Goal: Task Accomplishment & Management: Manage account settings

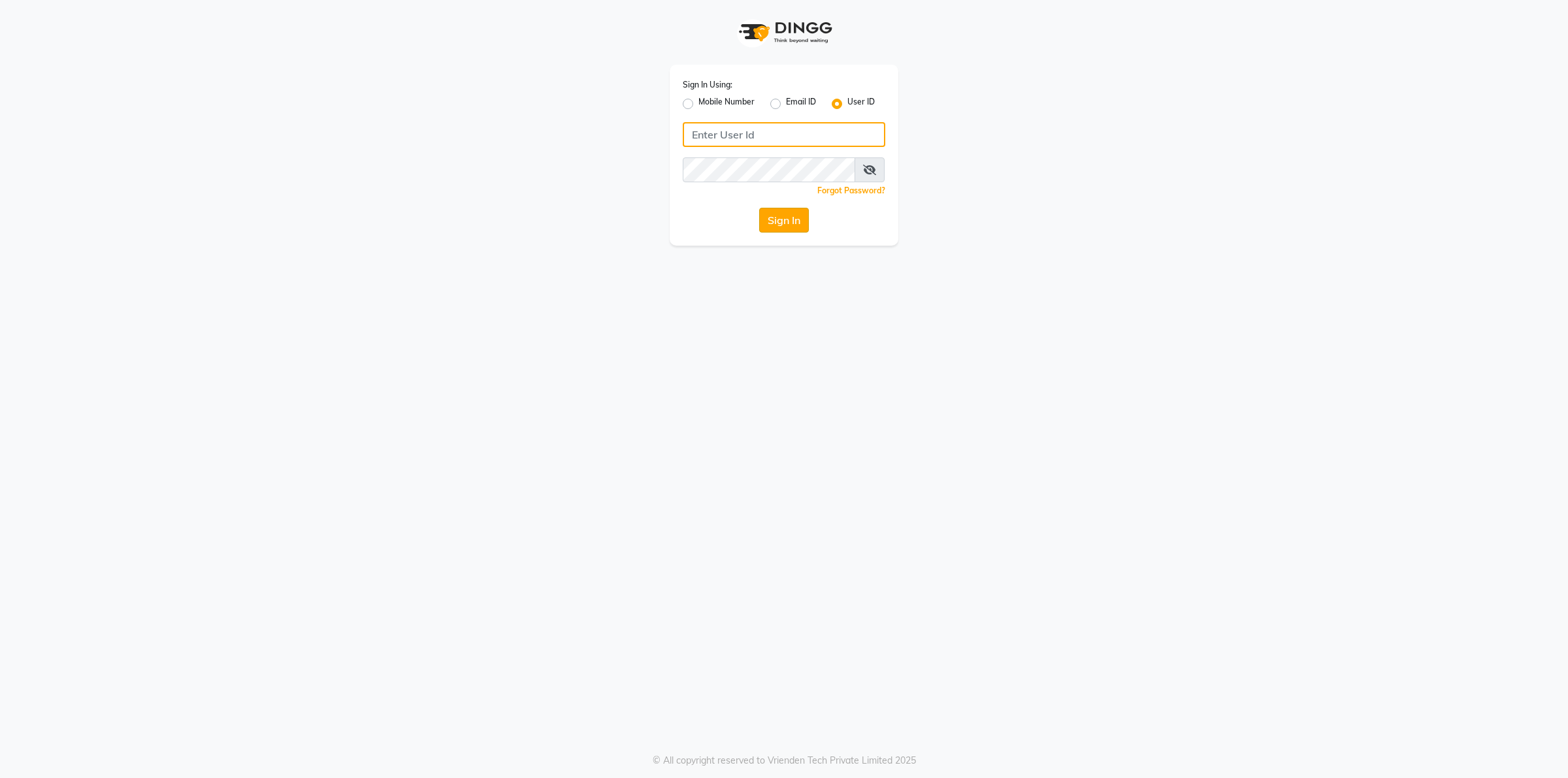
type input "[PERSON_NAME]@123"
click at [771, 226] on button "Sign In" at bounding box center [784, 220] width 50 height 25
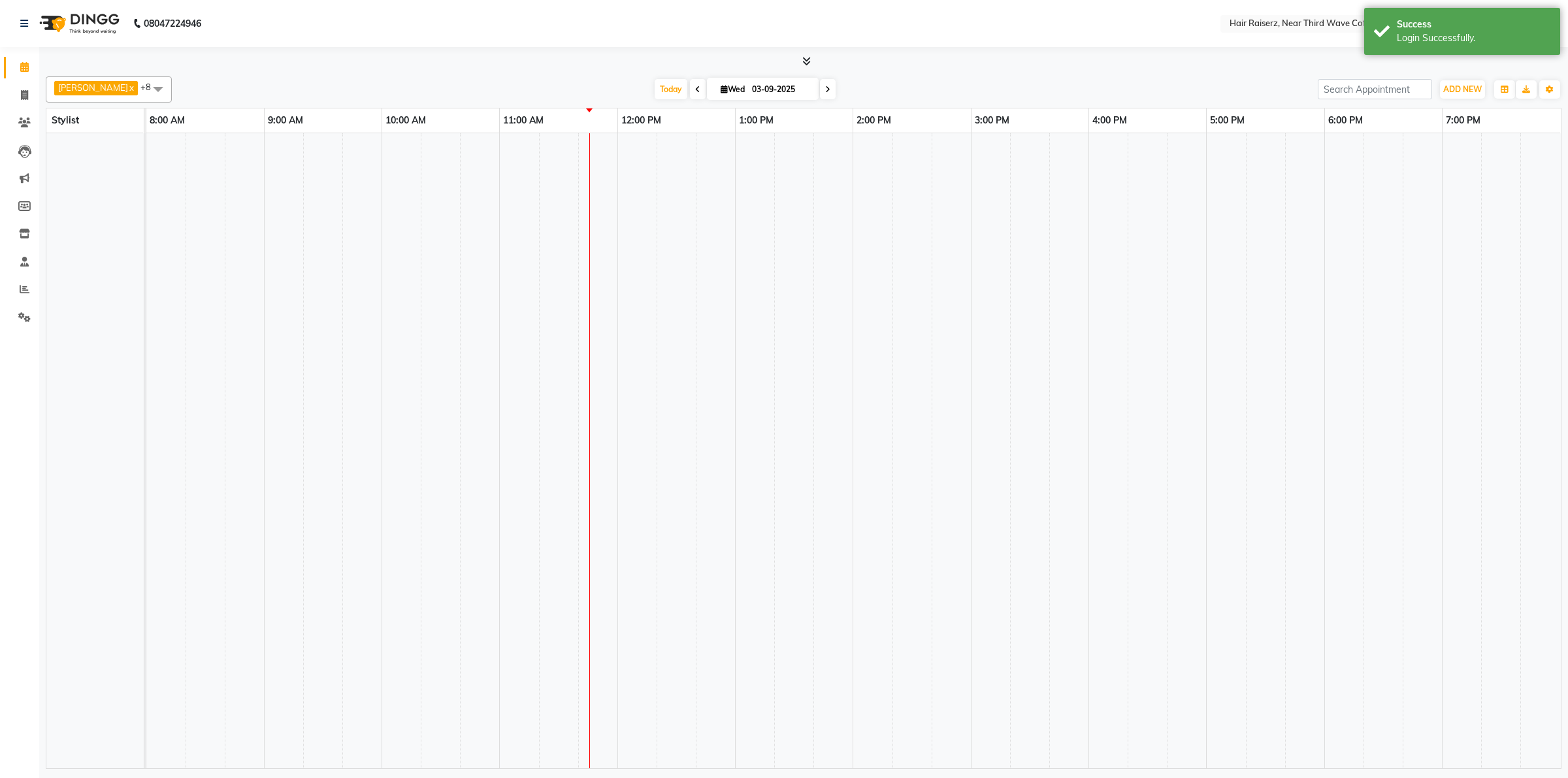
select select "en"
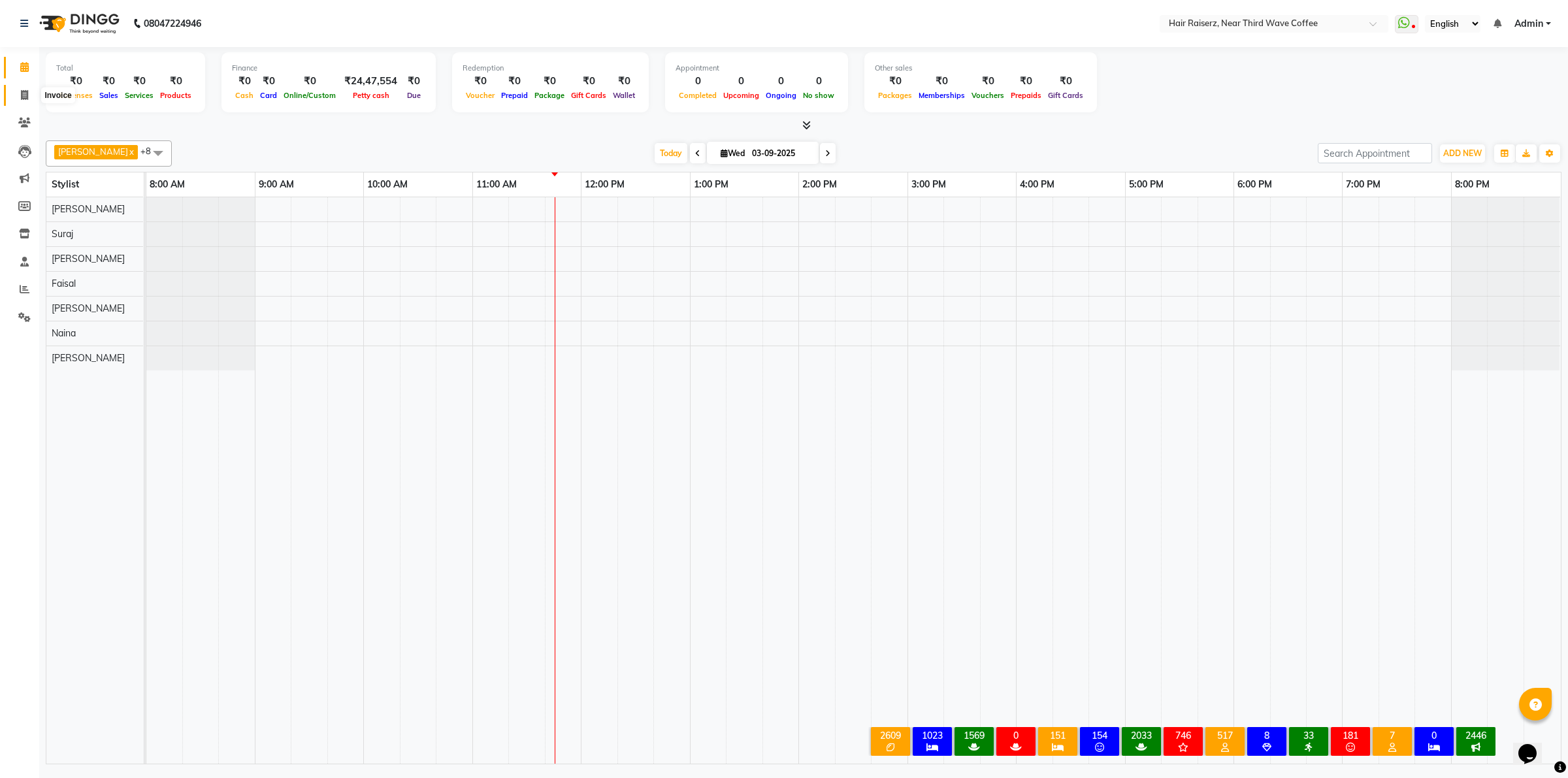
click at [30, 96] on span at bounding box center [24, 96] width 23 height 15
select select "service"
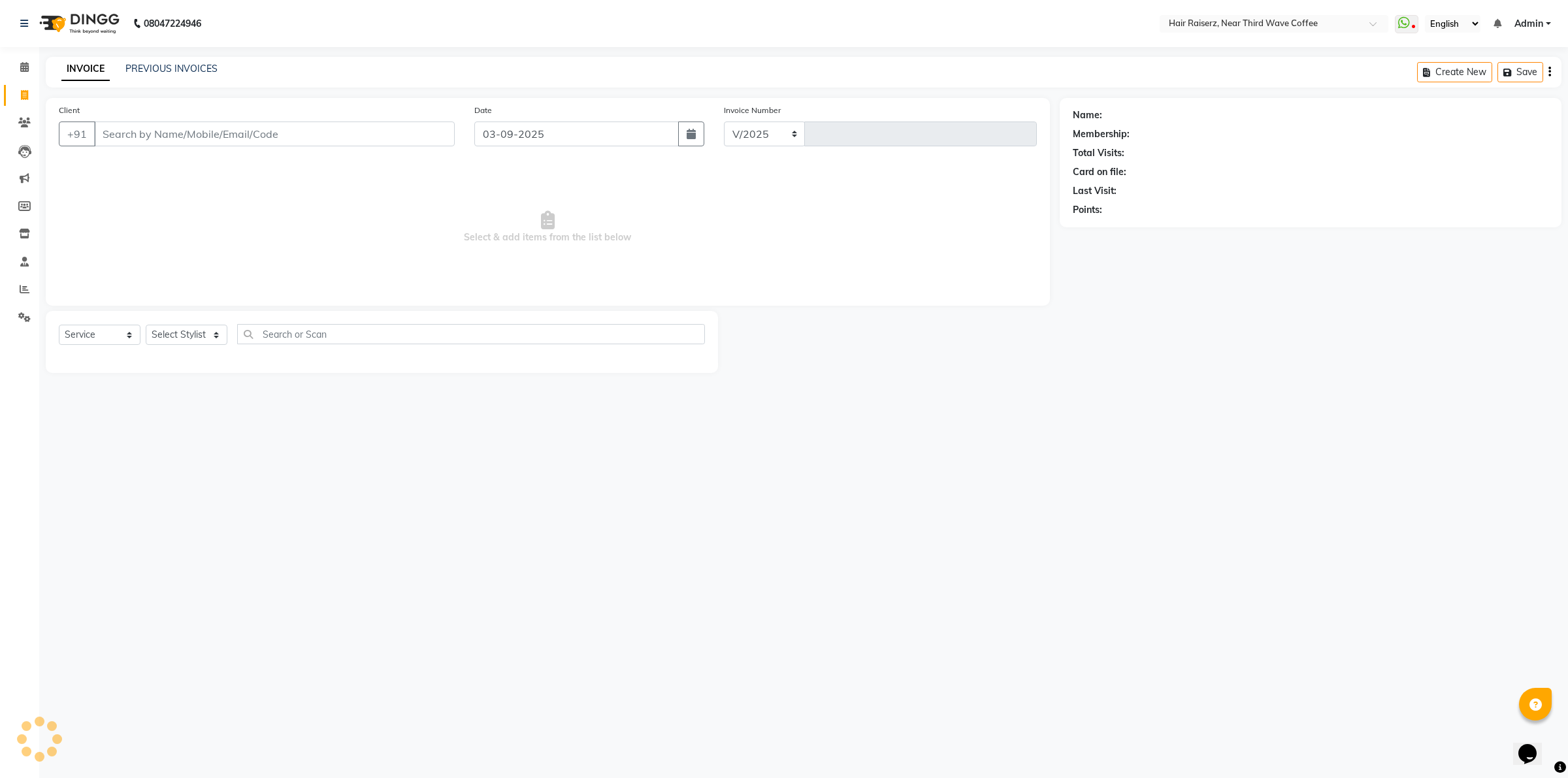
select select "5183"
type input "1249"
click at [689, 132] on icon "button" at bounding box center [691, 134] width 9 height 10
select select "9"
select select "2025"
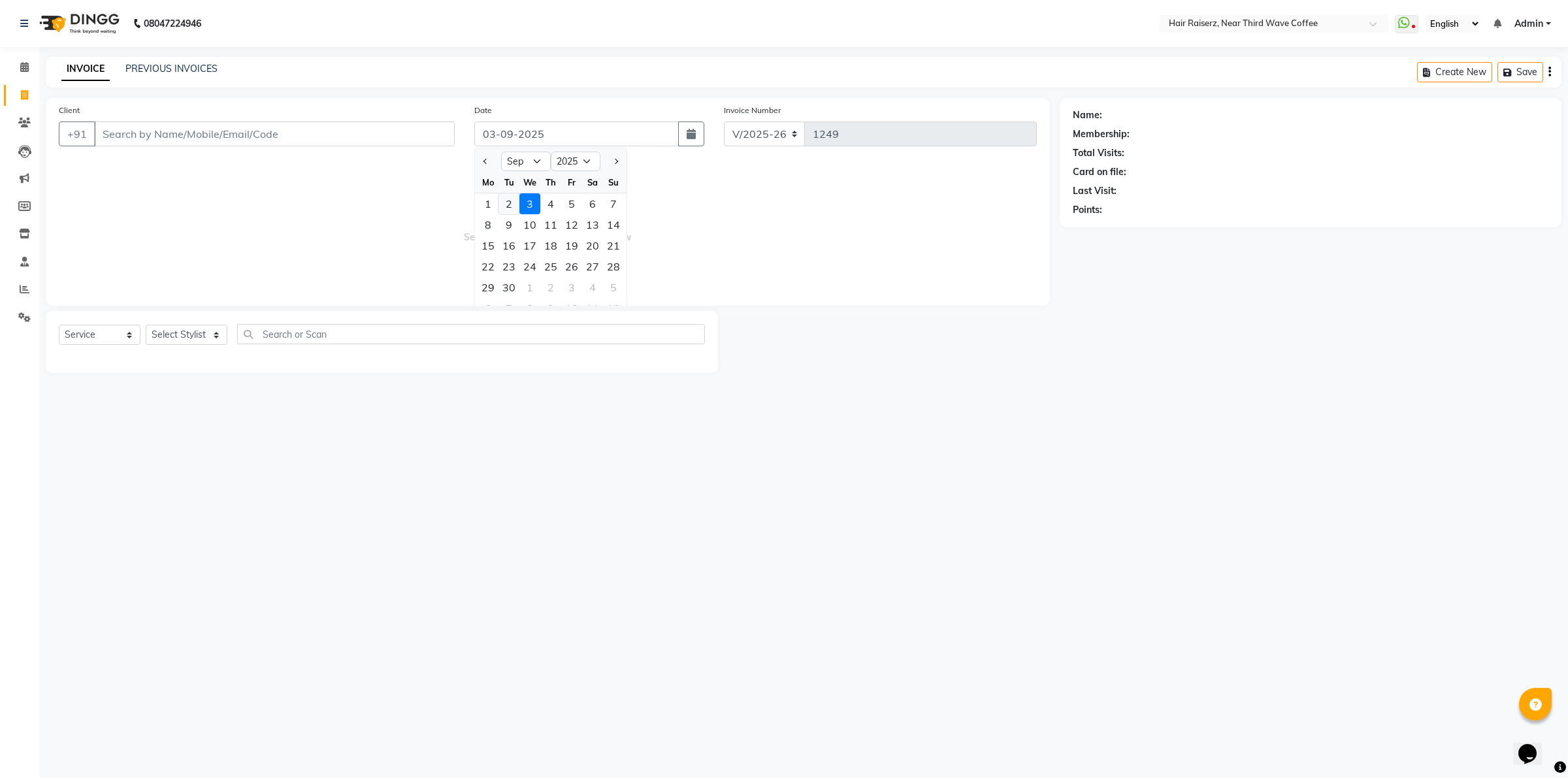
click at [508, 210] on div "2" at bounding box center [508, 203] width 21 height 21
type input "02-09-2025"
click at [229, 118] on div "Client +91" at bounding box center [257, 130] width 416 height 54
click at [229, 138] on input "Client" at bounding box center [274, 134] width 361 height 25
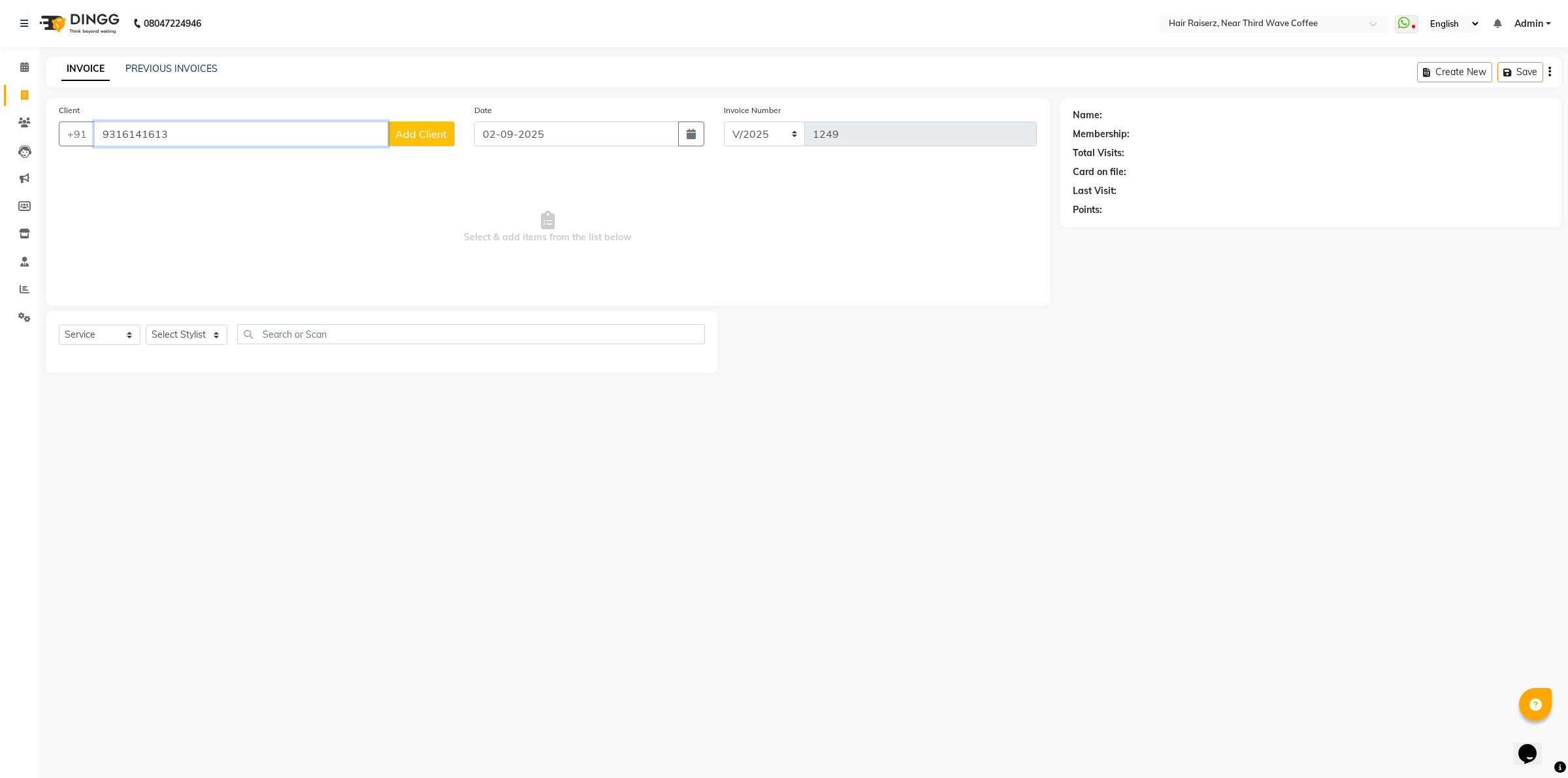
type input "9316141613"
click at [430, 131] on span "Add Client" at bounding box center [421, 134] width 52 height 13
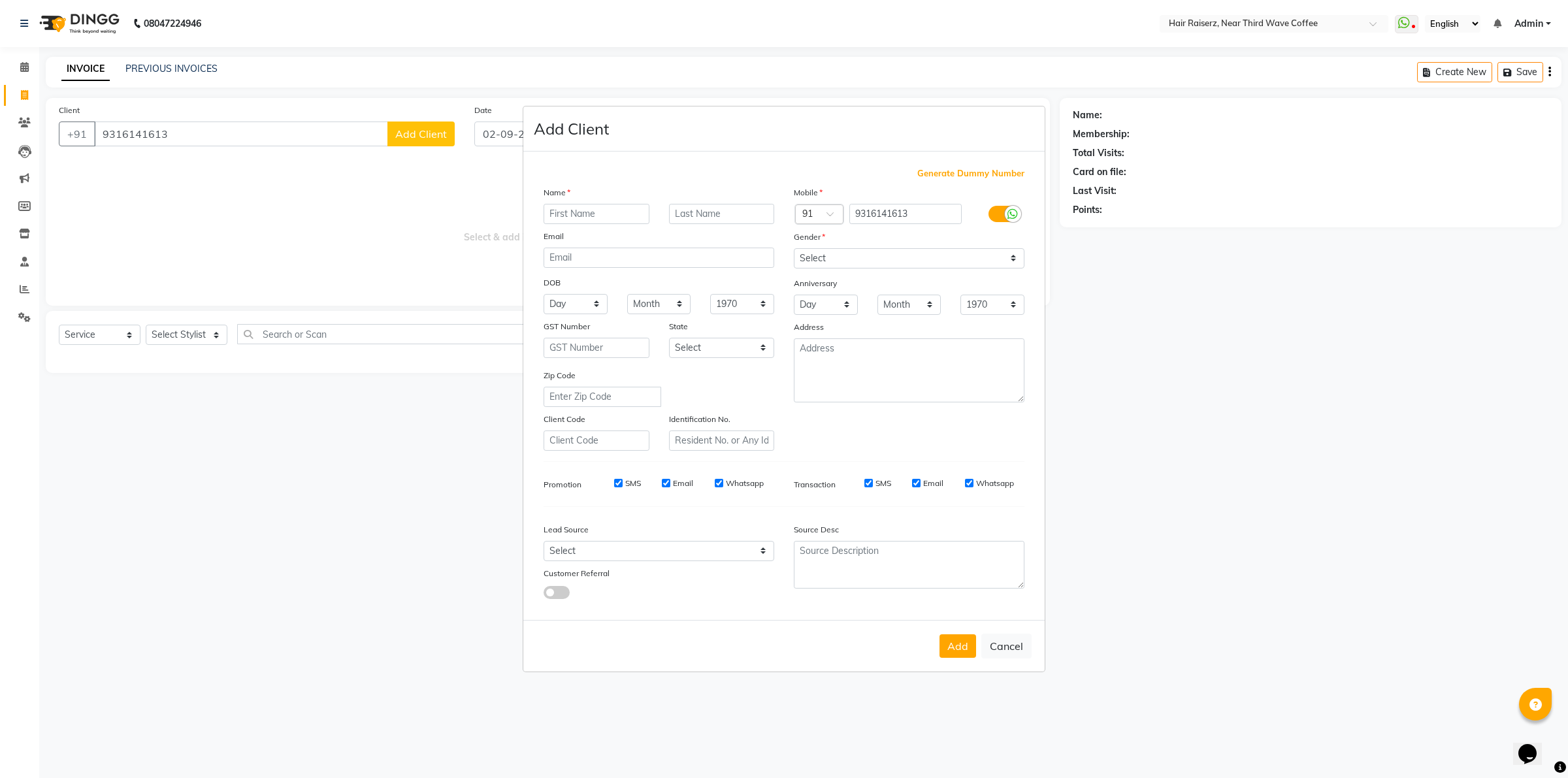
click at [620, 209] on input "text" at bounding box center [597, 214] width 106 height 20
type input "[PERSON_NAME]"
click at [933, 249] on select "Select [DEMOGRAPHIC_DATA] [DEMOGRAPHIC_DATA] Other Prefer Not To Say" at bounding box center [909, 259] width 231 height 20
select select "[DEMOGRAPHIC_DATA]"
click at [794, 249] on select "Select [DEMOGRAPHIC_DATA] [DEMOGRAPHIC_DATA] Other Prefer Not To Say" at bounding box center [909, 259] width 231 height 20
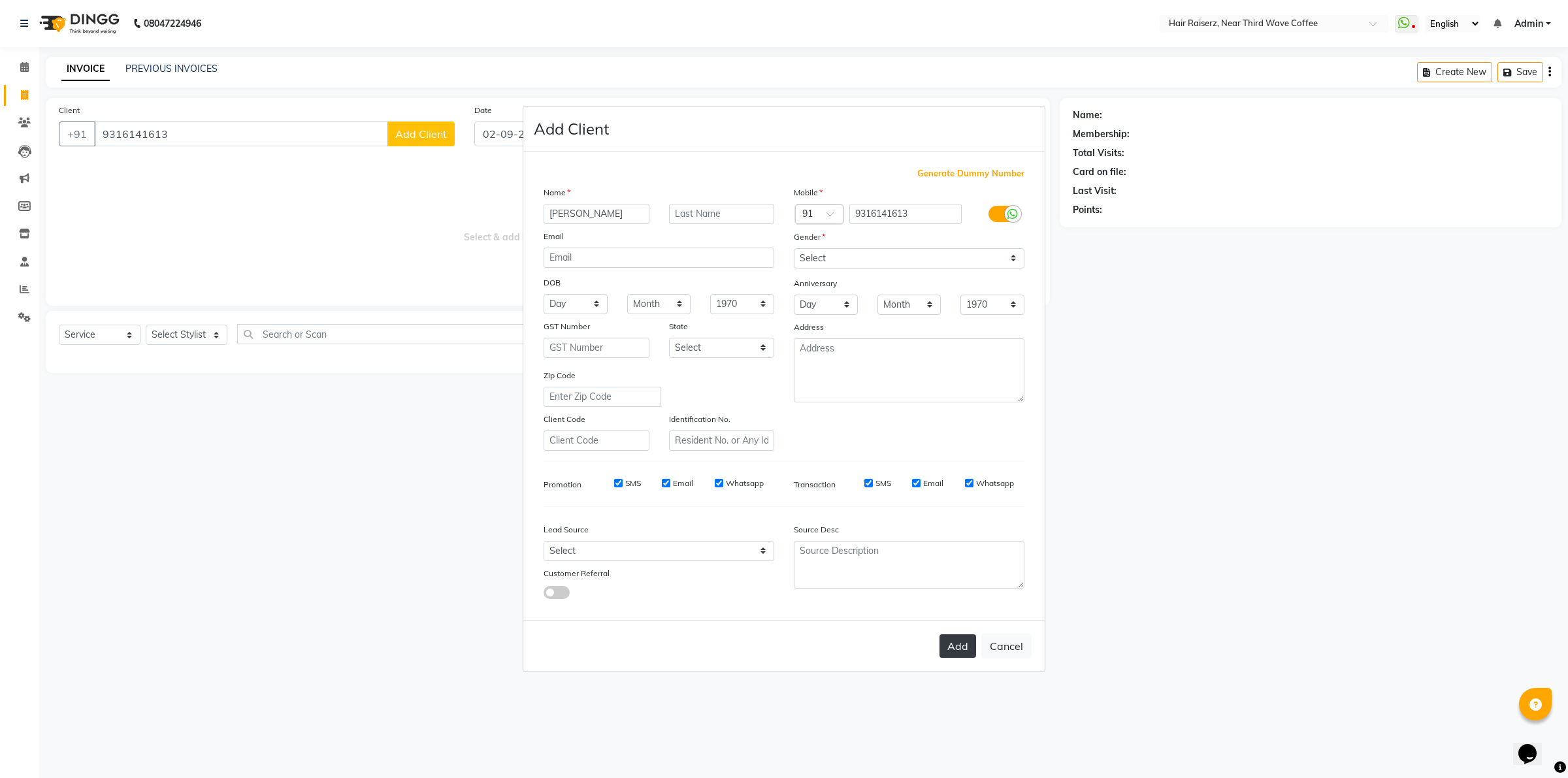
click at [964, 647] on button "Add" at bounding box center [958, 645] width 36 height 23
select select
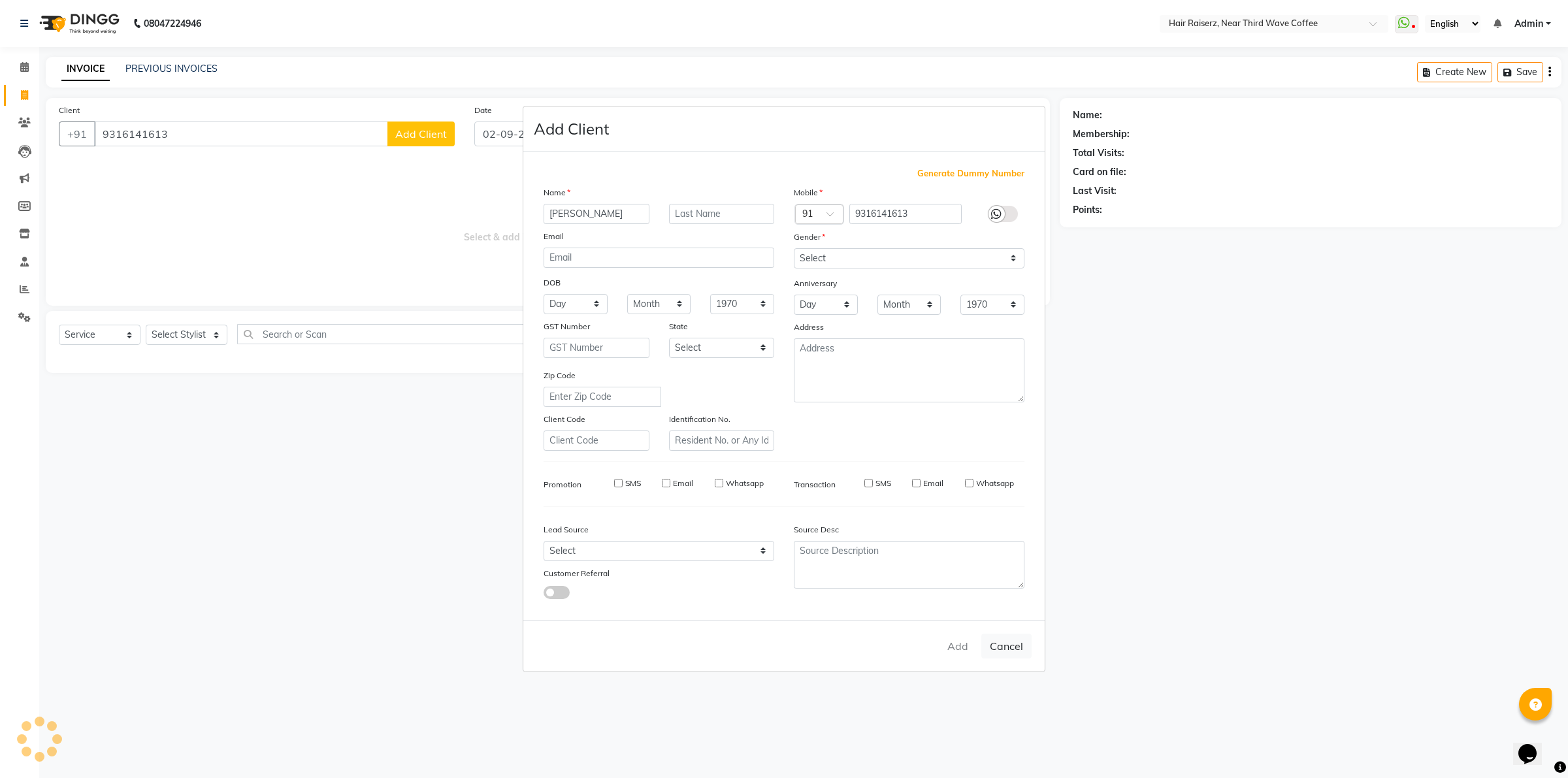
select select
checkbox input "false"
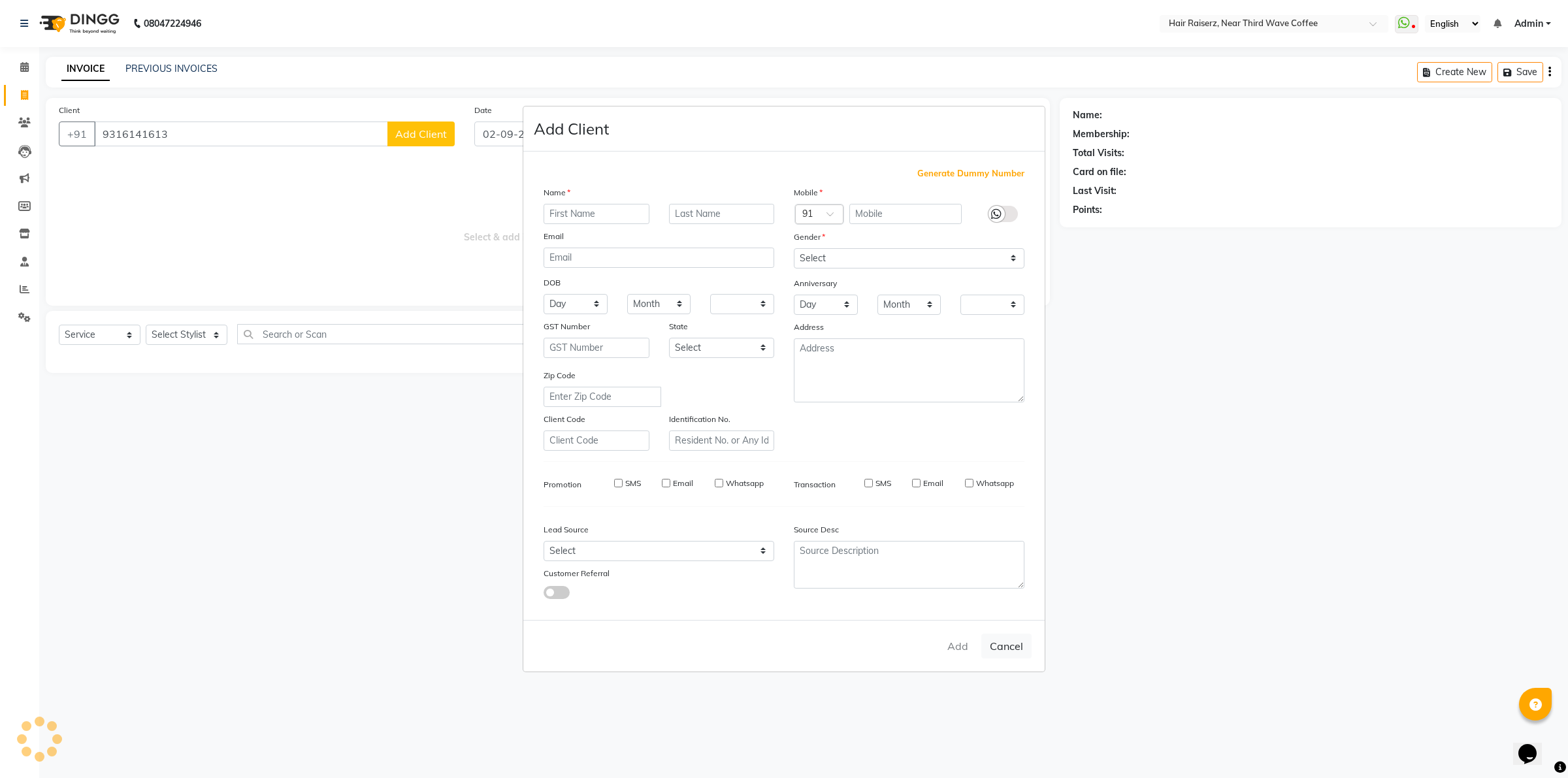
checkbox input "false"
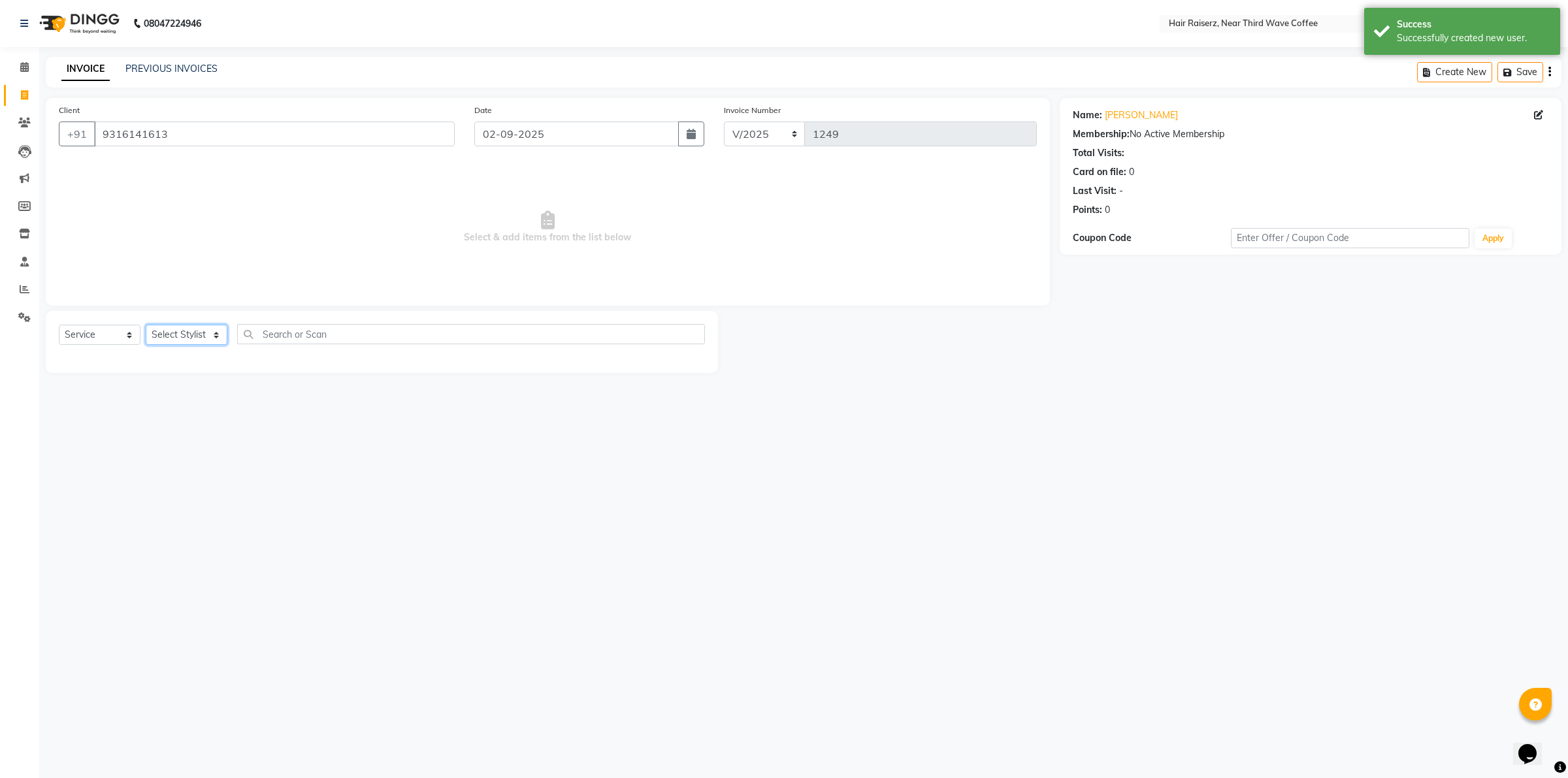
click at [186, 343] on select "Select Stylist [PERSON_NAME] [PERSON_NAME] [PERSON_NAME] [PERSON_NAME] [PERSON_…" at bounding box center [186, 335] width 82 height 20
select select "74273"
click at [146, 325] on select "Select Stylist [PERSON_NAME] [PERSON_NAME] [PERSON_NAME] [PERSON_NAME] [PERSON_…" at bounding box center [186, 335] width 82 height 20
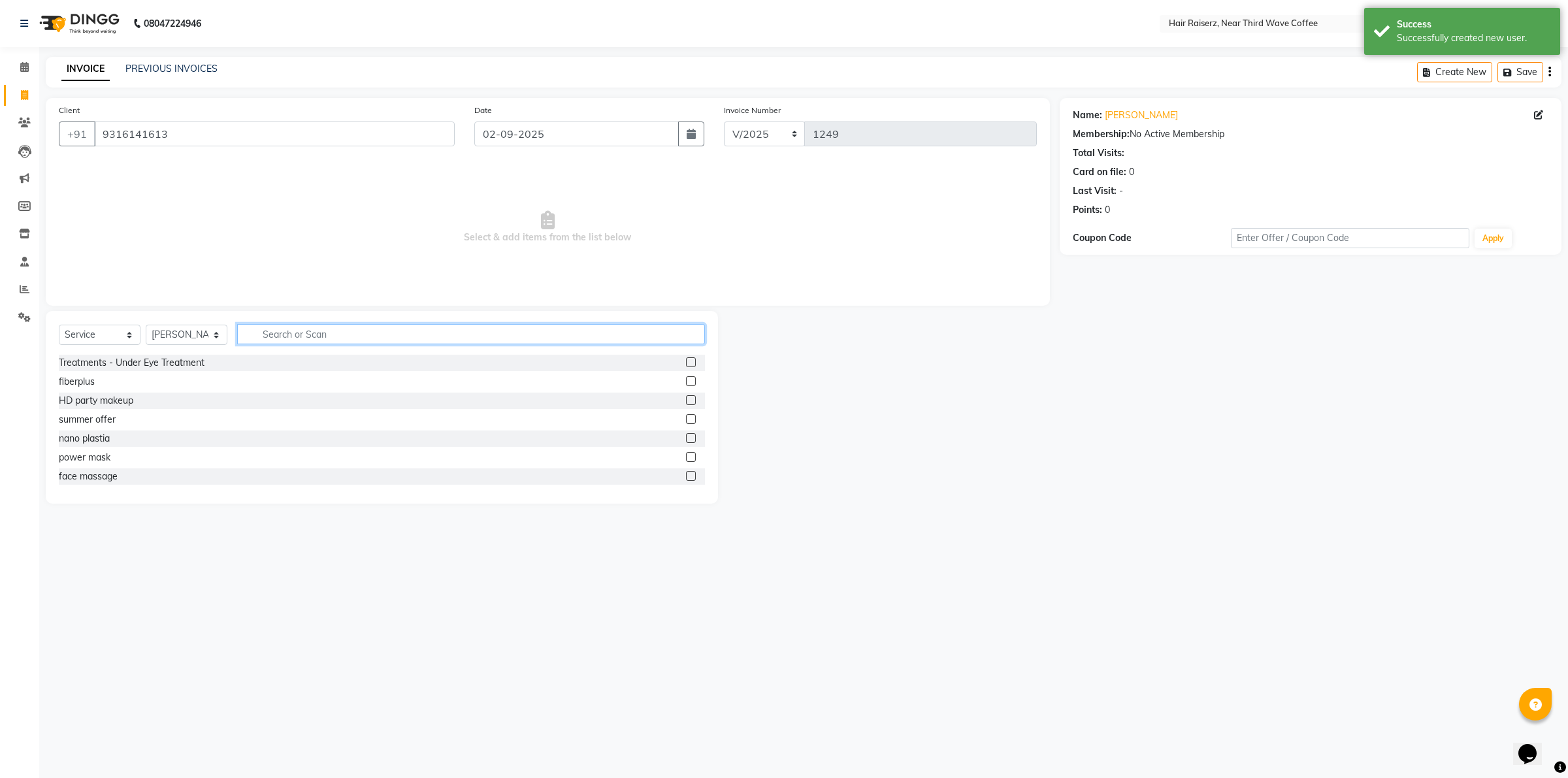
click at [272, 333] on input "text" at bounding box center [471, 334] width 468 height 20
type input "wash"
click at [687, 358] on label at bounding box center [690, 362] width 10 height 10
click at [687, 359] on input "checkbox" at bounding box center [689, 363] width 8 height 8
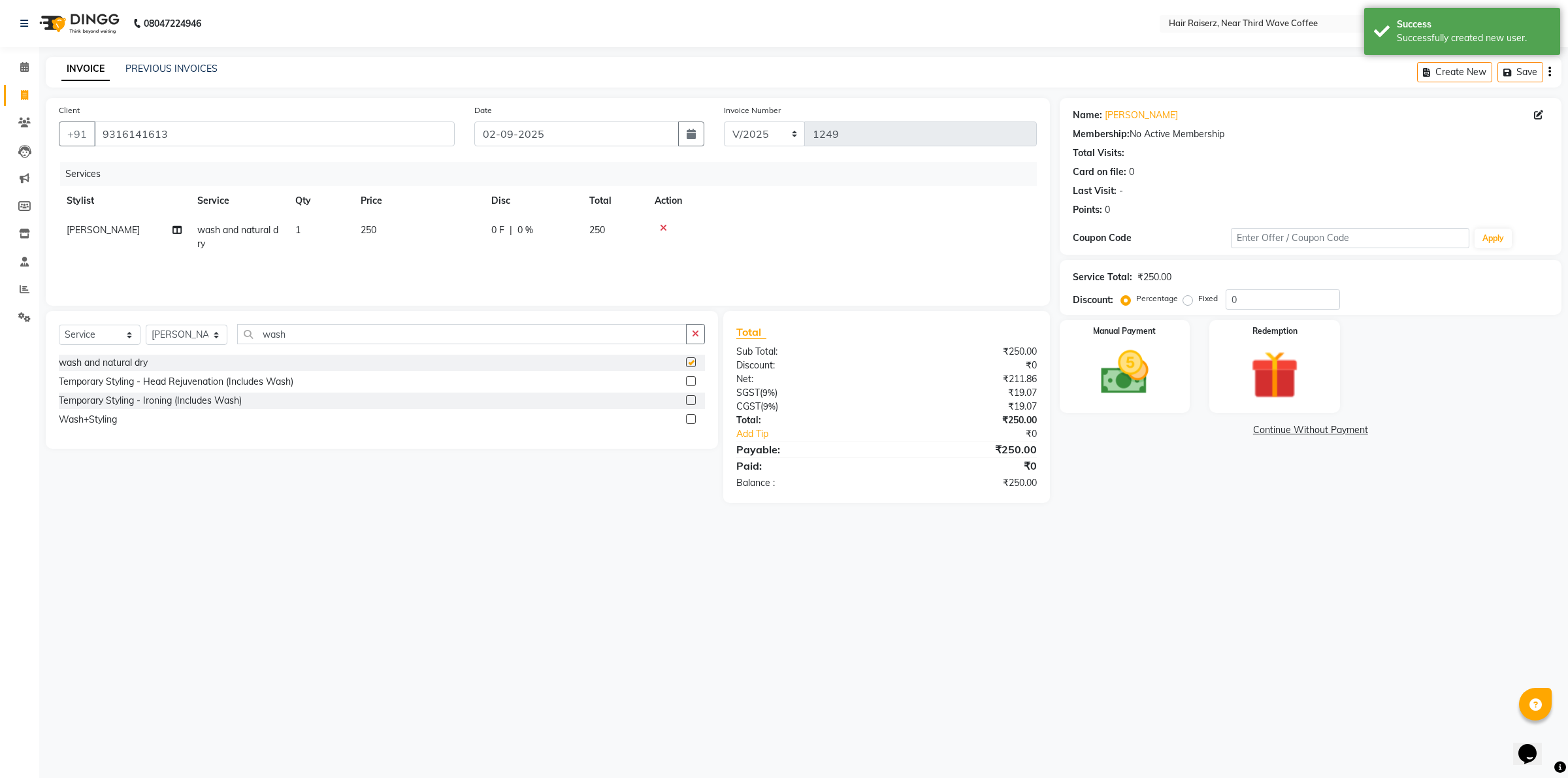
checkbox input "false"
click at [439, 233] on td "250" at bounding box center [418, 236] width 131 height 43
click at [457, 232] on input "250" at bounding box center [480, 234] width 115 height 20
type input "2"
type input "400"
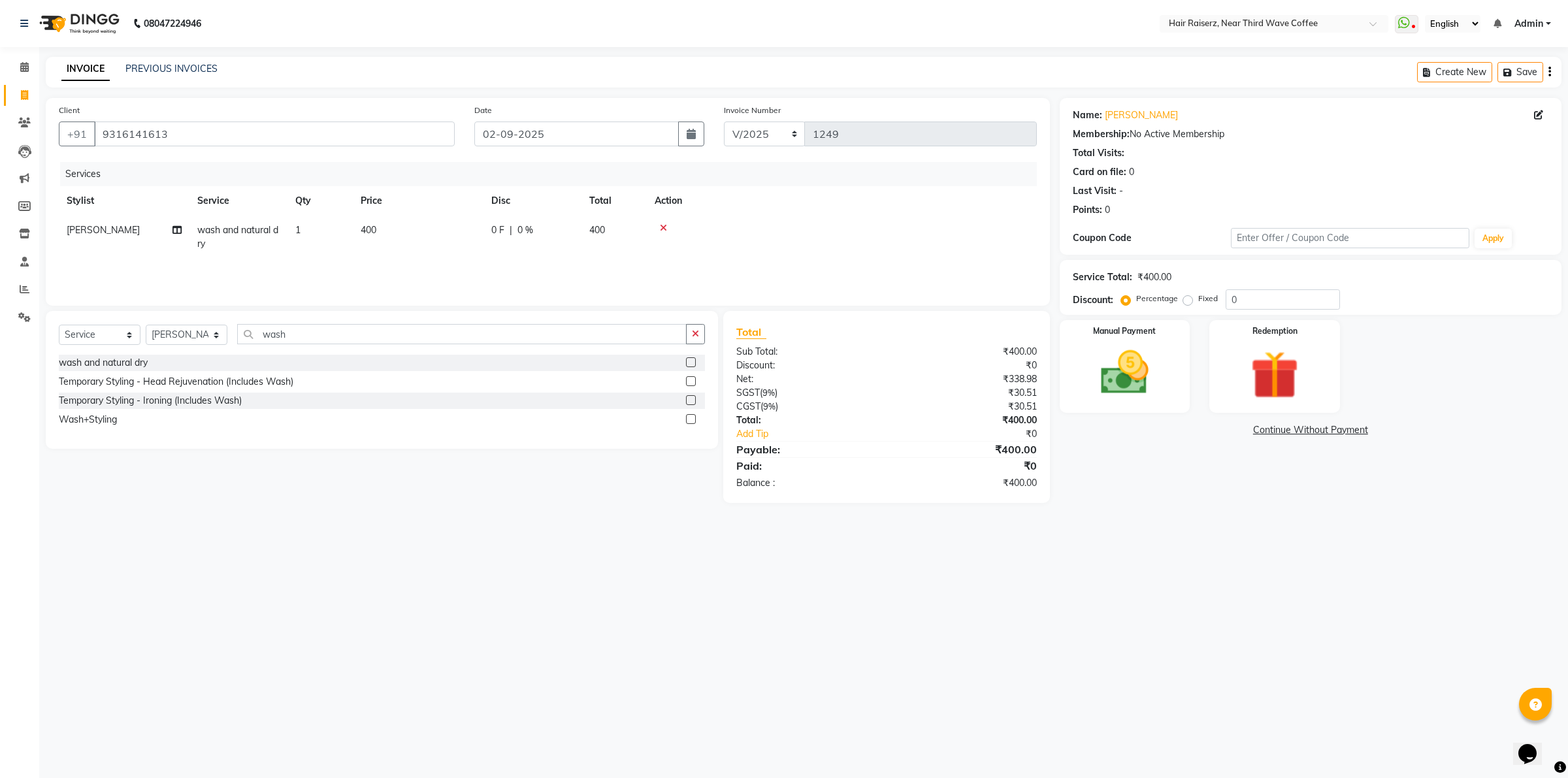
click at [1433, 572] on div "08047224946 Select Location × Hair Raiserz, Near Third Wave Coffee WhatsApp Sta…" at bounding box center [784, 389] width 1568 height 778
click at [1125, 379] on img at bounding box center [1124, 373] width 81 height 57
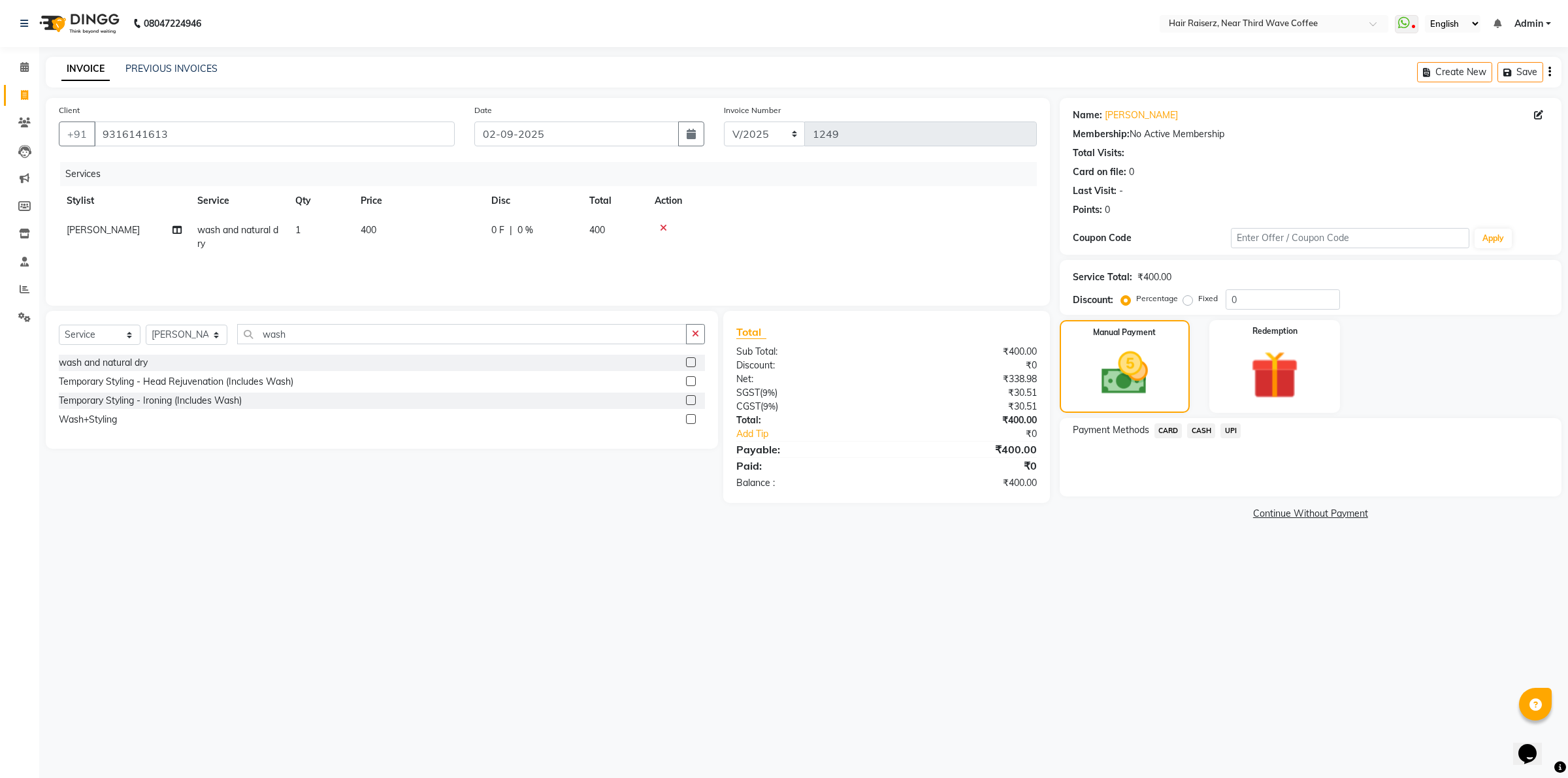
click at [1234, 436] on span "UPI" at bounding box center [1230, 430] width 20 height 15
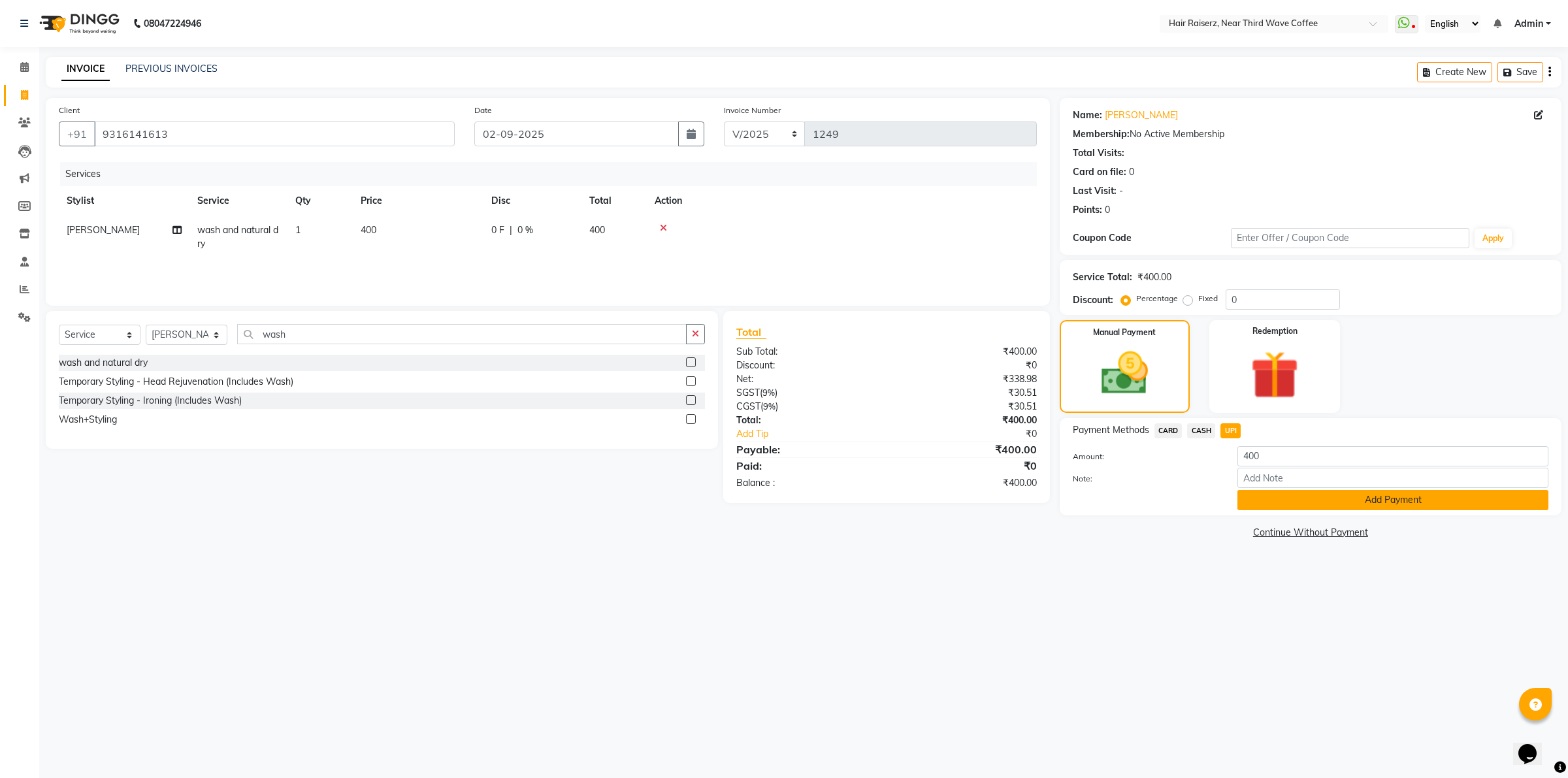
click at [1336, 508] on button "Add Payment" at bounding box center [1393, 500] width 311 height 20
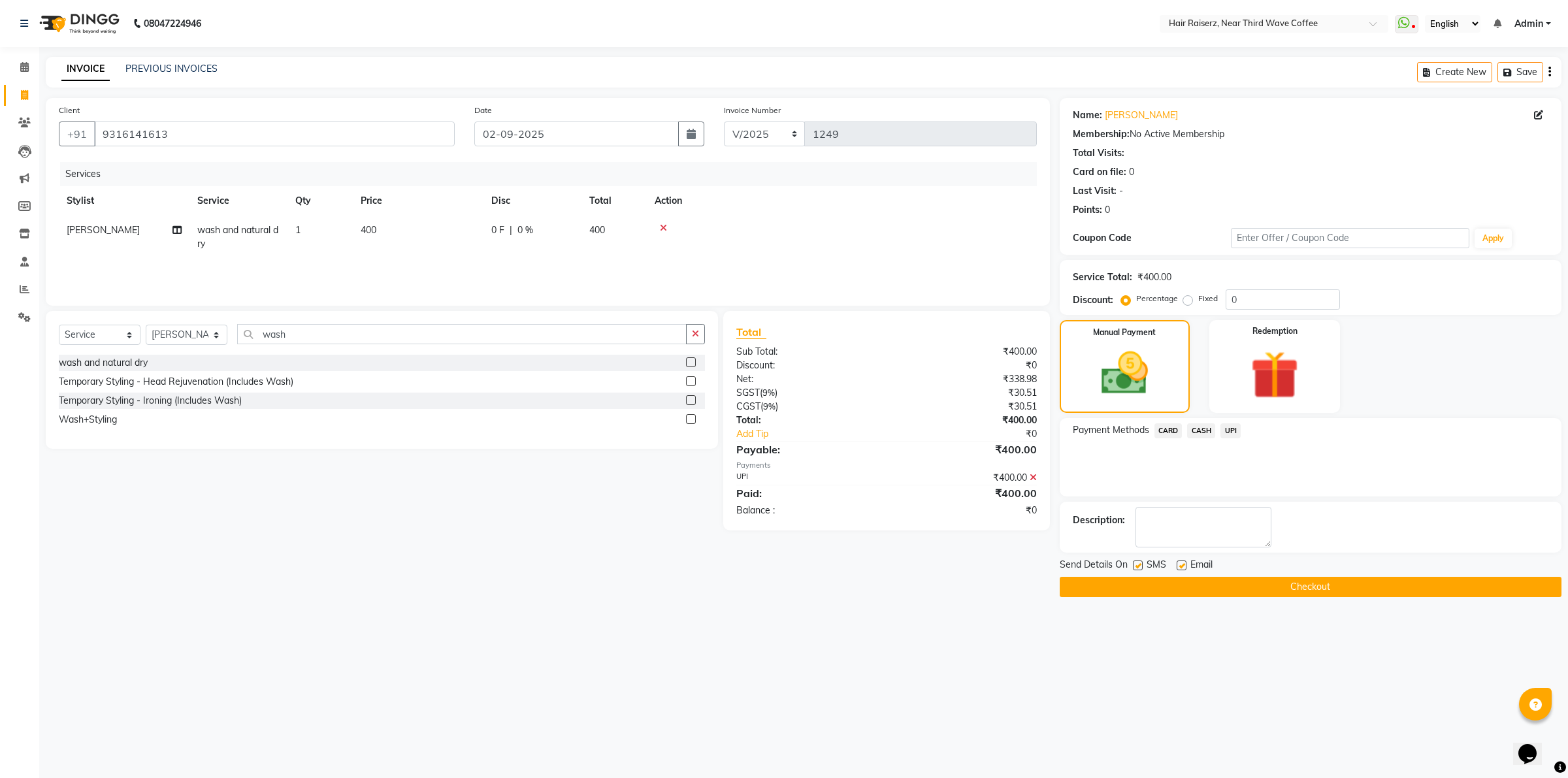
click at [1181, 566] on label at bounding box center [1181, 565] width 10 height 10
click at [1181, 566] on input "checkbox" at bounding box center [1180, 566] width 8 height 8
checkbox input "false"
click at [1136, 558] on div "SMS" at bounding box center [1154, 566] width 44 height 17
click at [1137, 568] on label at bounding box center [1137, 565] width 10 height 10
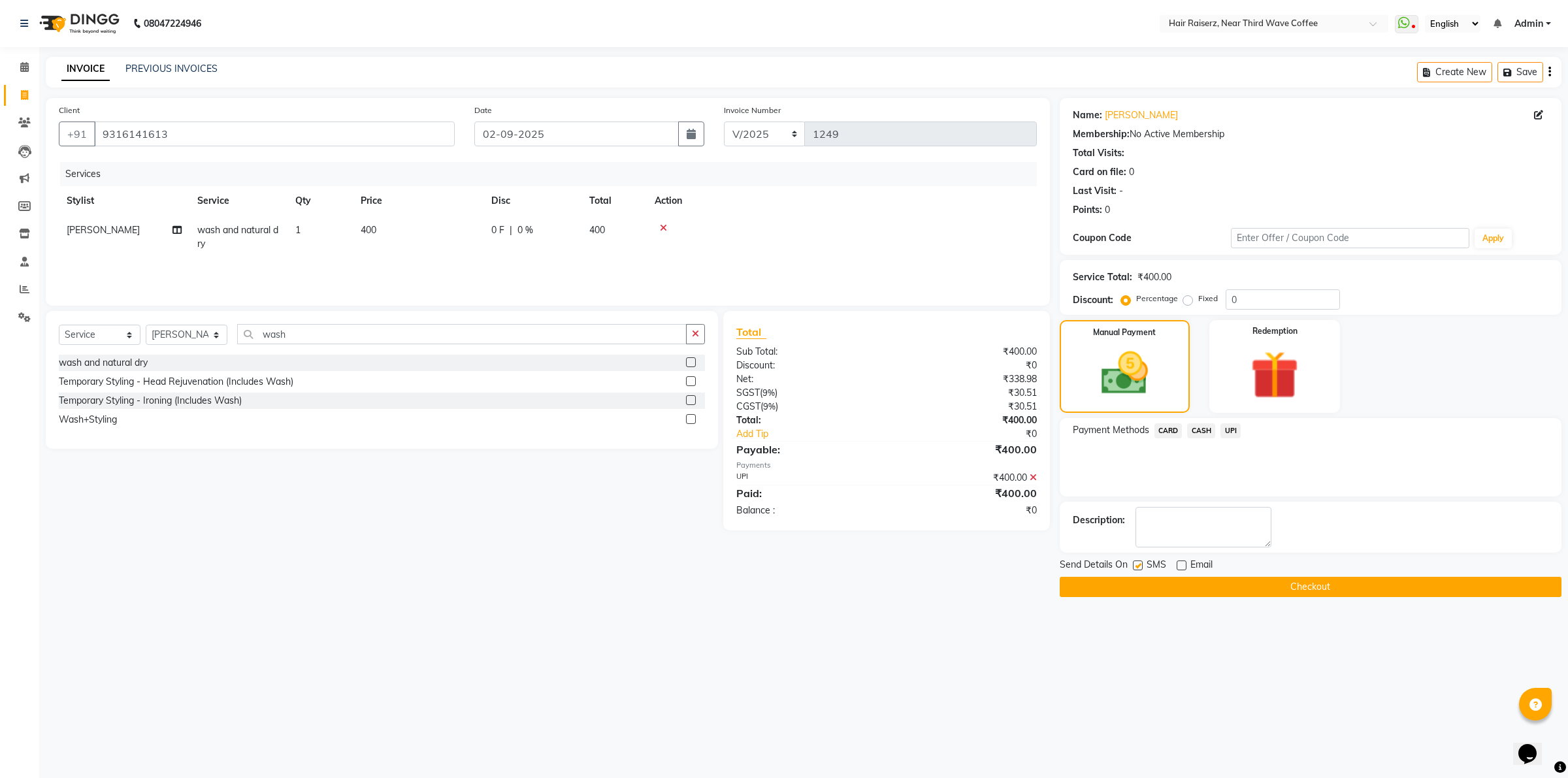
click at [1137, 568] on input "checkbox" at bounding box center [1137, 566] width 8 height 8
checkbox input "false"
click at [1141, 583] on button "Checkout" at bounding box center [1310, 587] width 502 height 20
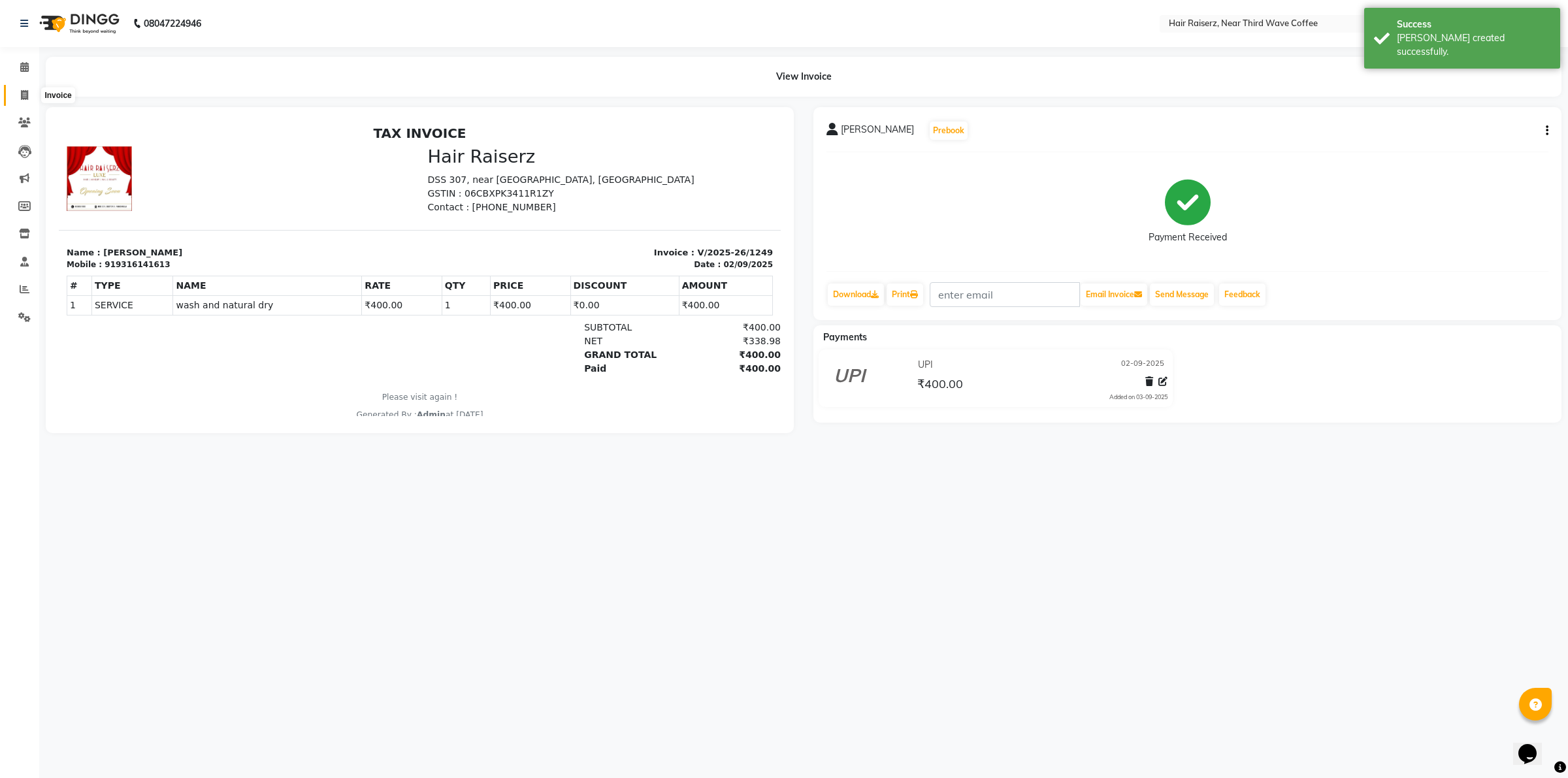
click at [25, 100] on span at bounding box center [24, 96] width 23 height 15
select select "service"
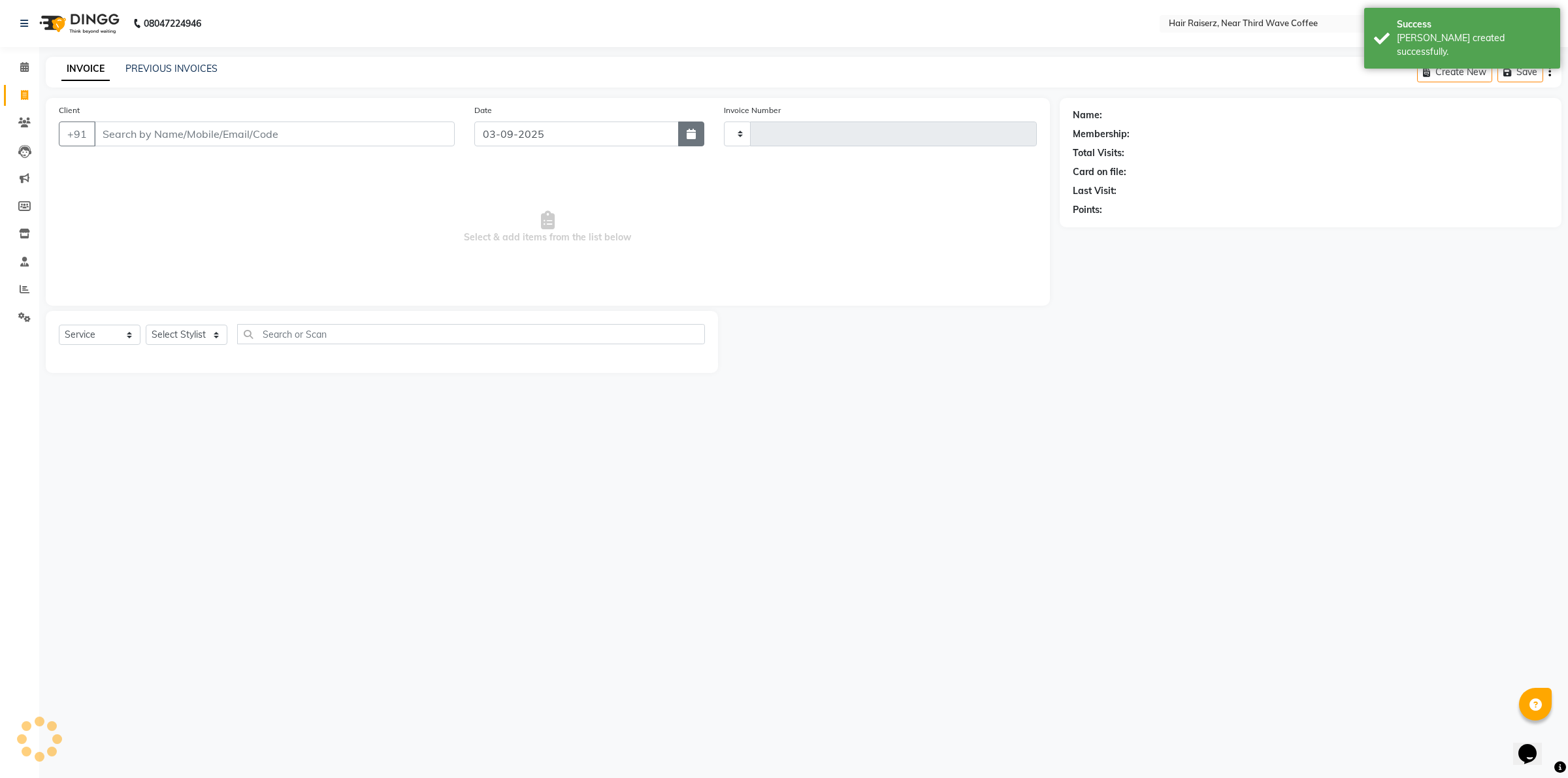
type input "1250"
select select "5183"
click at [693, 134] on icon "button" at bounding box center [691, 134] width 9 height 10
select select "9"
select select "2025"
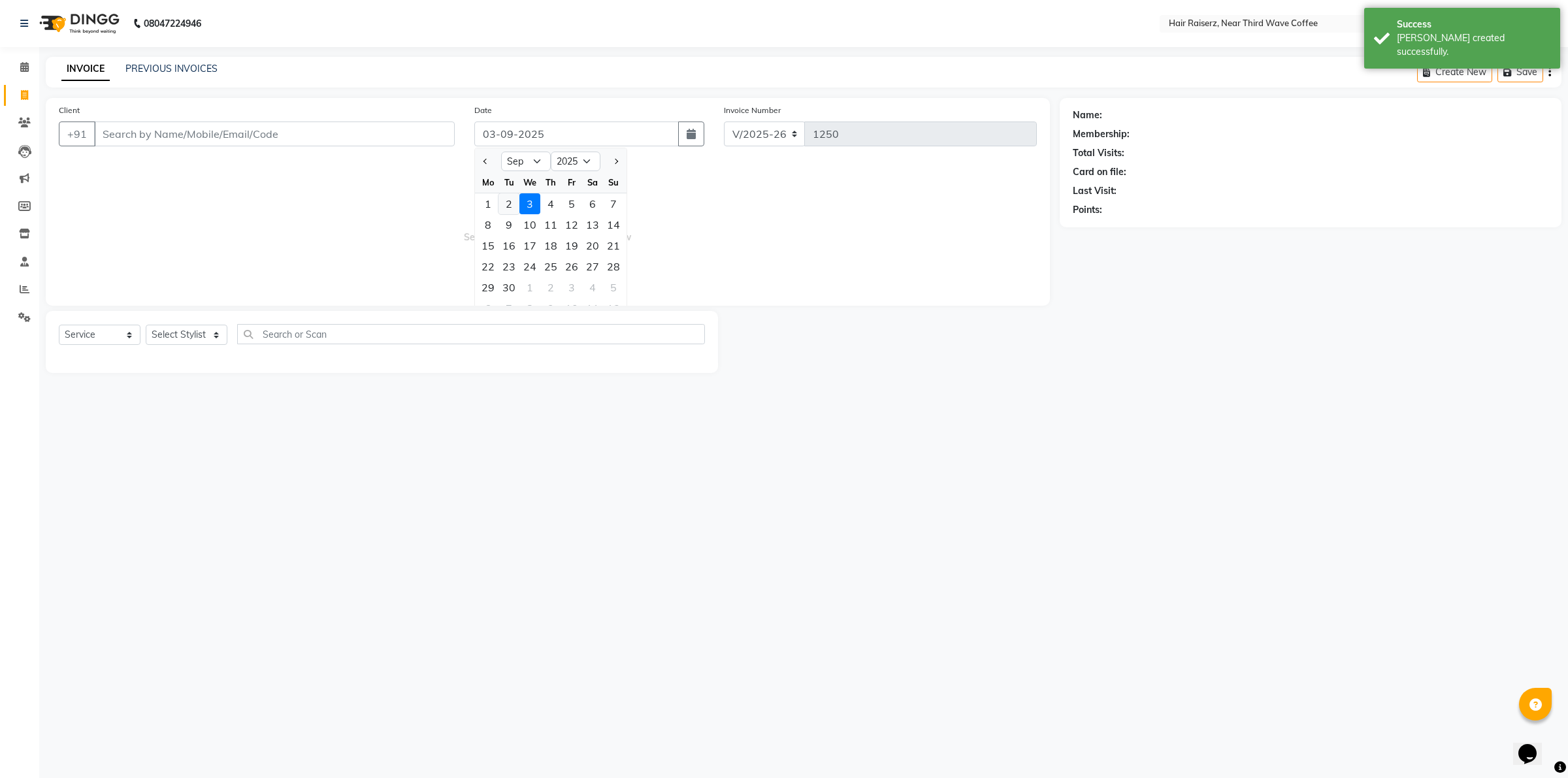
click at [508, 209] on div "2" at bounding box center [508, 203] width 21 height 21
type input "02-09-2025"
drag, startPoint x: 208, startPoint y: 116, endPoint x: 208, endPoint y: 125, distance: 9.0
click at [208, 125] on div "Client +91" at bounding box center [257, 130] width 416 height 54
click at [208, 129] on input "Client" at bounding box center [274, 134] width 361 height 25
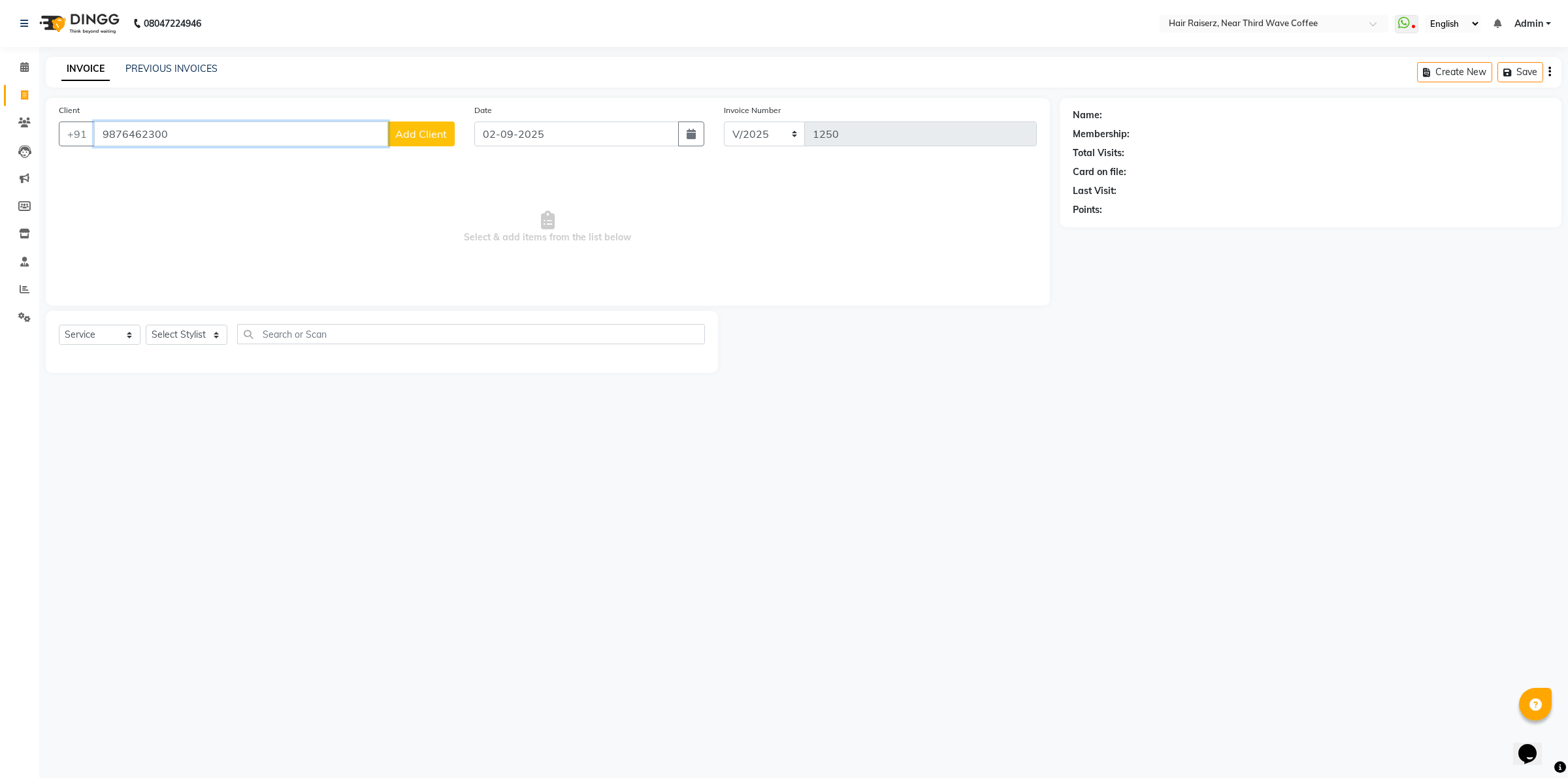
type input "9876462300"
click at [425, 124] on button "Add Client" at bounding box center [421, 134] width 68 height 25
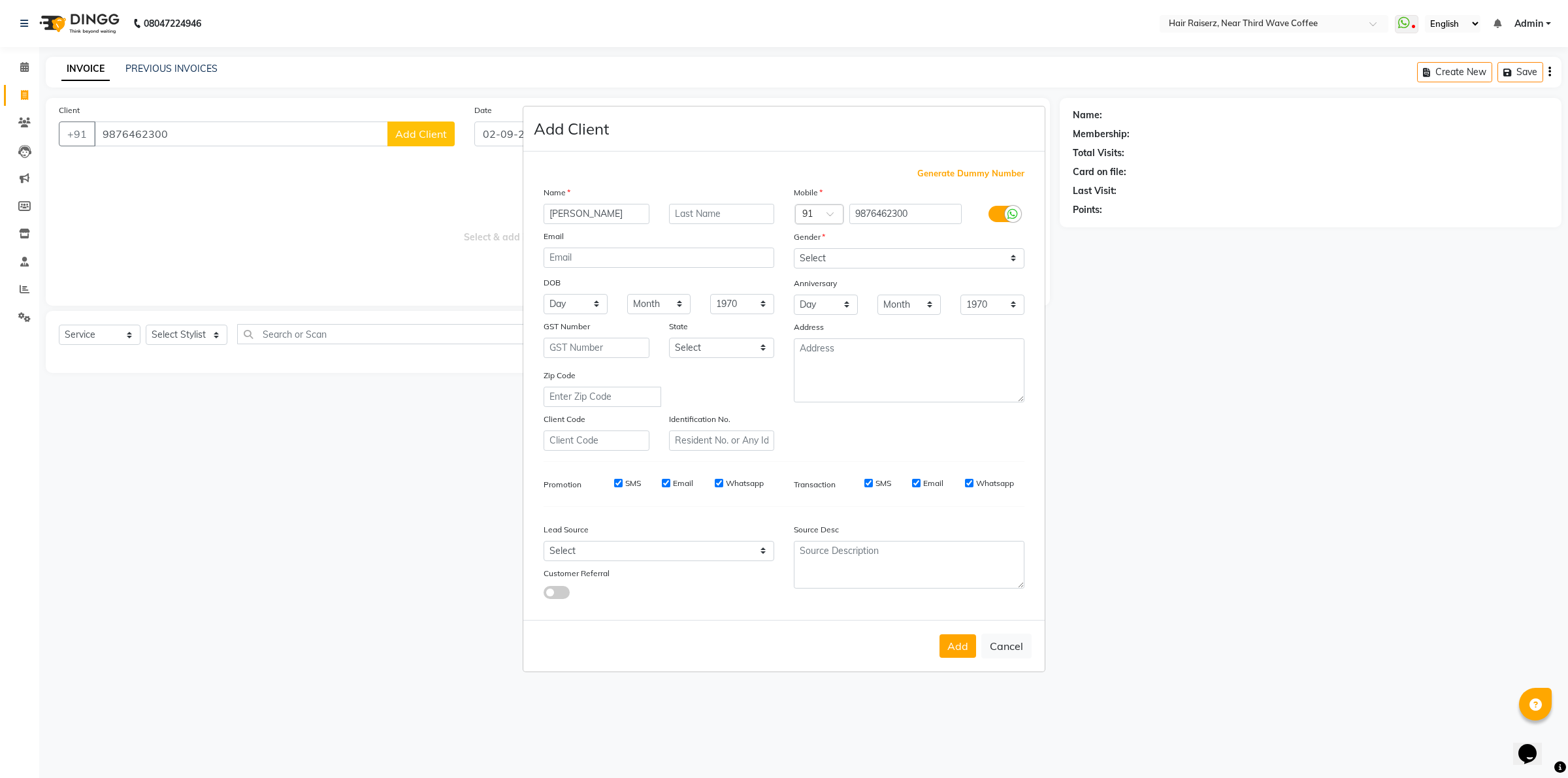
type input "[PERSON_NAME]"
click at [891, 268] on select "Select [DEMOGRAPHIC_DATA] [DEMOGRAPHIC_DATA] Other Prefer Not To Say" at bounding box center [909, 259] width 231 height 20
select select "[DEMOGRAPHIC_DATA]"
click at [794, 249] on select "Select [DEMOGRAPHIC_DATA] [DEMOGRAPHIC_DATA] Other Prefer Not To Say" at bounding box center [909, 259] width 231 height 20
click at [958, 647] on button "Add" at bounding box center [958, 645] width 36 height 23
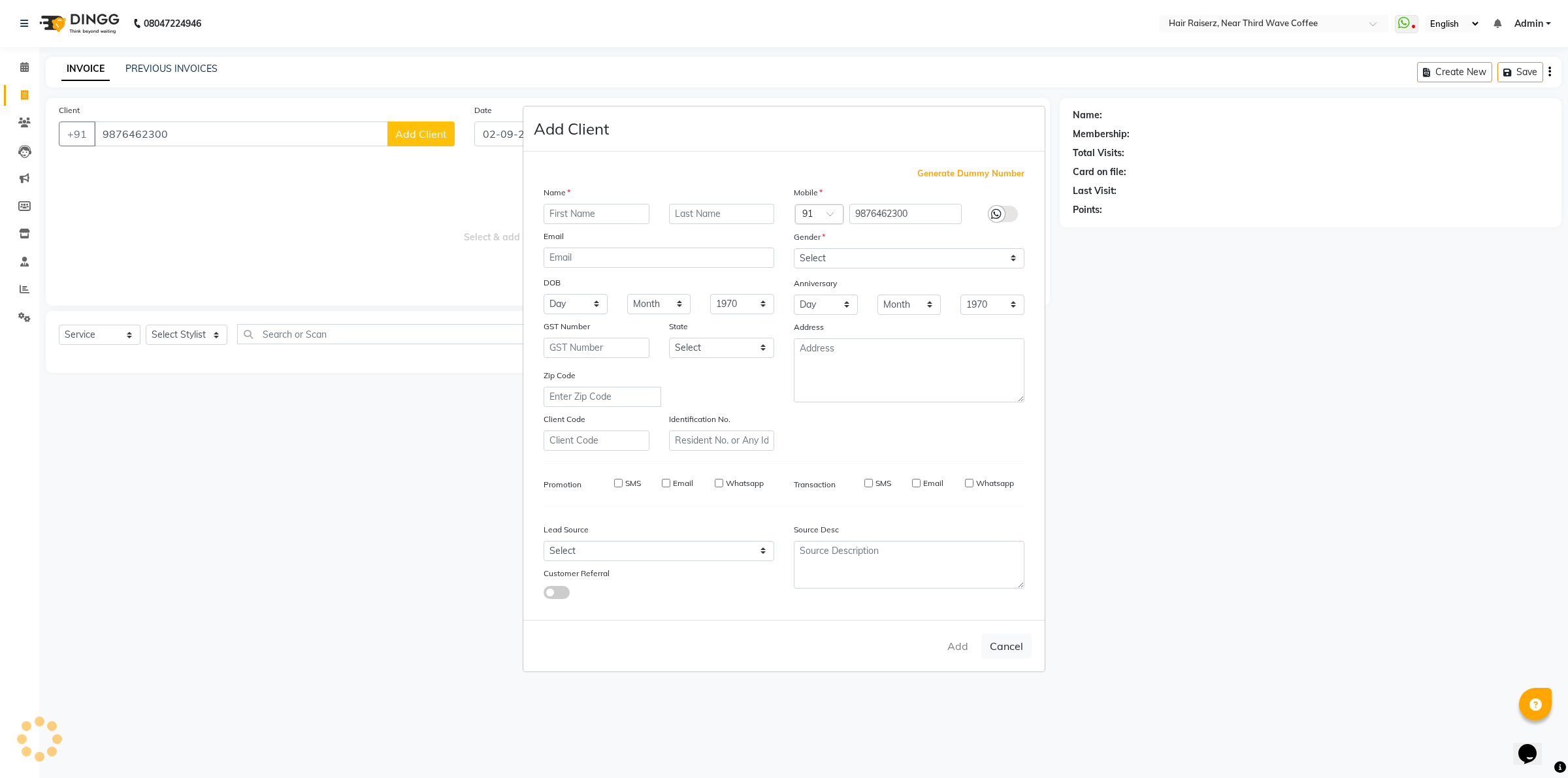
select select
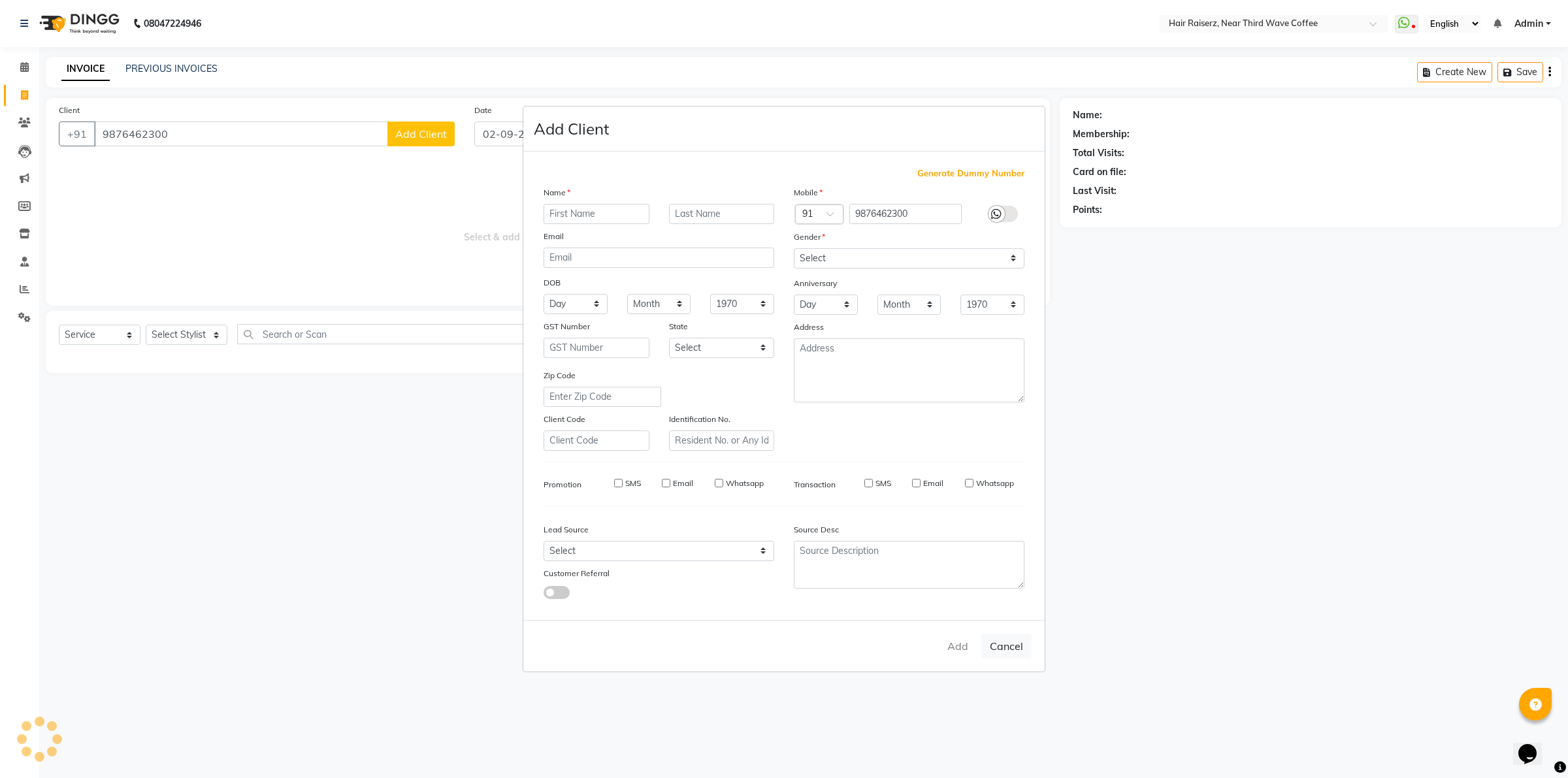
select select
checkbox input "false"
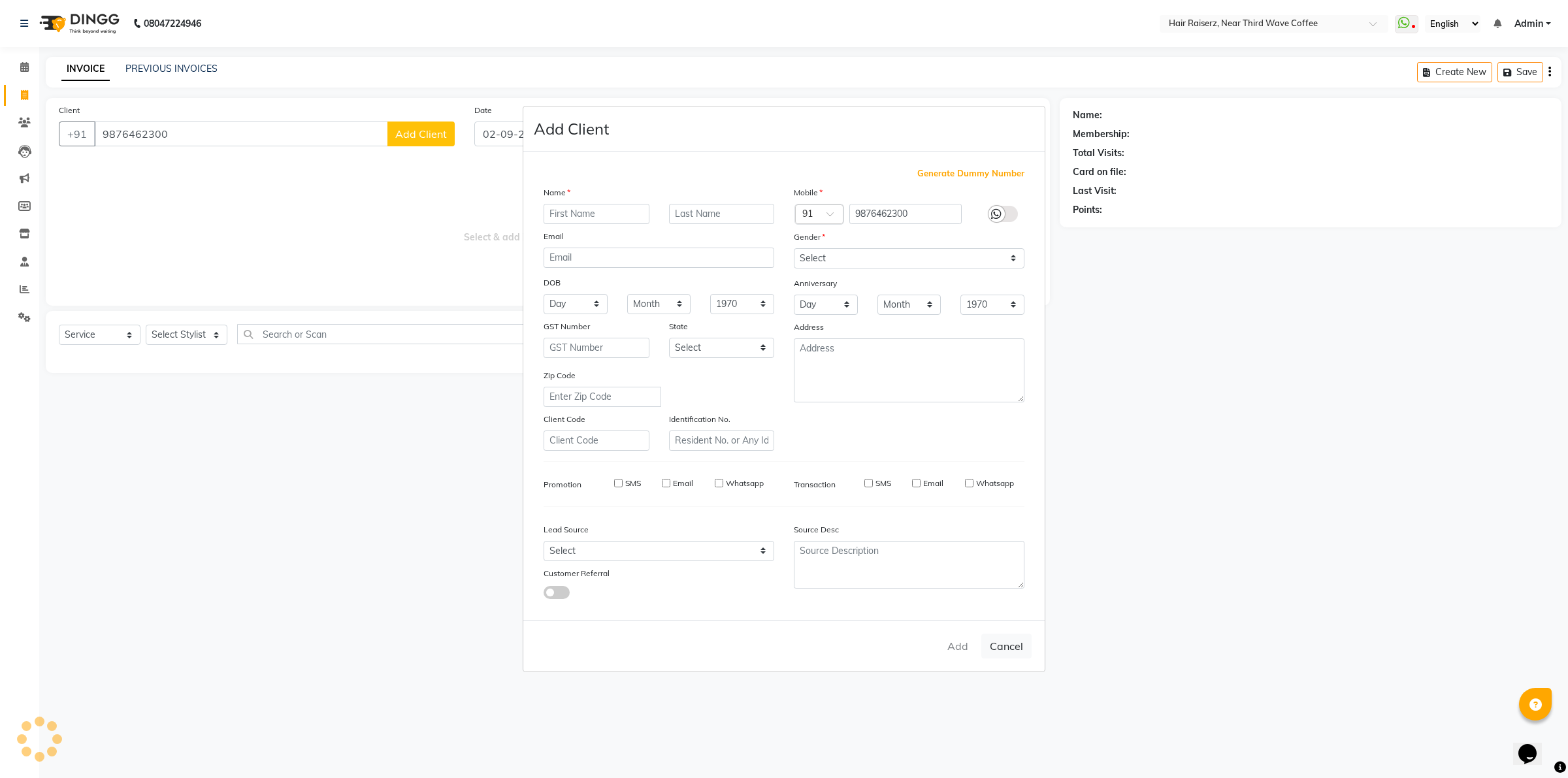
checkbox input "false"
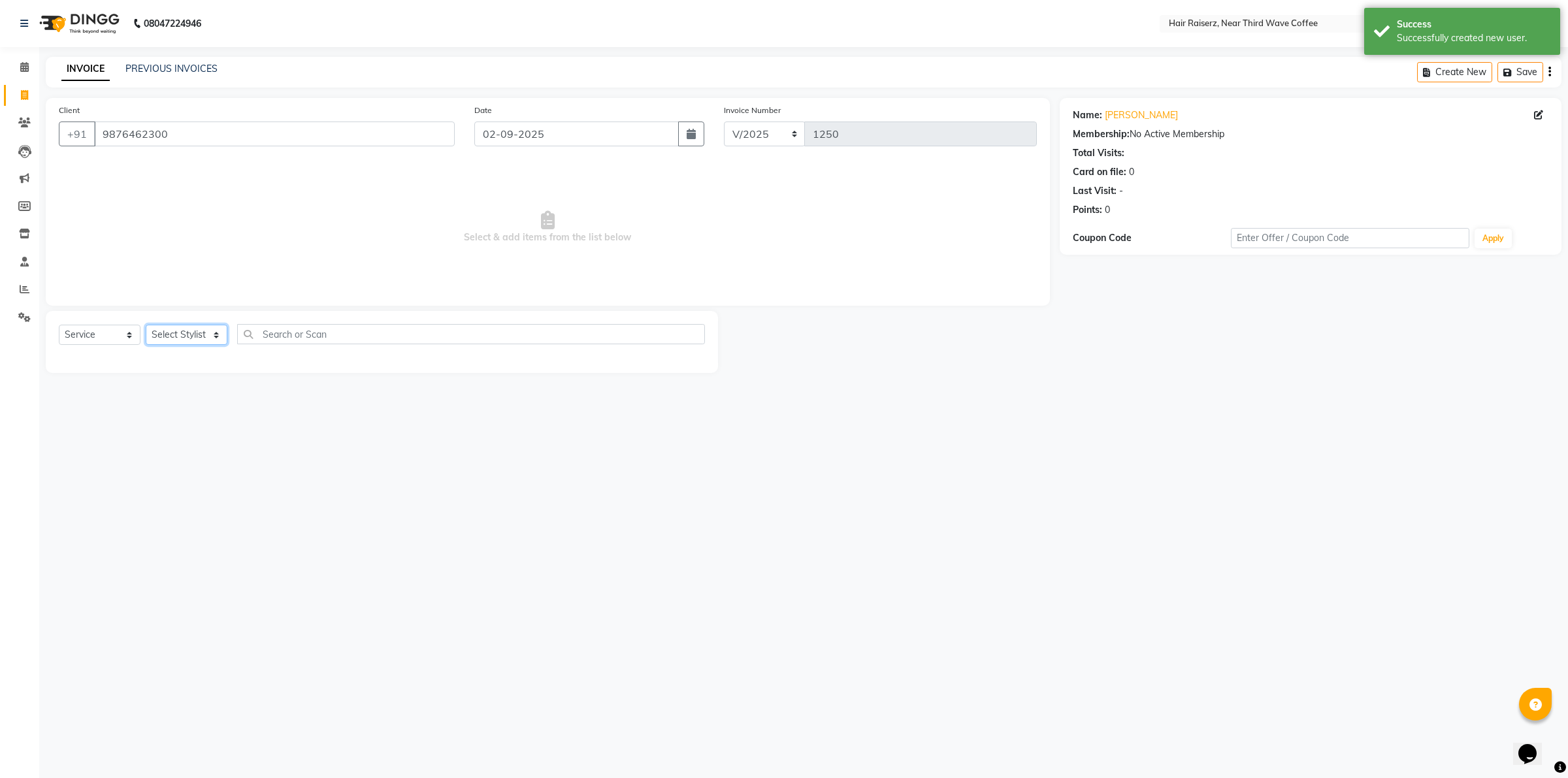
click at [200, 325] on select "Select Stylist [PERSON_NAME] [PERSON_NAME] [PERSON_NAME] [PERSON_NAME] [PERSON_…" at bounding box center [186, 335] width 82 height 20
select select "74273"
click at [146, 325] on select "Select Stylist [PERSON_NAME] [PERSON_NAME] [PERSON_NAME] [PERSON_NAME] [PERSON_…" at bounding box center [186, 335] width 82 height 20
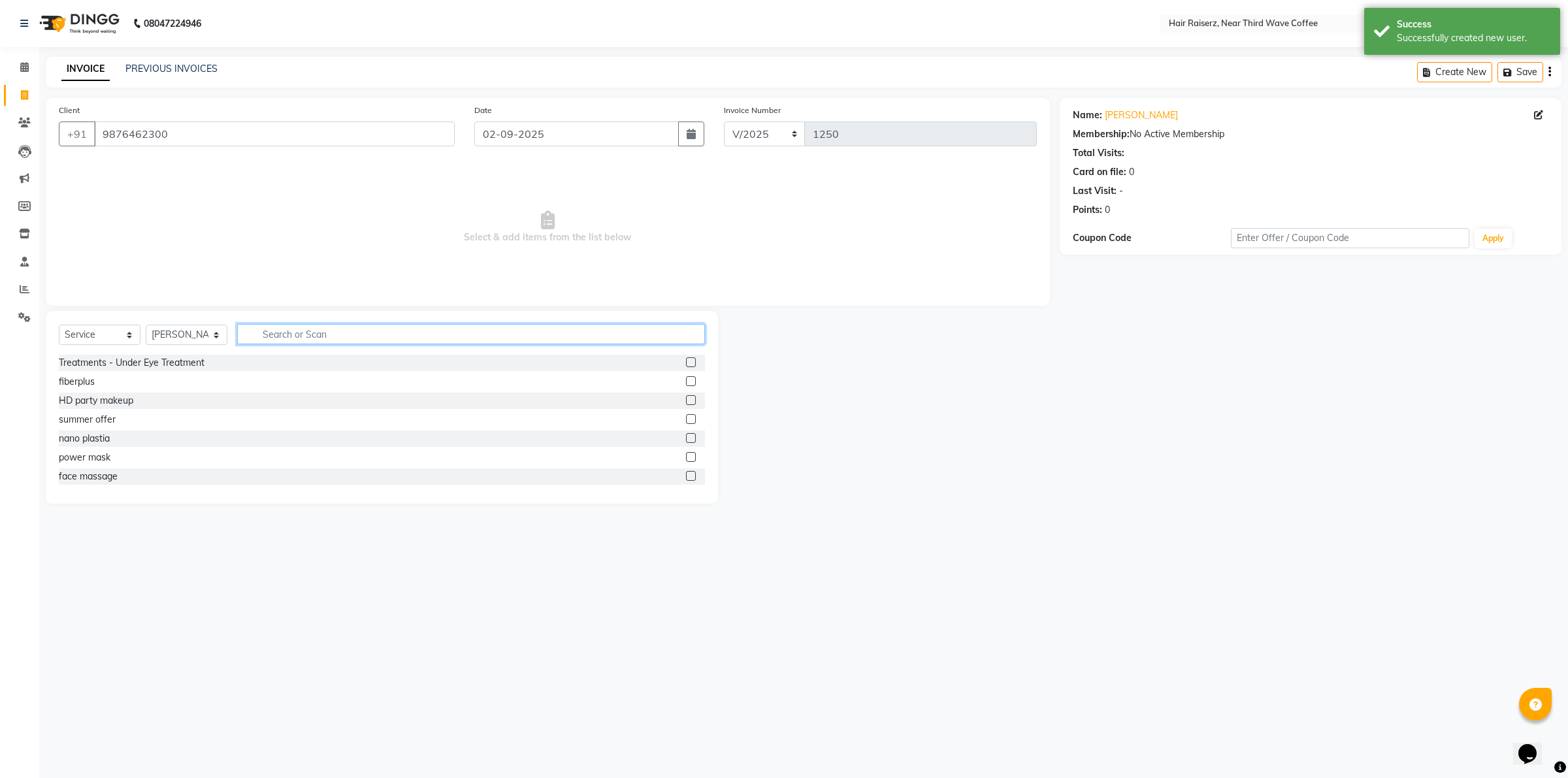
click at [303, 324] on input "text" at bounding box center [471, 334] width 468 height 20
type input "roo"
click at [686, 399] on label at bounding box center [690, 400] width 10 height 10
click at [686, 399] on input "checkbox" at bounding box center [689, 400] width 8 height 8
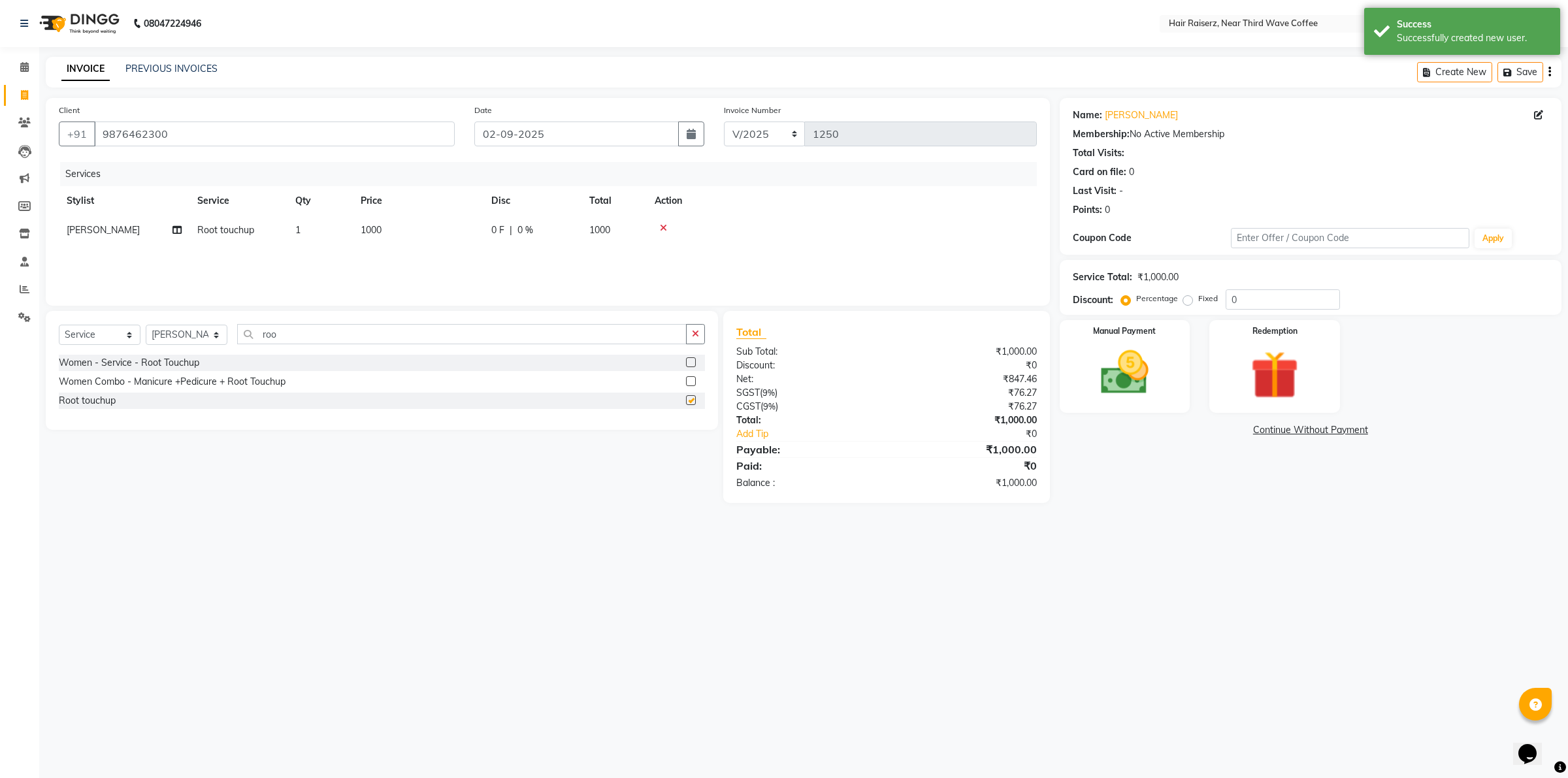
checkbox input "false"
click at [1109, 393] on img at bounding box center [1124, 373] width 81 height 57
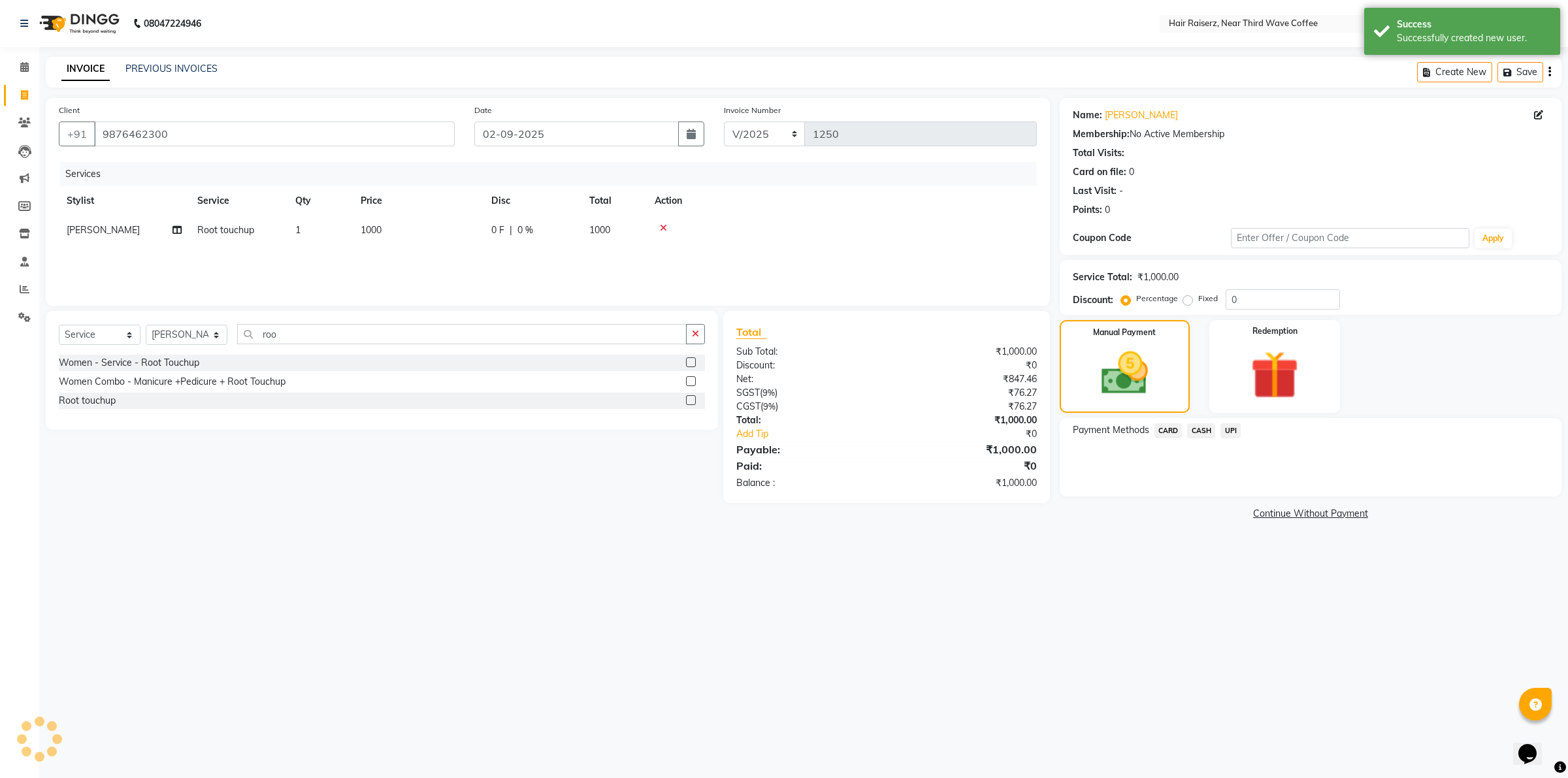
click at [1196, 435] on span "CASH" at bounding box center [1202, 430] width 28 height 15
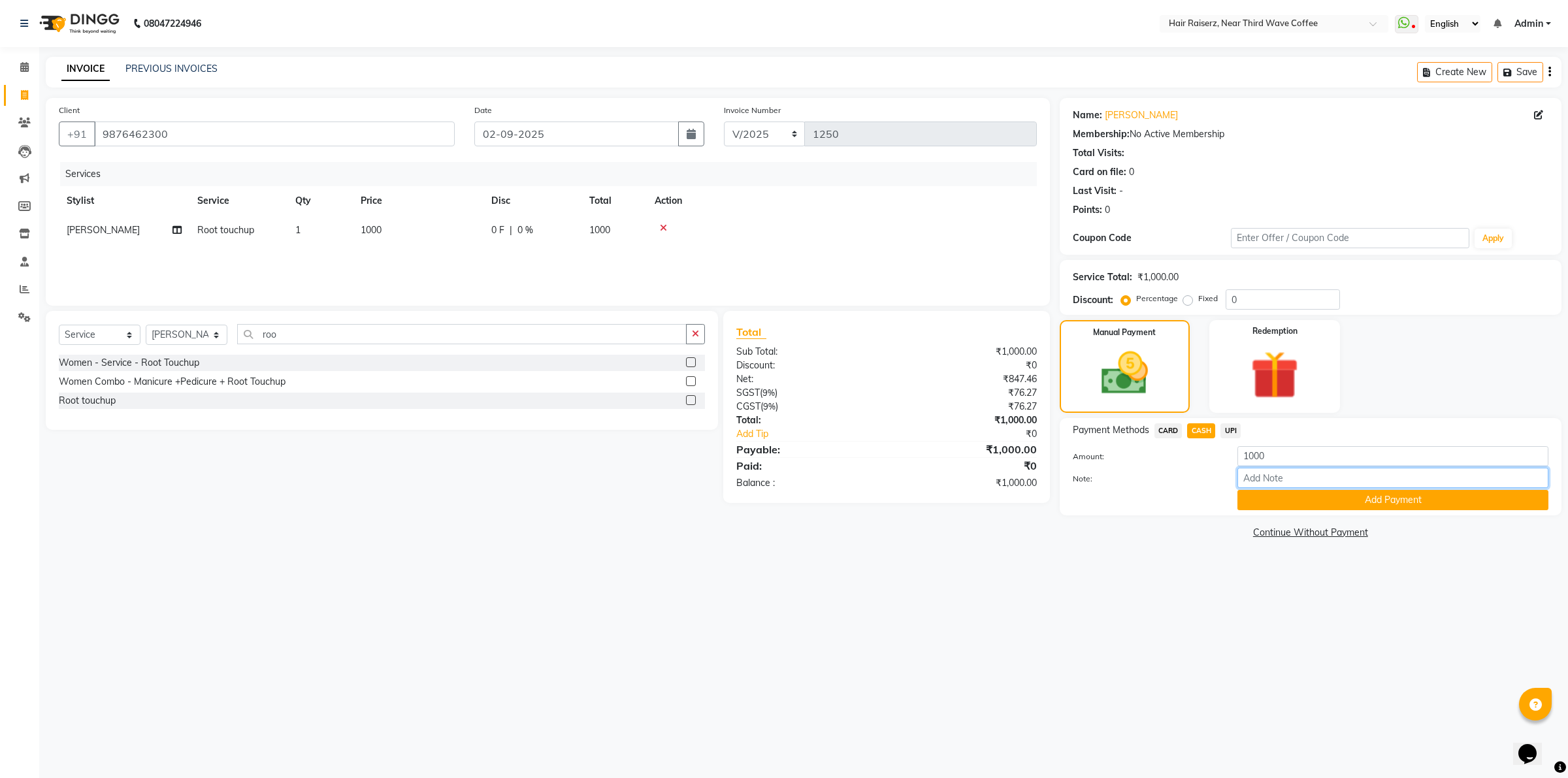
drag, startPoint x: 1263, startPoint y: 485, endPoint x: 1267, endPoint y: 491, distance: 7.2
click at [1263, 487] on input "Note:" at bounding box center [1393, 478] width 311 height 20
click at [1275, 498] on button "Add Payment" at bounding box center [1393, 500] width 311 height 20
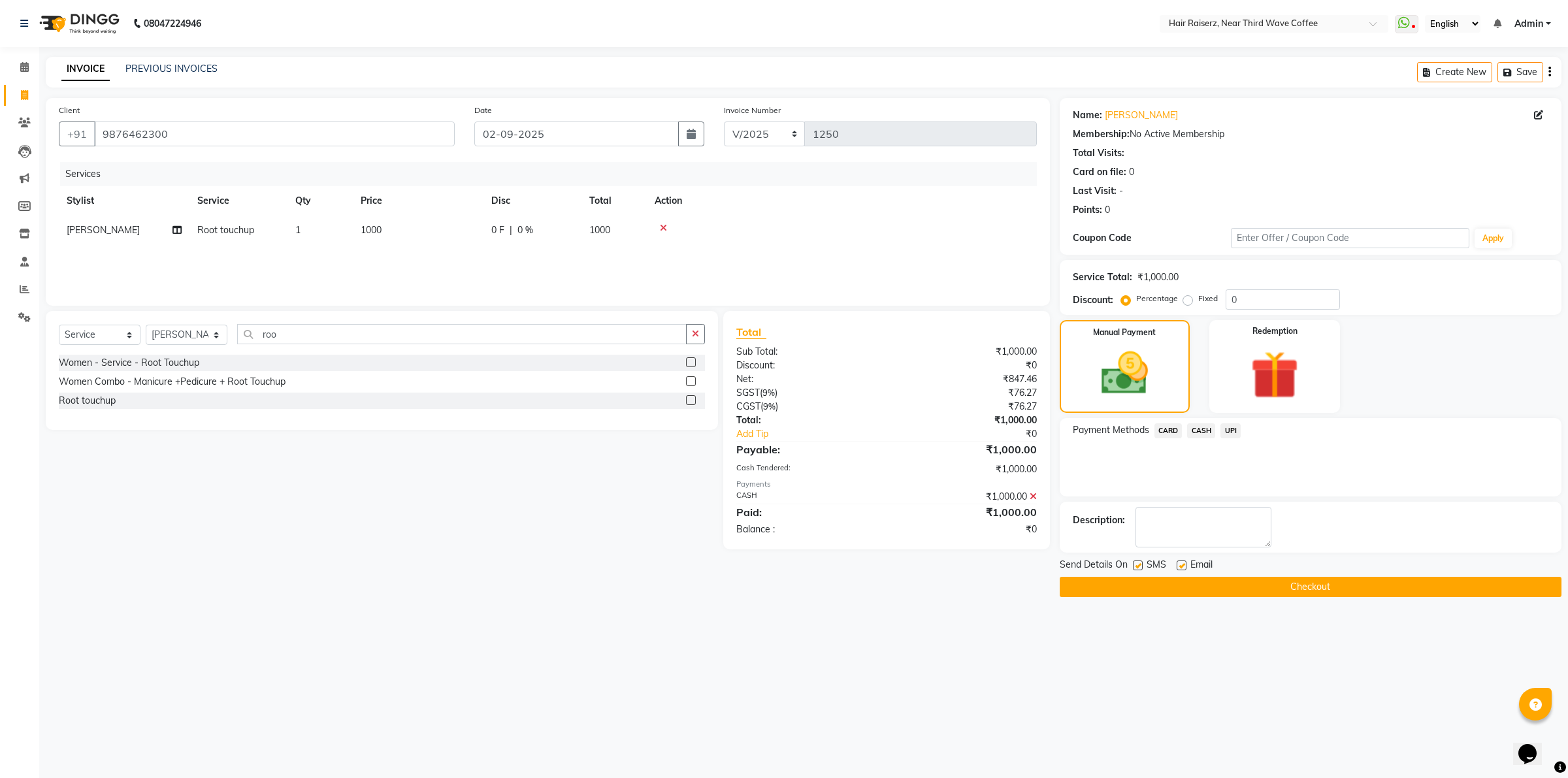
click at [1180, 566] on label at bounding box center [1181, 565] width 10 height 10
click at [1180, 566] on input "checkbox" at bounding box center [1180, 566] width 8 height 8
click at [1180, 566] on label at bounding box center [1181, 565] width 10 height 10
click at [1180, 566] on input "checkbox" at bounding box center [1180, 566] width 8 height 8
checkbox input "true"
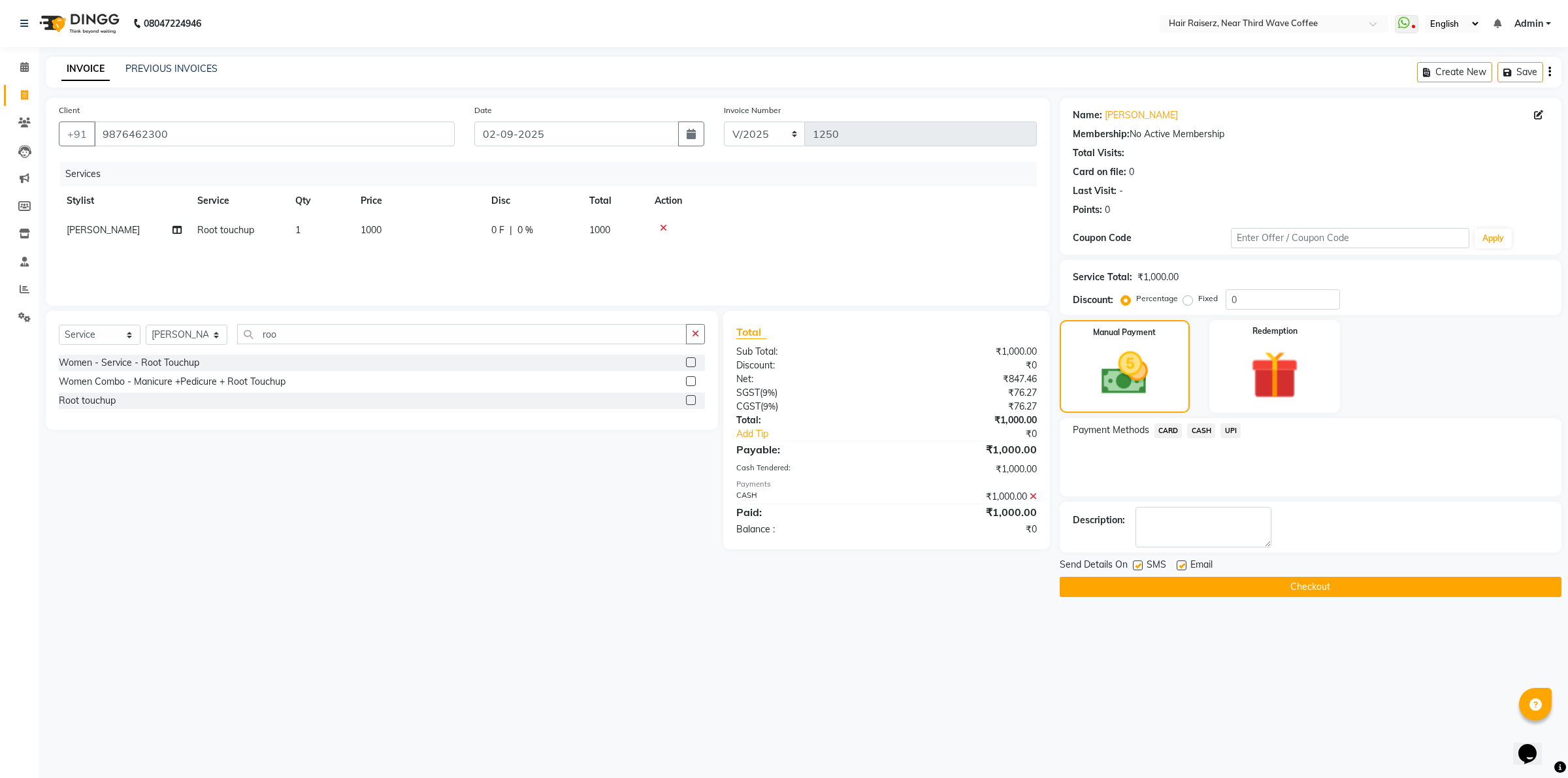
click at [1138, 565] on label at bounding box center [1137, 565] width 10 height 10
click at [1138, 565] on input "checkbox" at bounding box center [1137, 566] width 8 height 8
checkbox input "false"
drag, startPoint x: 1180, startPoint y: 566, endPoint x: 1186, endPoint y: 581, distance: 16.2
click at [1178, 566] on label at bounding box center [1181, 565] width 10 height 10
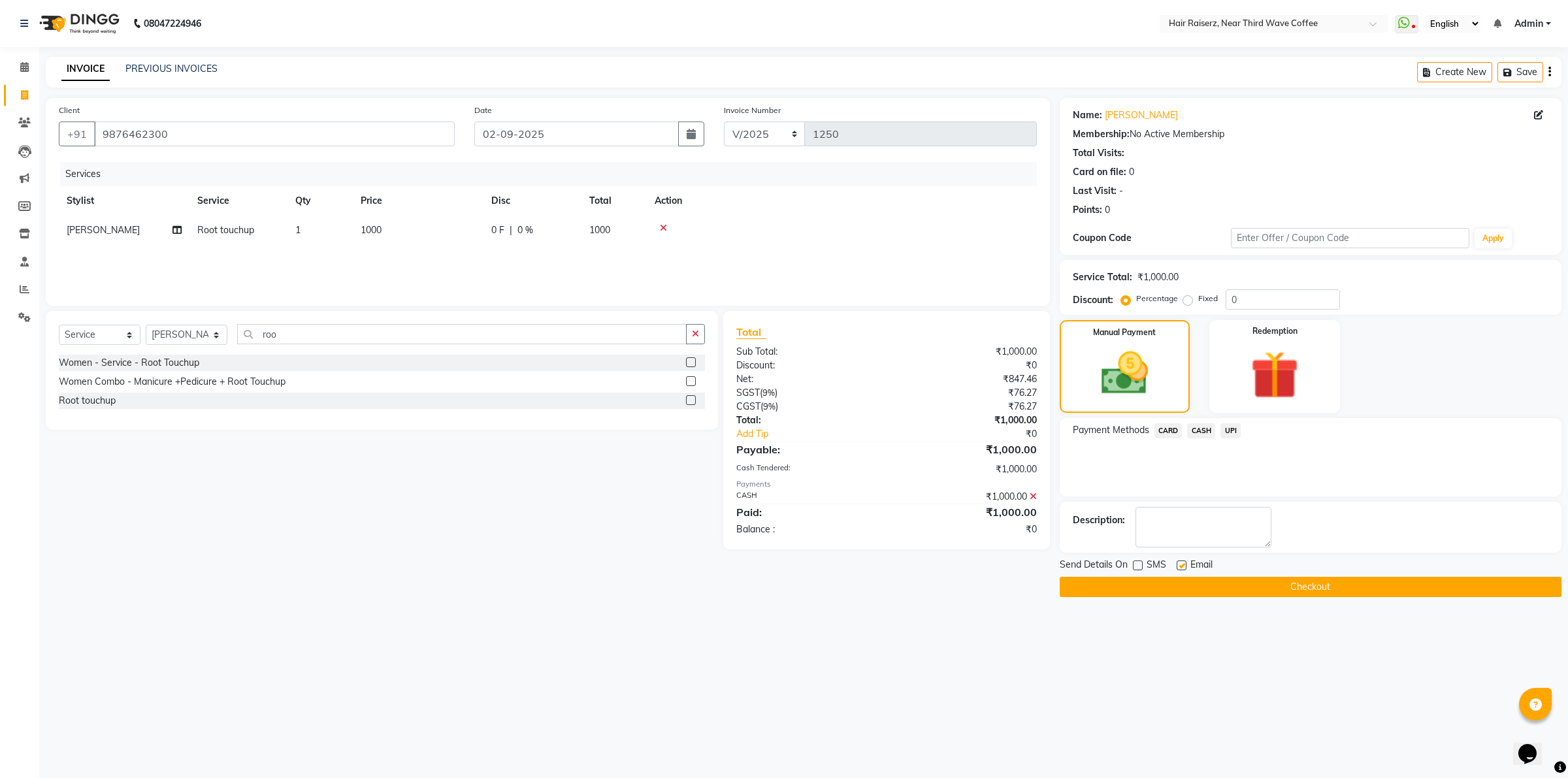
click at [1178, 566] on input "checkbox" at bounding box center [1180, 566] width 8 height 8
click at [1178, 567] on label at bounding box center [1181, 565] width 10 height 10
click at [1178, 567] on input "checkbox" at bounding box center [1180, 566] width 8 height 8
drag, startPoint x: 1181, startPoint y: 564, endPoint x: 1183, endPoint y: 576, distance: 12.2
click at [1181, 564] on label at bounding box center [1181, 565] width 10 height 10
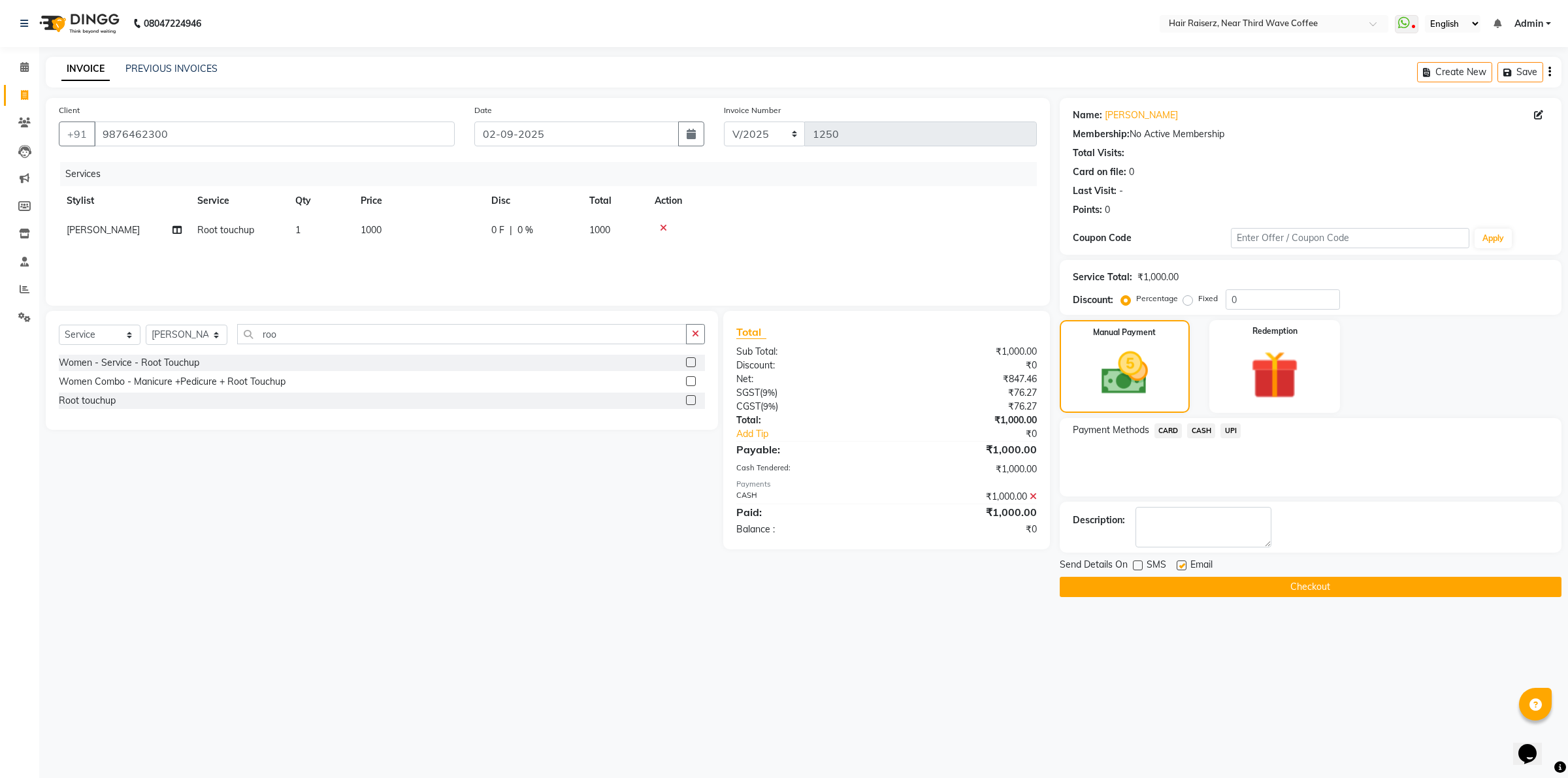
click at [1181, 564] on input "checkbox" at bounding box center [1180, 566] width 8 height 8
checkbox input "false"
click at [1183, 582] on button "Checkout" at bounding box center [1310, 587] width 502 height 20
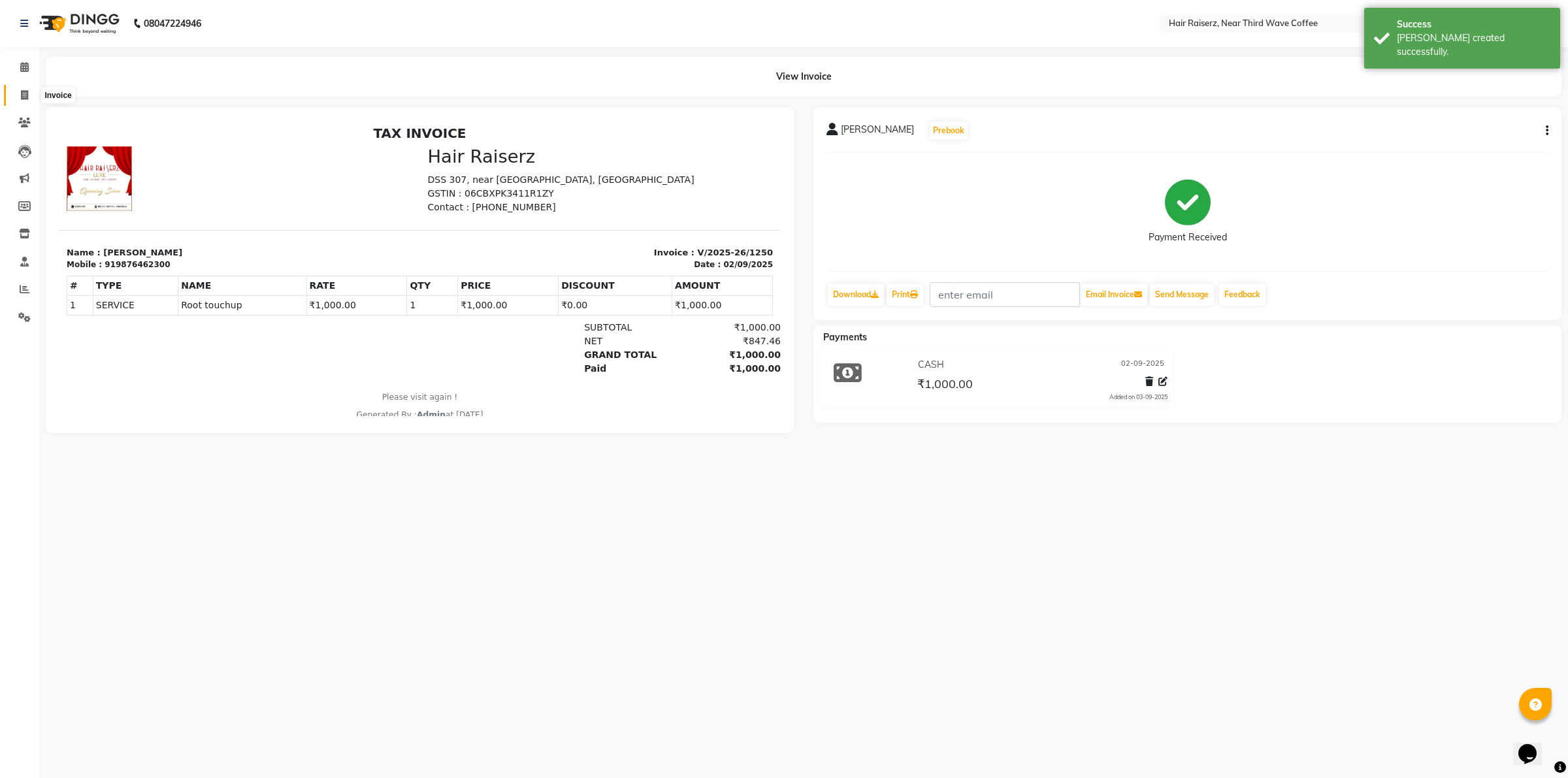
click at [19, 94] on span at bounding box center [24, 96] width 23 height 15
select select "service"
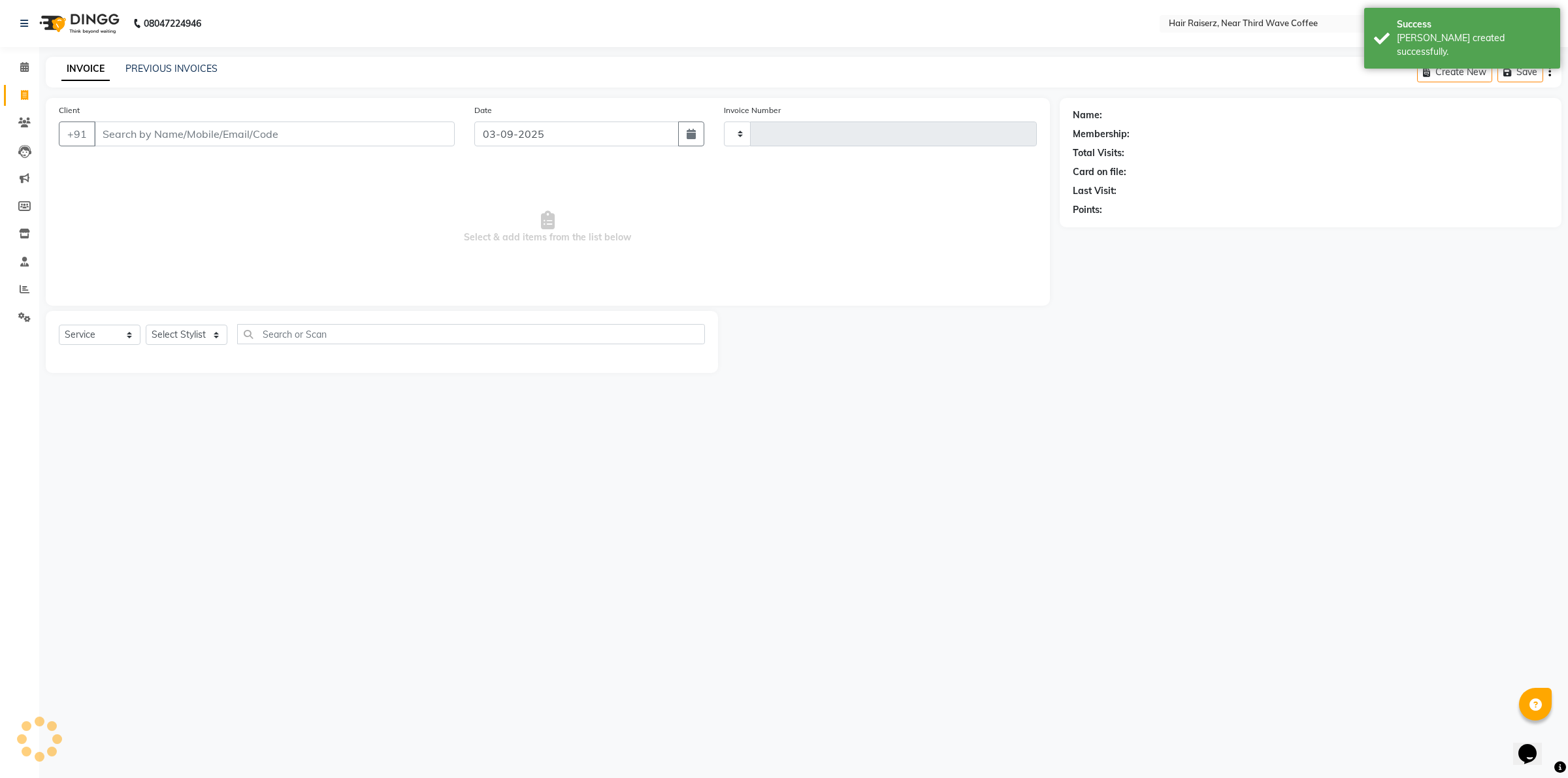
type input "1251"
select select "5183"
click at [96, 125] on input "Client" at bounding box center [274, 134] width 361 height 25
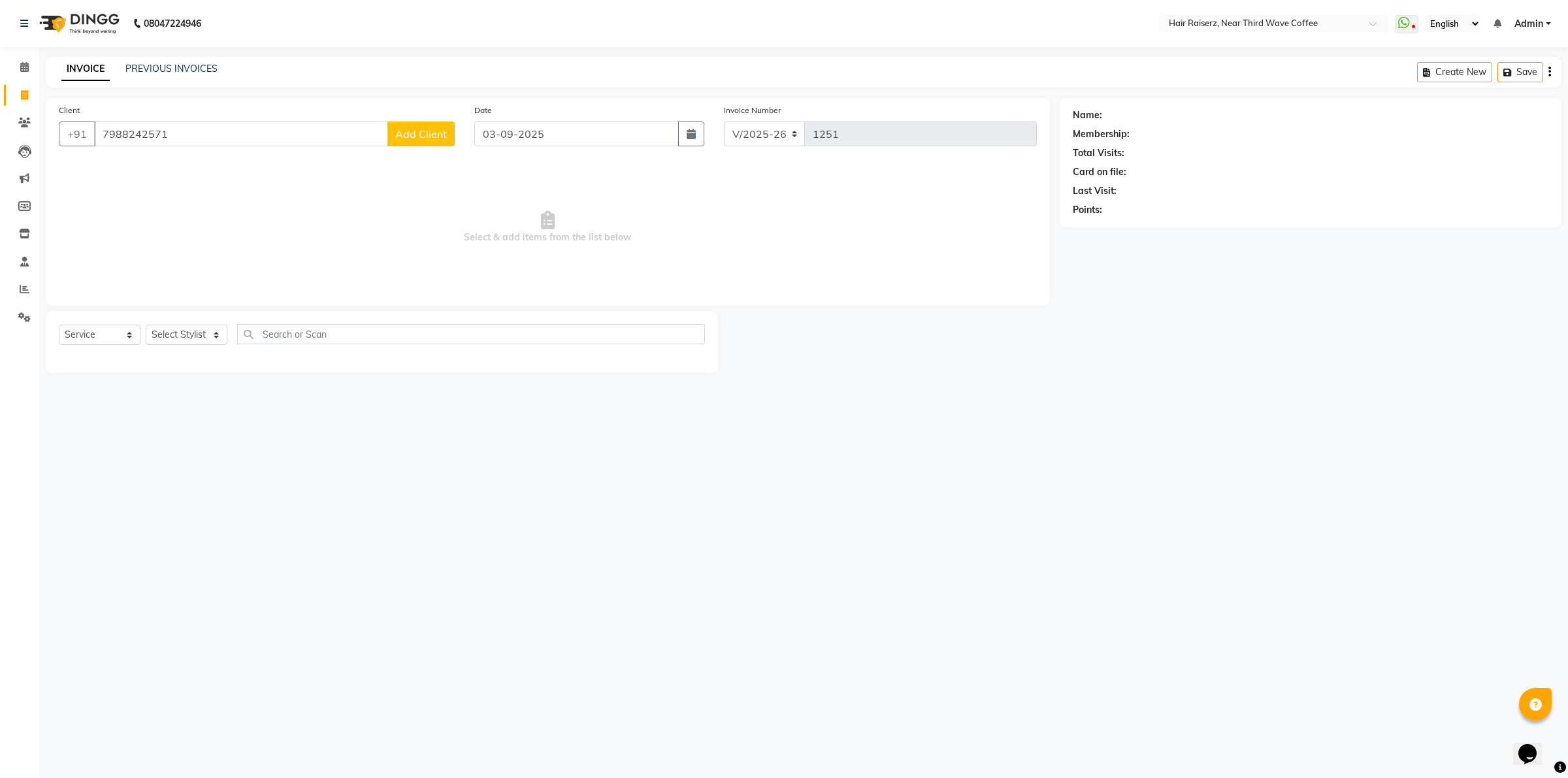
type input "7988242571"
click at [439, 132] on span "Add Client" at bounding box center [421, 134] width 52 height 13
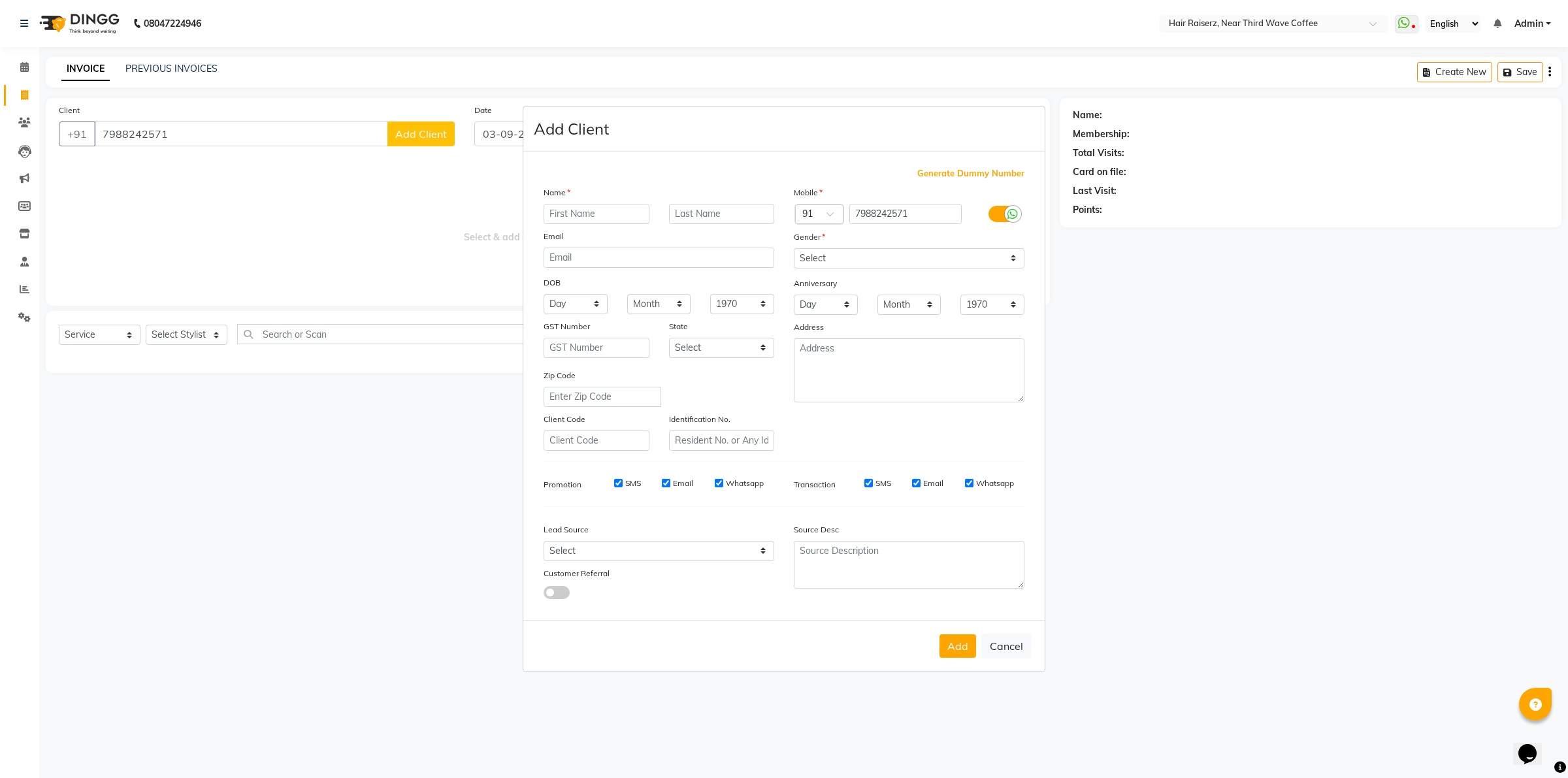
click at [638, 210] on input "text" at bounding box center [597, 214] width 106 height 20
type input "Tanisha"
click at [956, 260] on select "Select [DEMOGRAPHIC_DATA] [DEMOGRAPHIC_DATA] Other Prefer Not To Say" at bounding box center [909, 259] width 231 height 20
select select "[DEMOGRAPHIC_DATA]"
click at [794, 249] on select "Select [DEMOGRAPHIC_DATA] [DEMOGRAPHIC_DATA] Other Prefer Not To Say" at bounding box center [909, 259] width 231 height 20
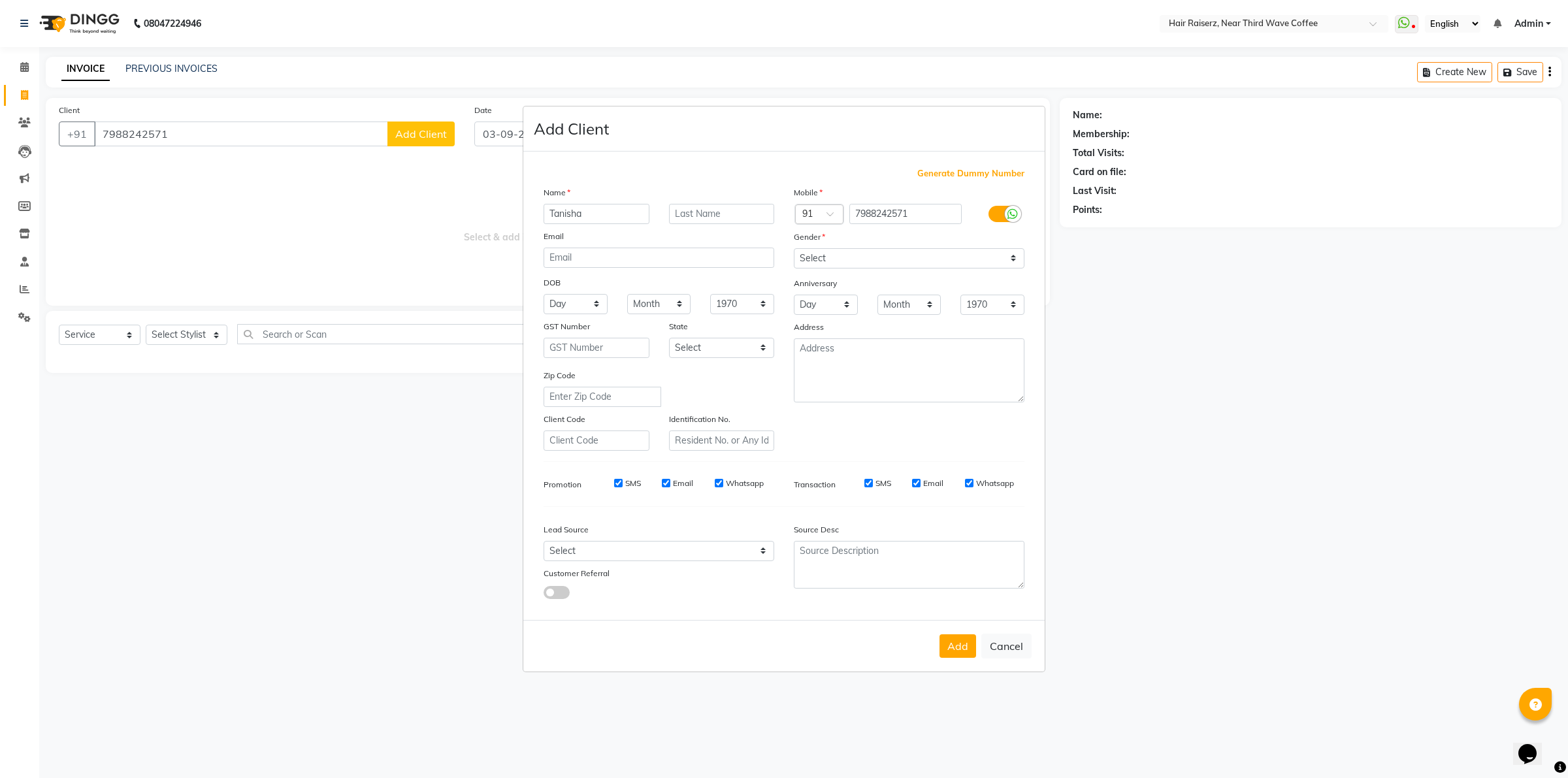
click at [962, 657] on div "Add Cancel" at bounding box center [784, 645] width 521 height 52
click at [962, 646] on button "Add" at bounding box center [958, 645] width 36 height 23
select select
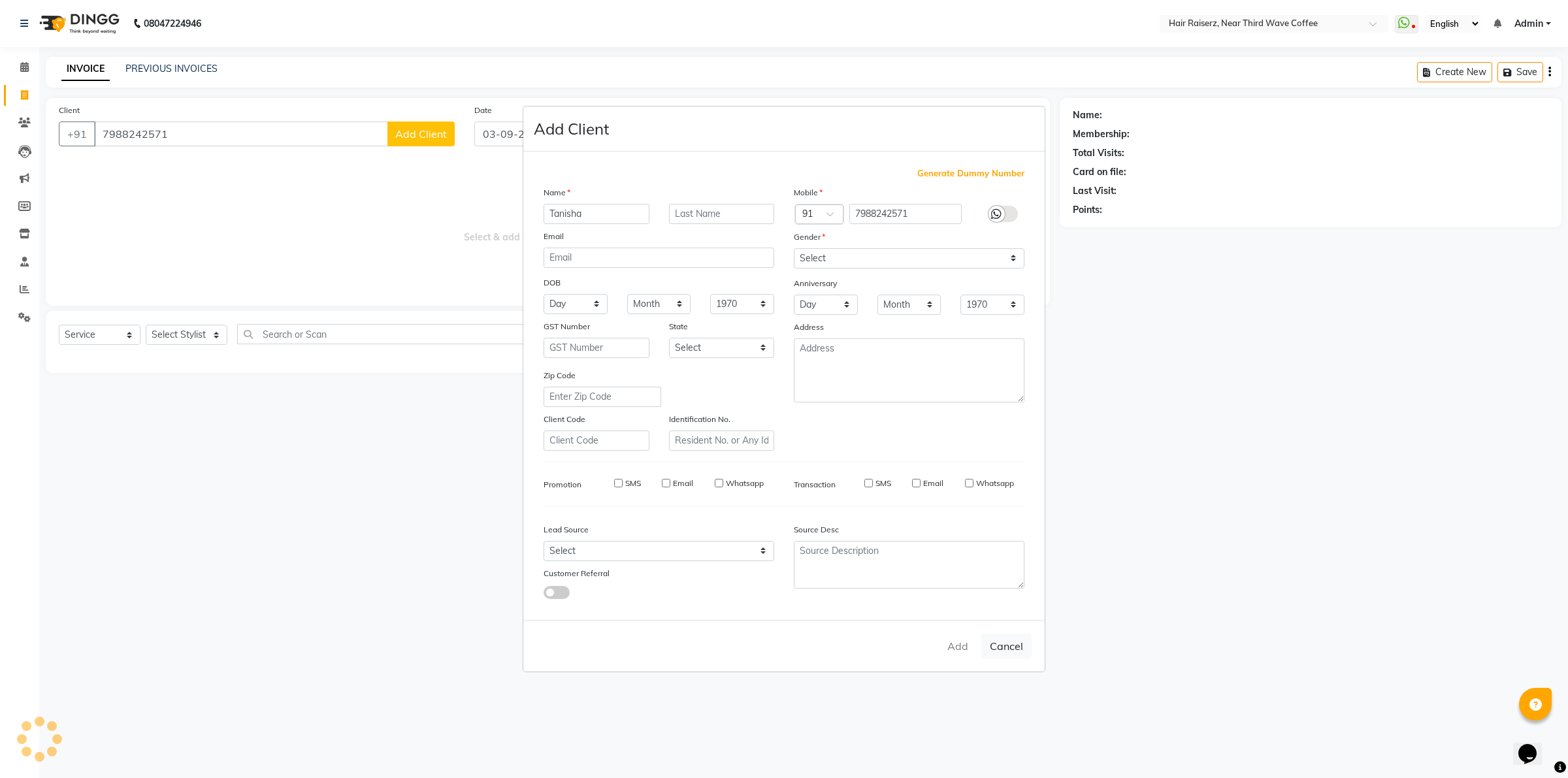
select select
checkbox input "false"
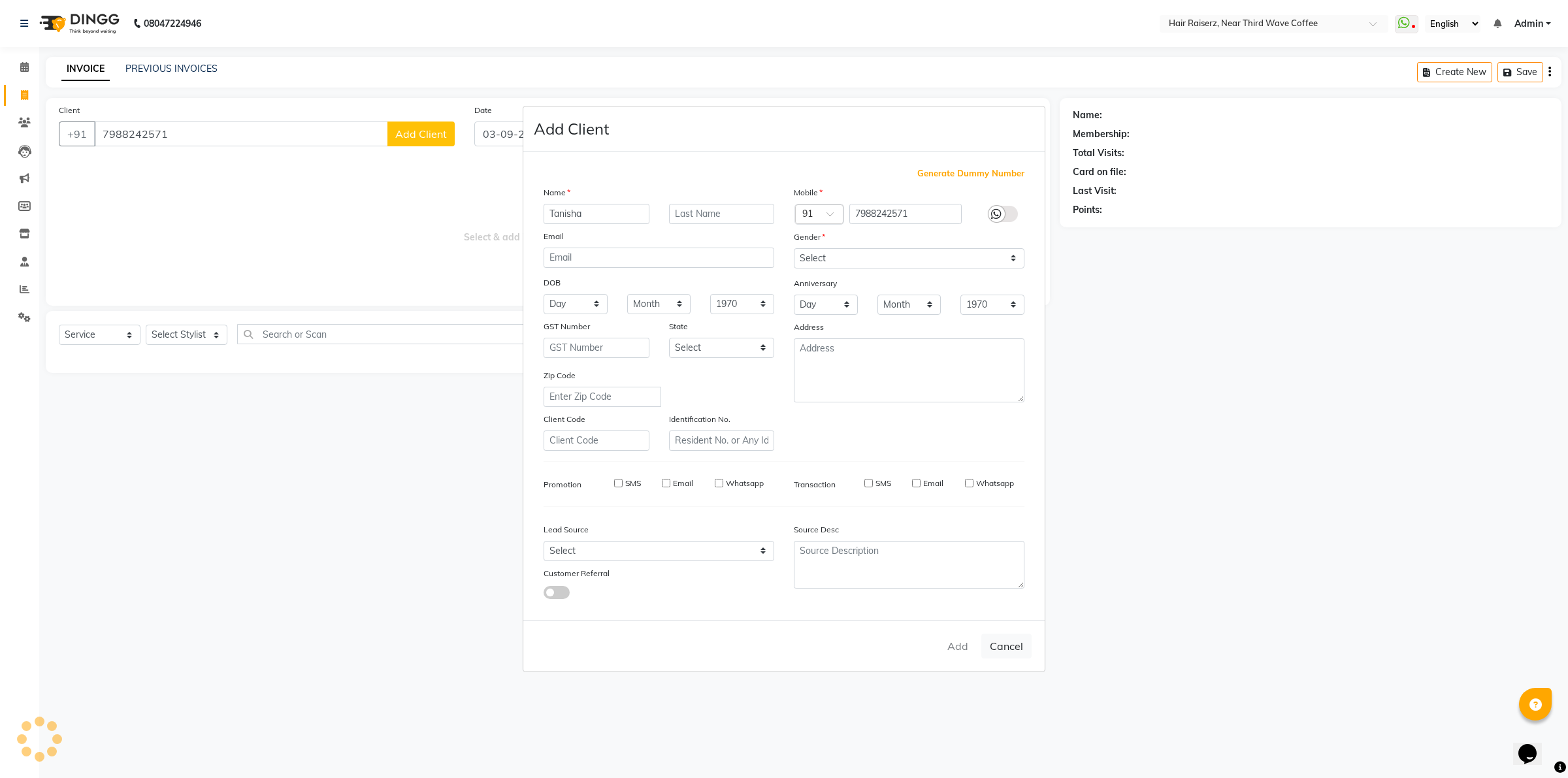
checkbox input "false"
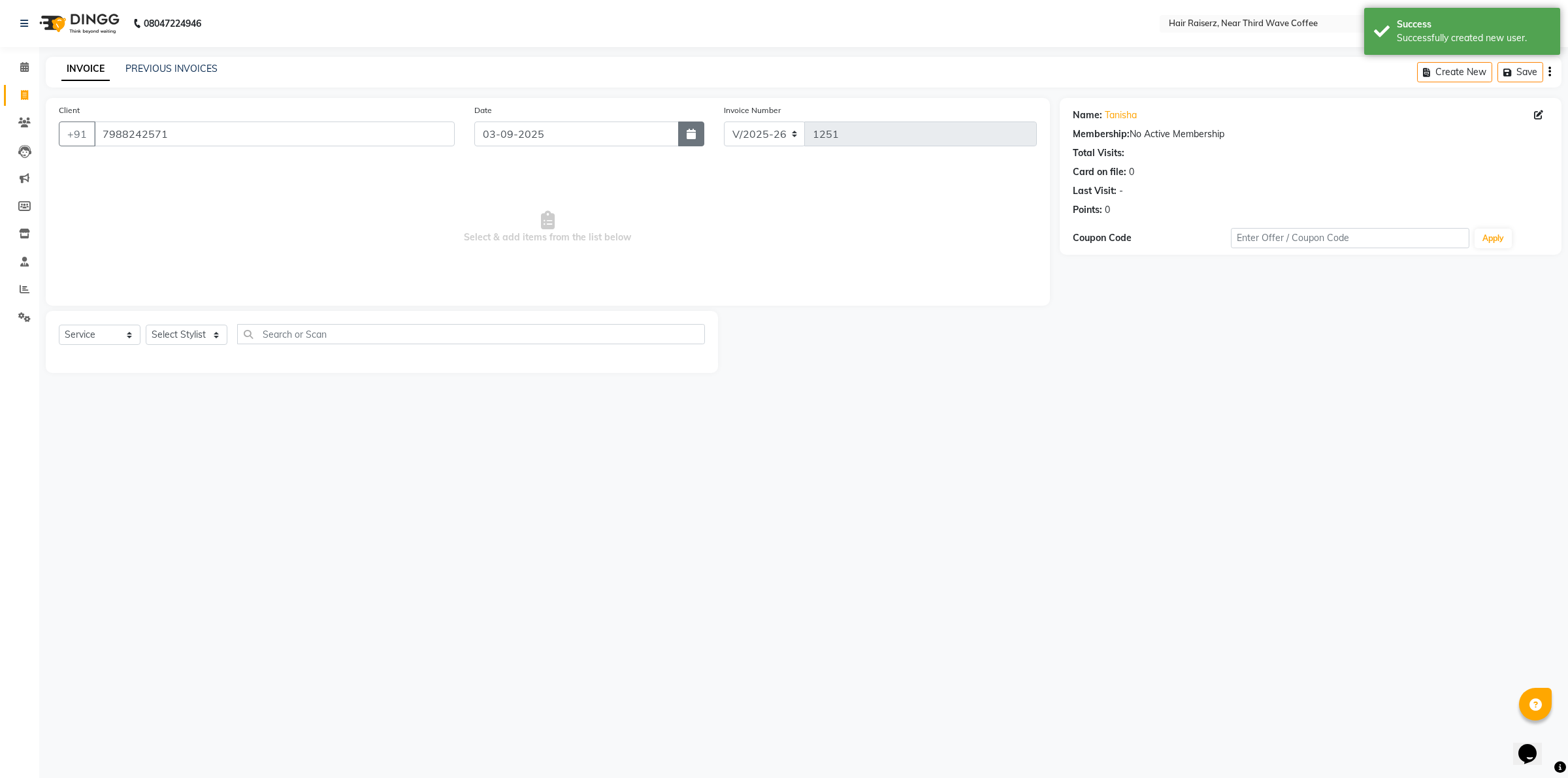
click at [693, 133] on icon "button" at bounding box center [691, 134] width 9 height 10
select select "9"
select select "2025"
click at [505, 201] on div "2" at bounding box center [508, 203] width 21 height 21
type input "02-09-2025"
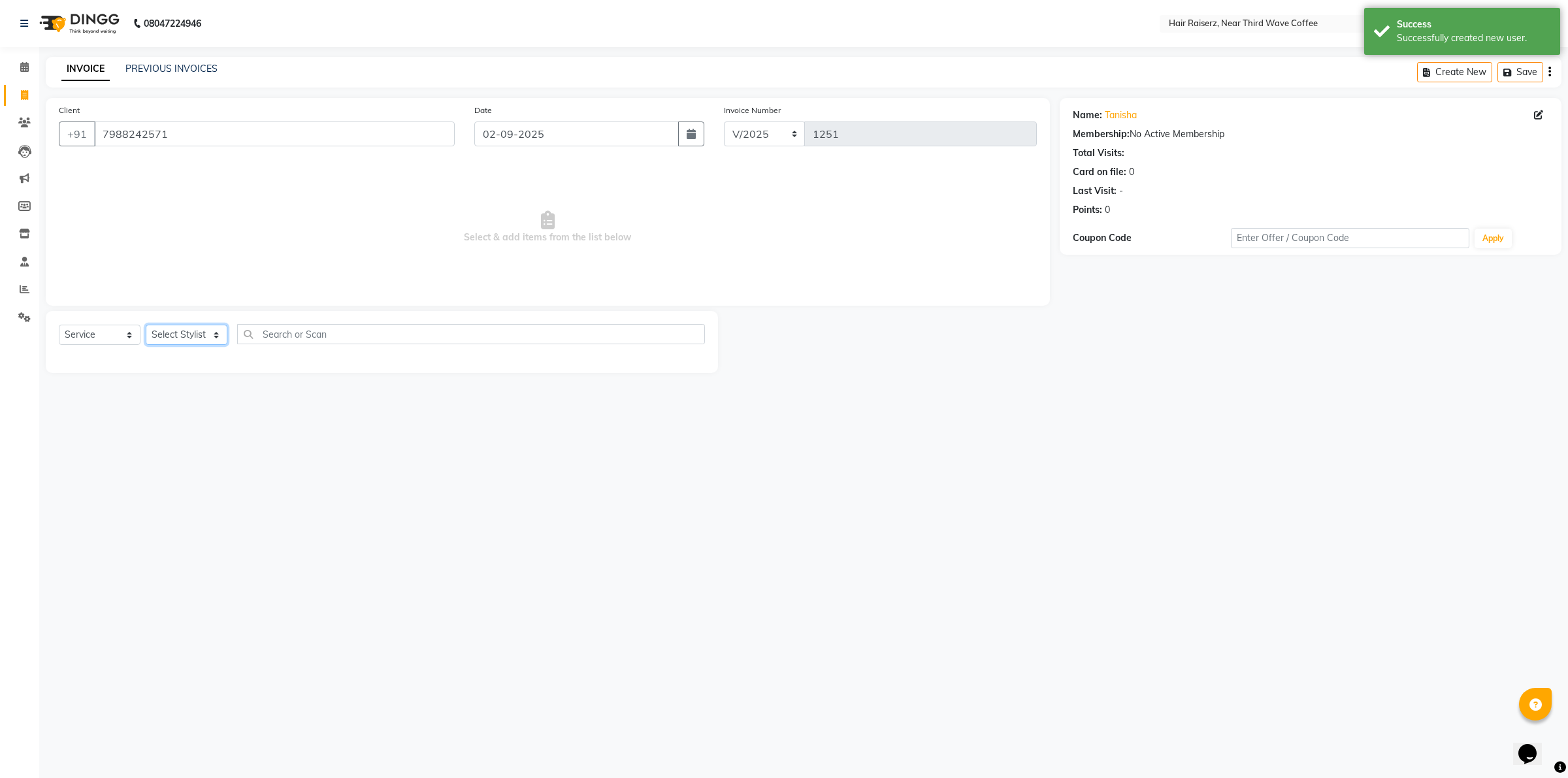
click at [174, 337] on select "Select Stylist [PERSON_NAME] [PERSON_NAME] [PERSON_NAME] [PERSON_NAME] [PERSON_…" at bounding box center [186, 335] width 82 height 20
select select "85586"
click at [146, 325] on select "Select Stylist [PERSON_NAME] [PERSON_NAME] [PERSON_NAME] [PERSON_NAME] [PERSON_…" at bounding box center [186, 335] width 82 height 20
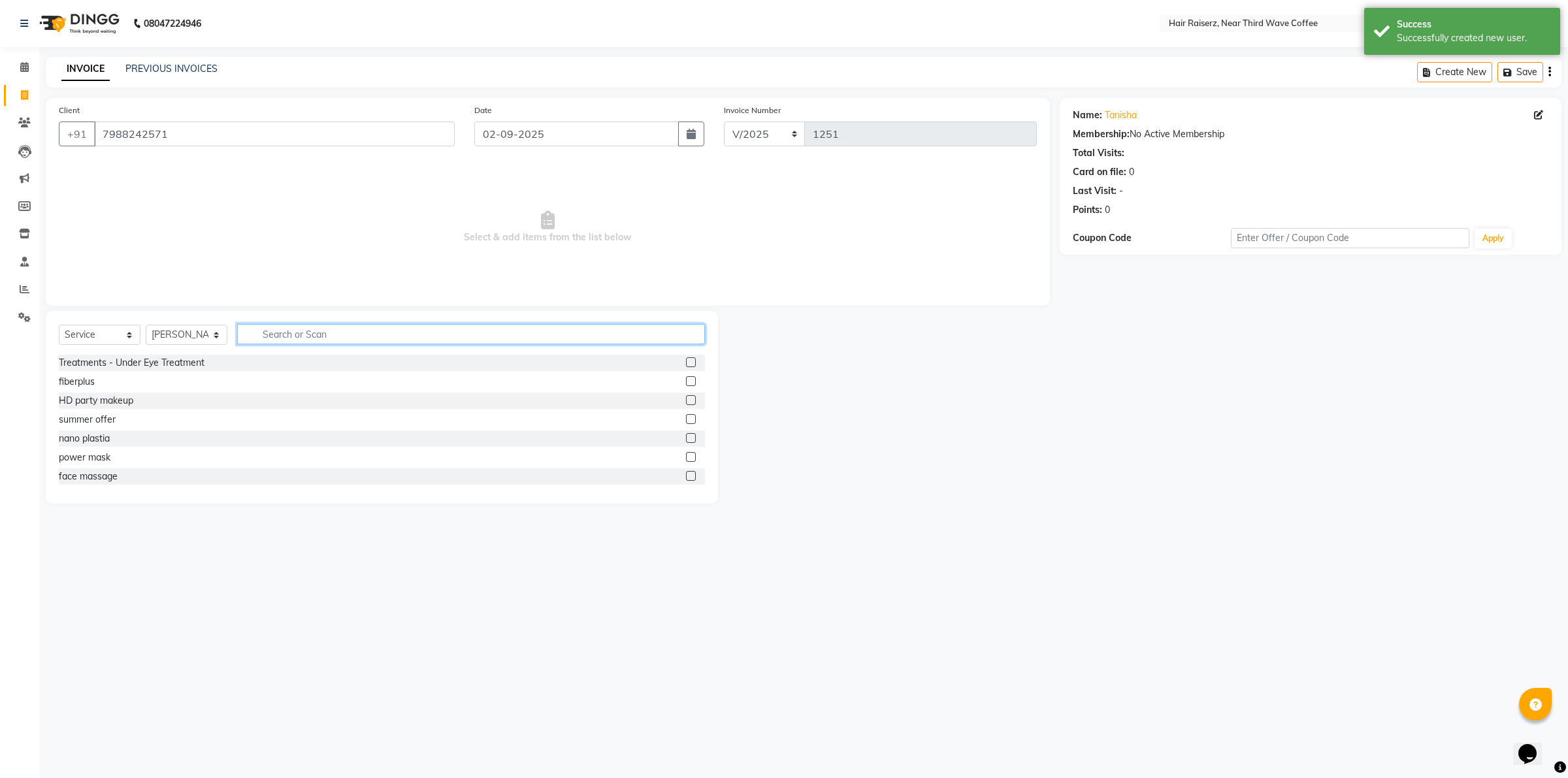
click at [276, 338] on input "text" at bounding box center [471, 334] width 468 height 20
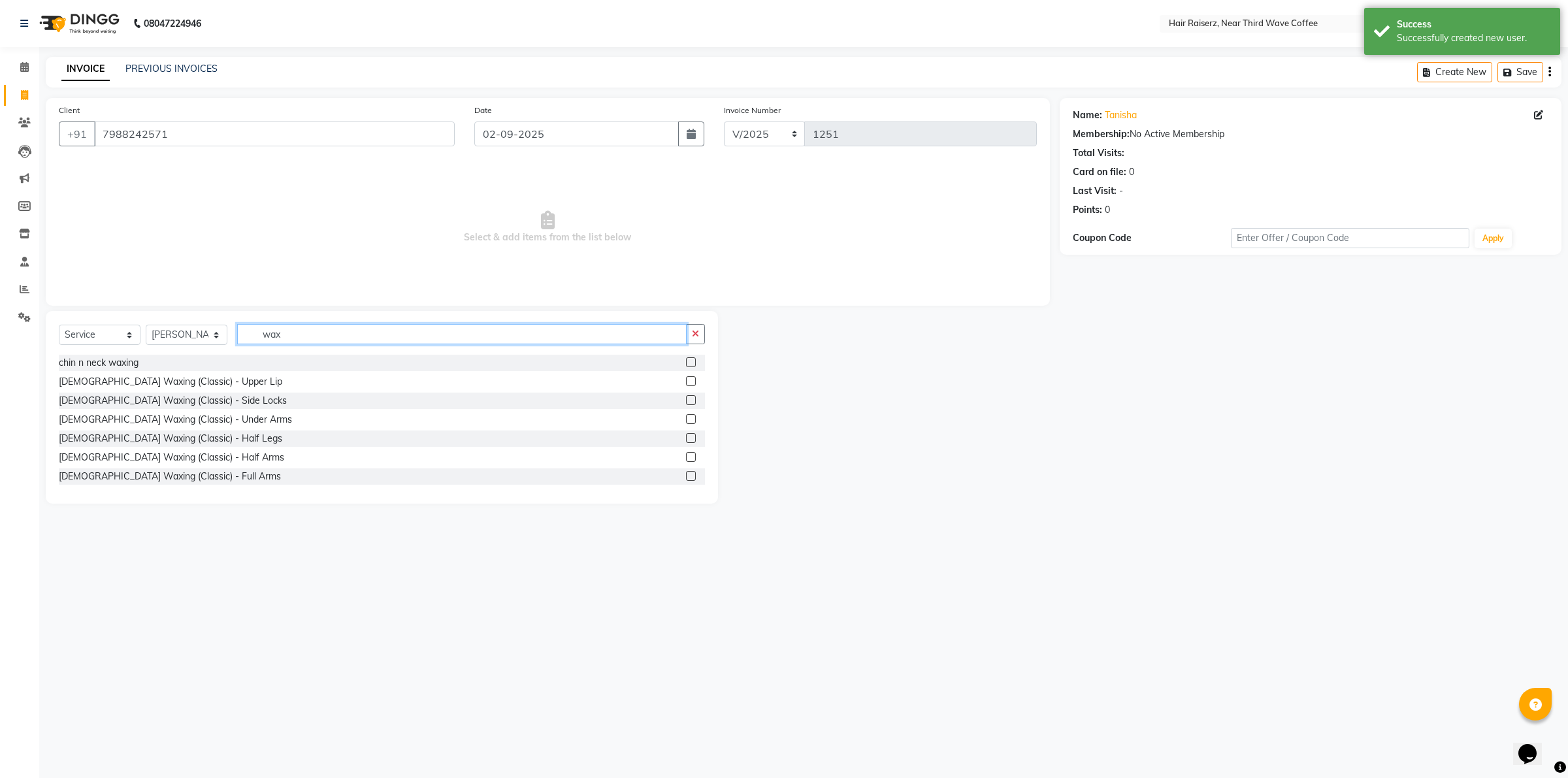
type input "wax"
click at [686, 478] on label at bounding box center [690, 476] width 10 height 10
click at [686, 478] on input "checkbox" at bounding box center [689, 476] width 8 height 8
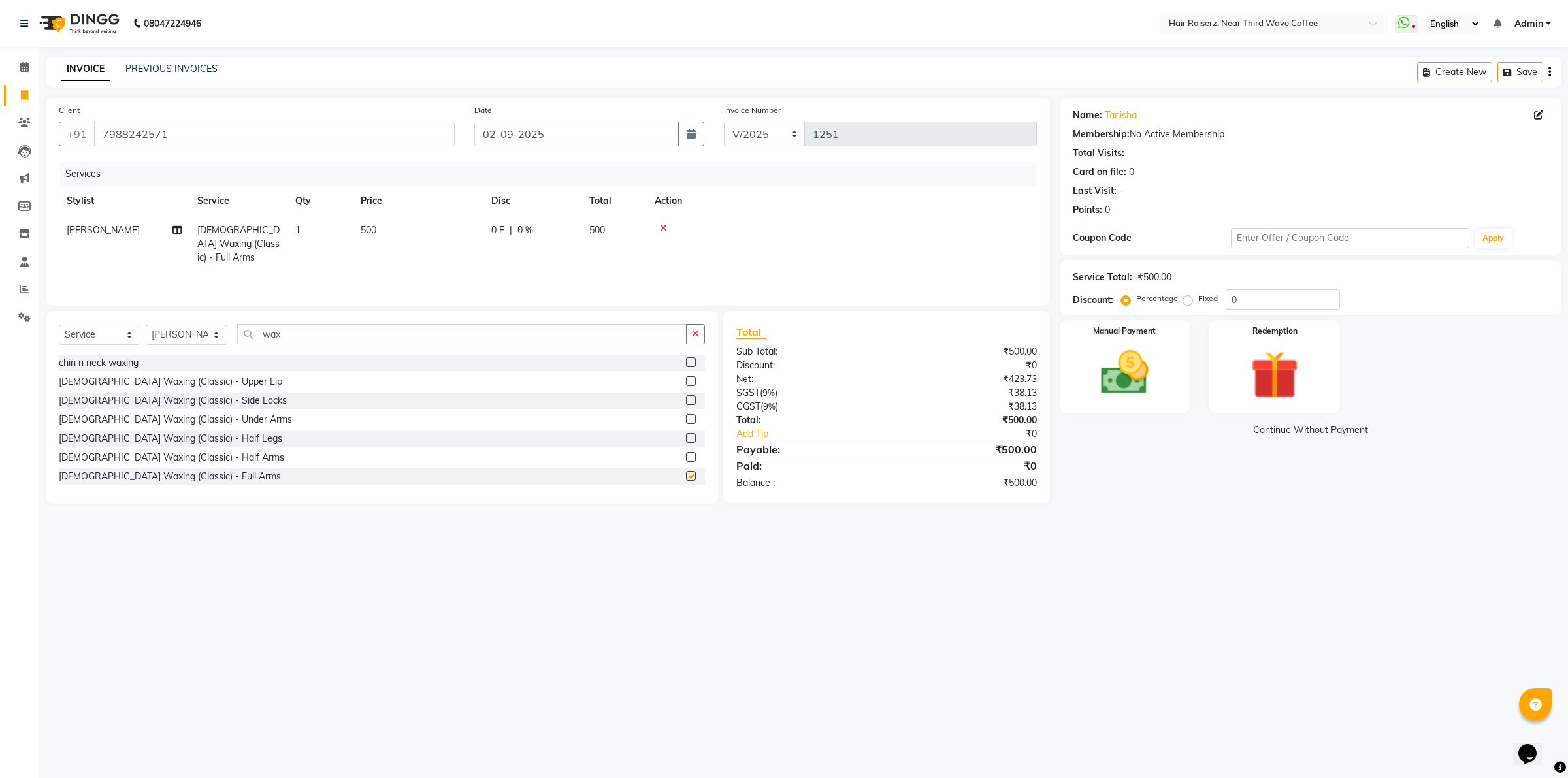
checkbox input "false"
click at [483, 226] on td "0 F | 0 %" at bounding box center [533, 243] width 98 height 57
select select "85586"
click at [483, 226] on input "500" at bounding box center [480, 234] width 115 height 20
type input "5"
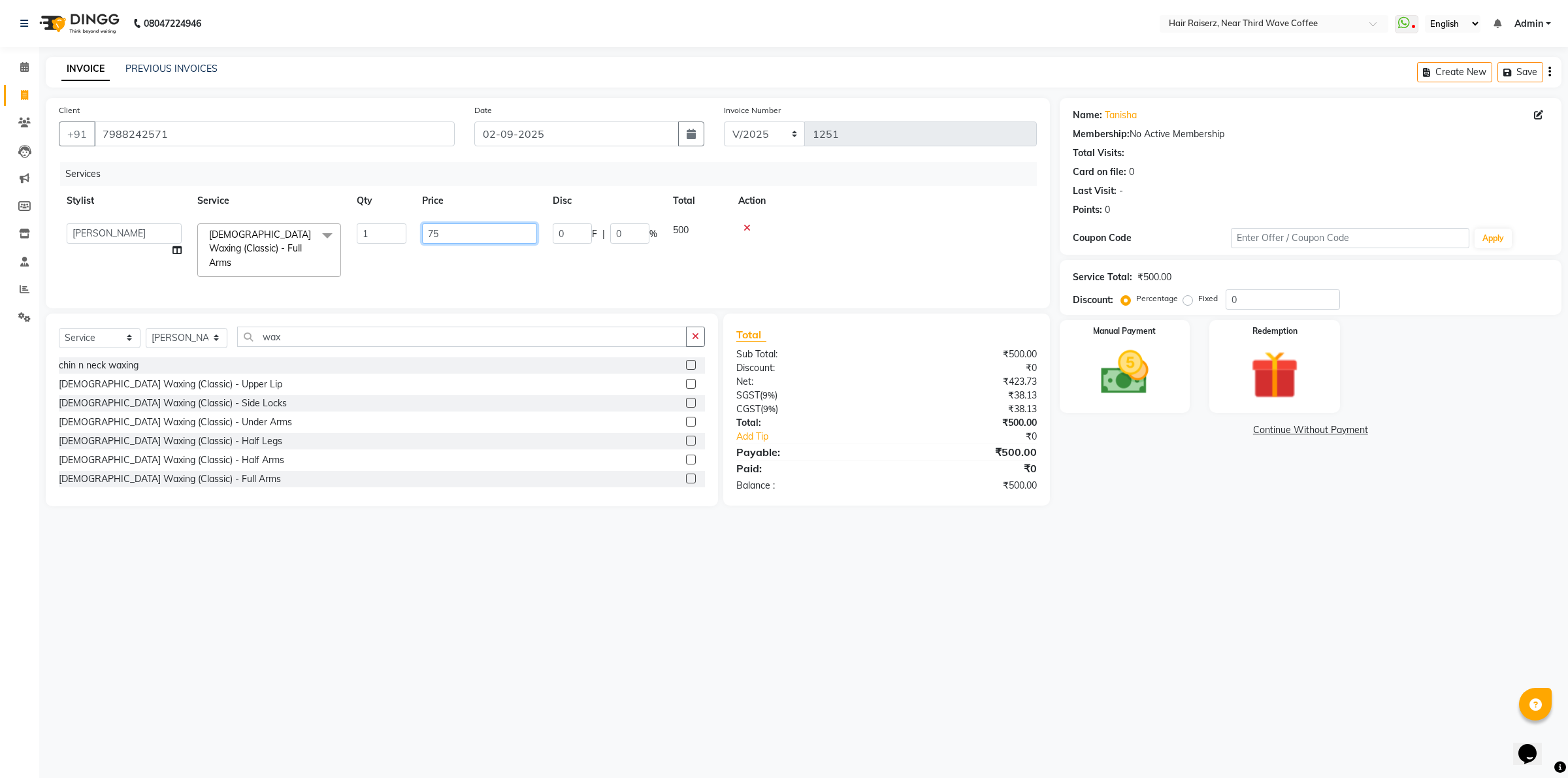
type input "750"
click at [1095, 581] on div "08047224946 Select Location × Hair Raiserz, Near Third Wave Coffee WhatsApp Sta…" at bounding box center [784, 389] width 1568 height 778
click at [1138, 394] on img at bounding box center [1124, 373] width 81 height 57
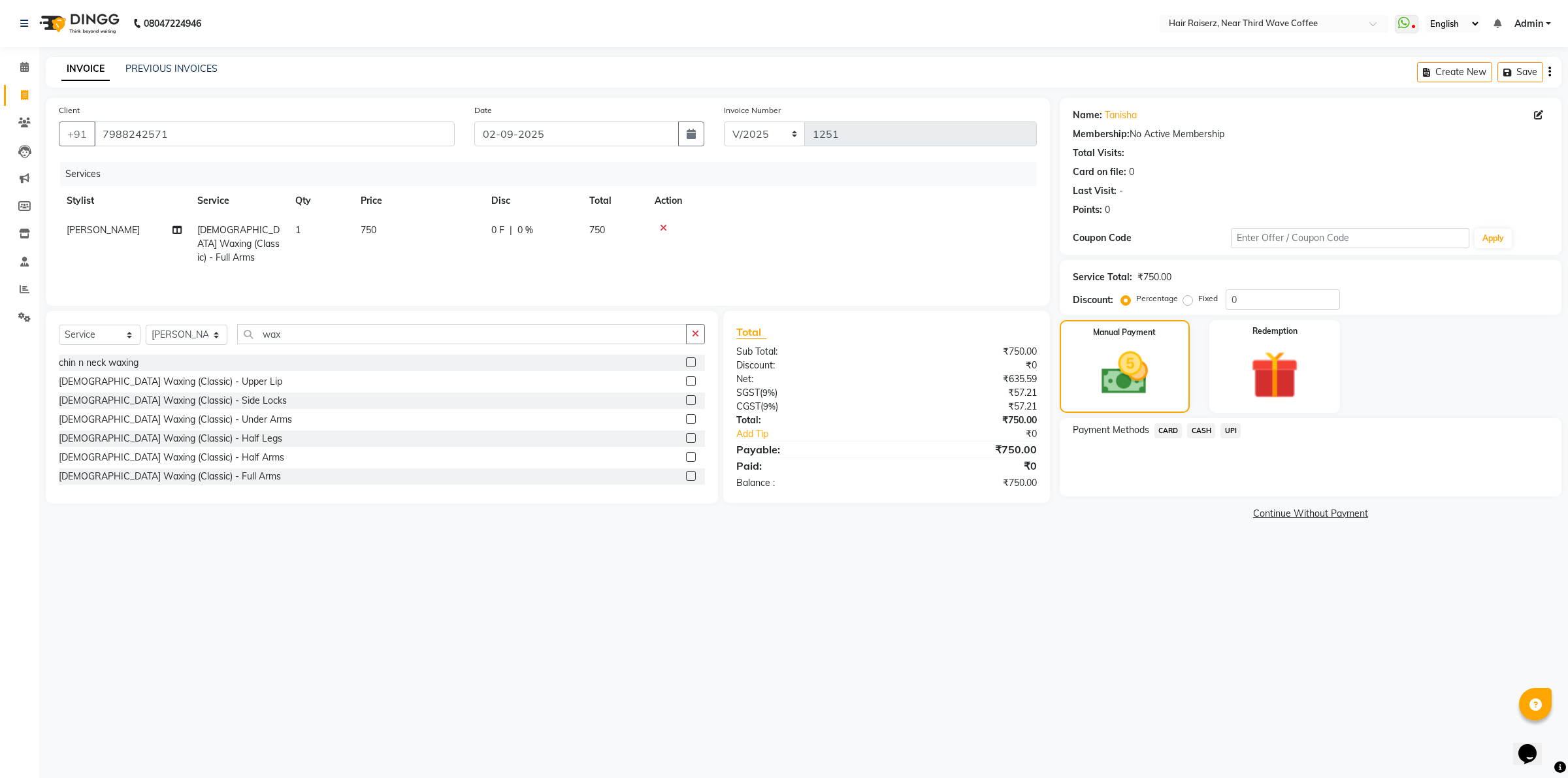
click at [1231, 431] on span "UPI" at bounding box center [1230, 430] width 20 height 15
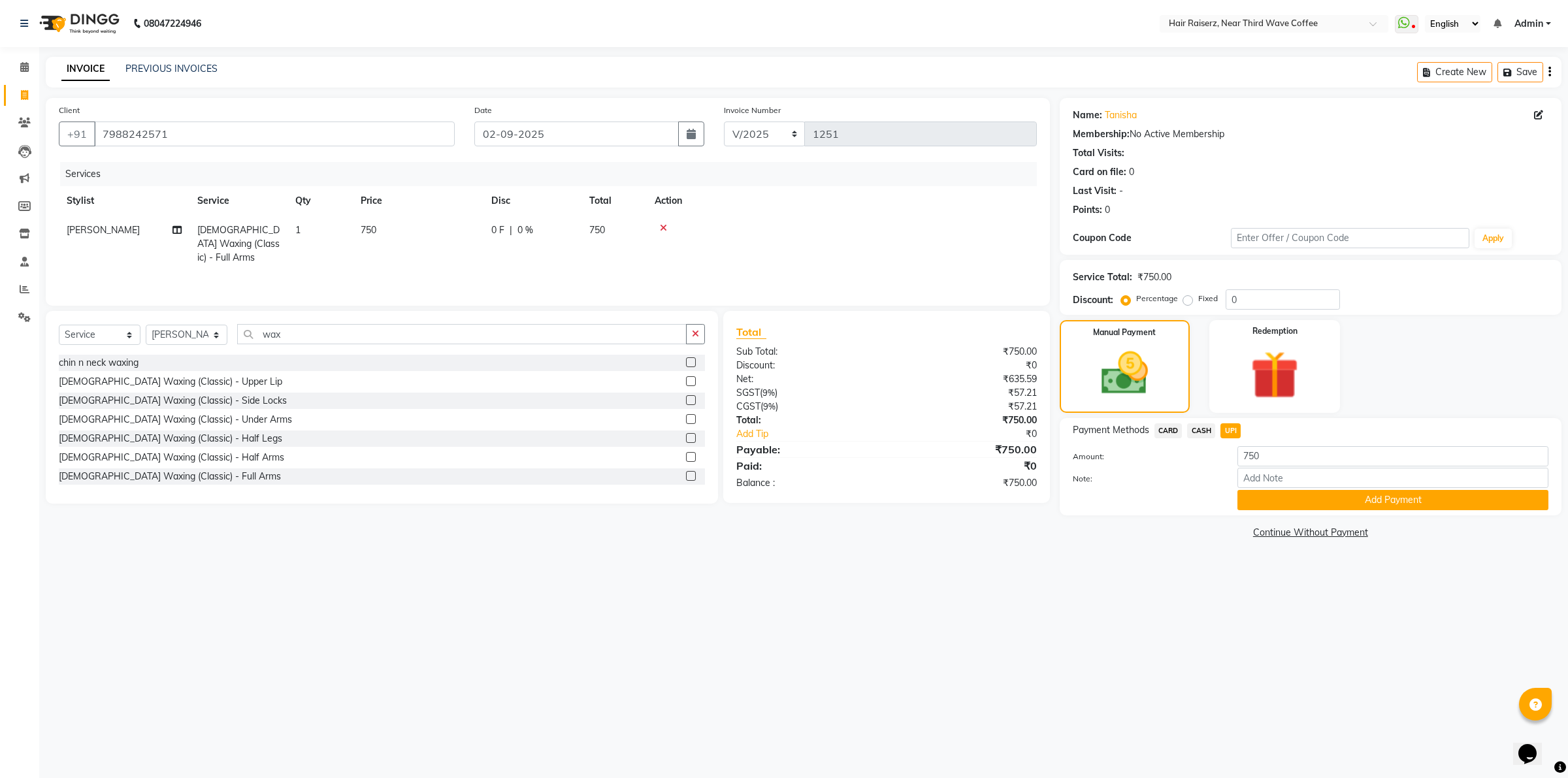
click at [1276, 493] on button "Add Payment" at bounding box center [1393, 500] width 311 height 20
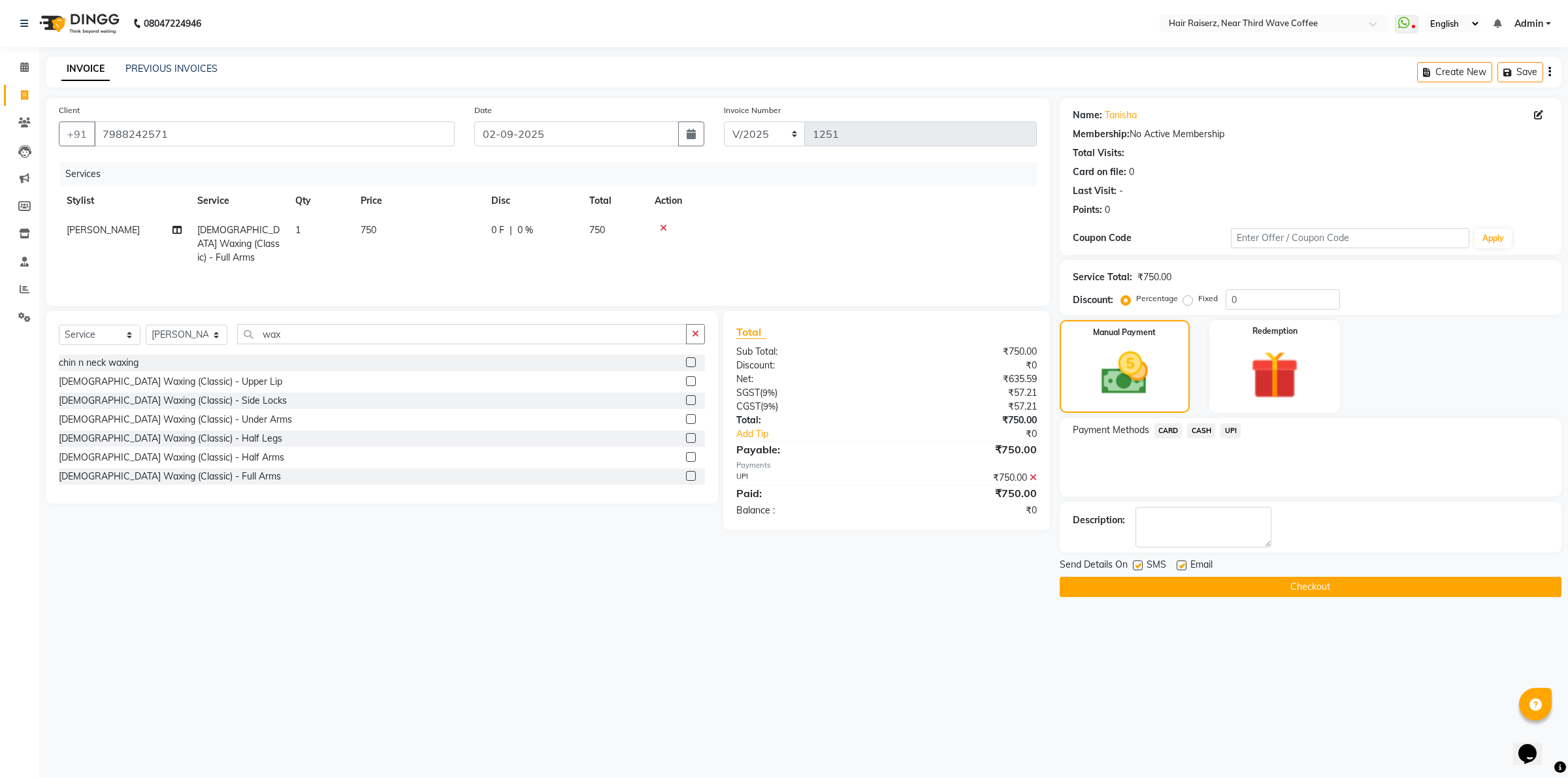
click at [1178, 565] on label at bounding box center [1181, 565] width 10 height 10
click at [1178, 565] on input "checkbox" at bounding box center [1180, 566] width 8 height 8
checkbox input "false"
click at [1138, 566] on label at bounding box center [1137, 565] width 10 height 10
click at [1138, 566] on input "checkbox" at bounding box center [1137, 566] width 8 height 8
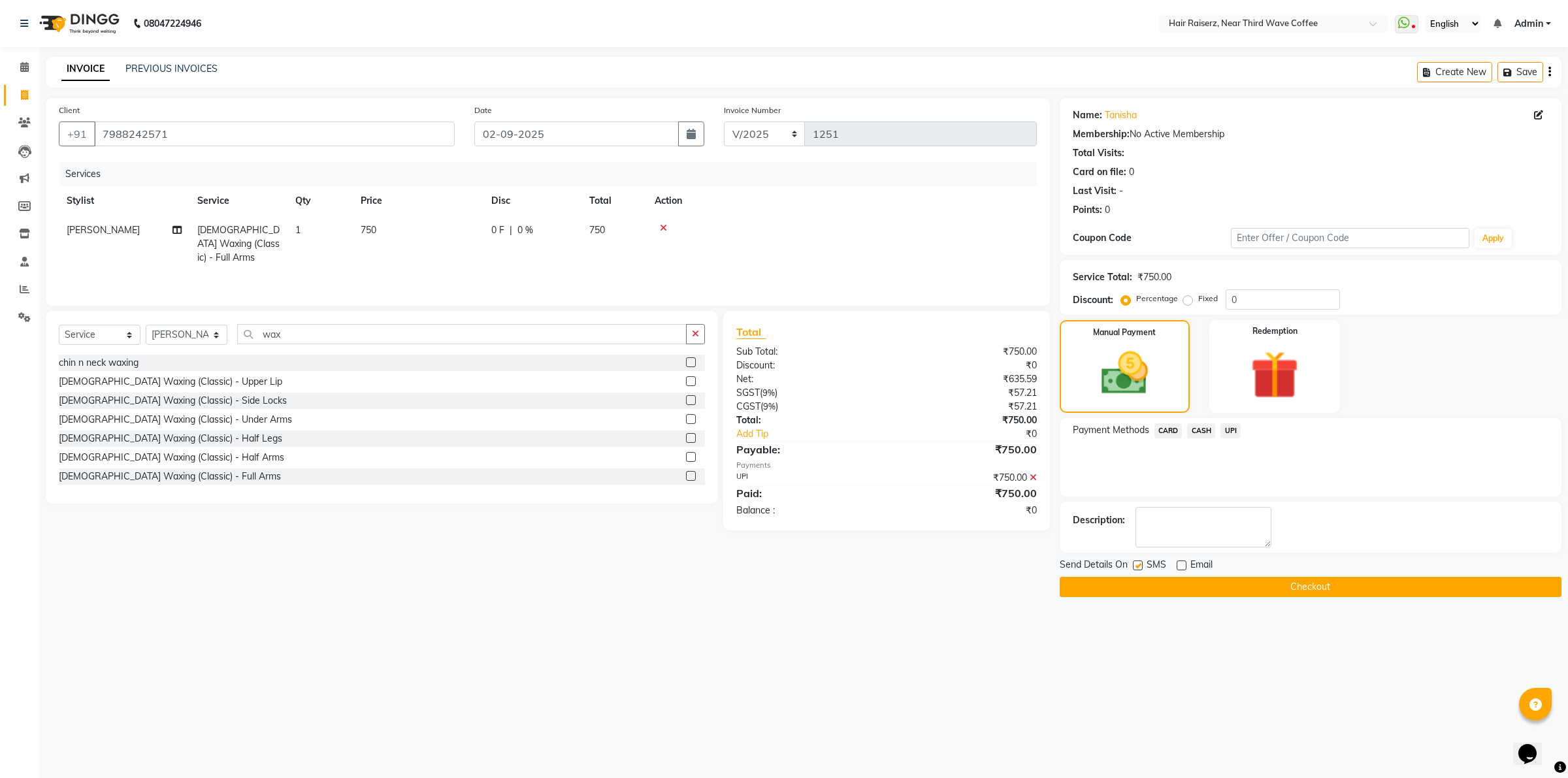
checkbox input "false"
click at [1140, 590] on button "Checkout" at bounding box center [1310, 587] width 502 height 20
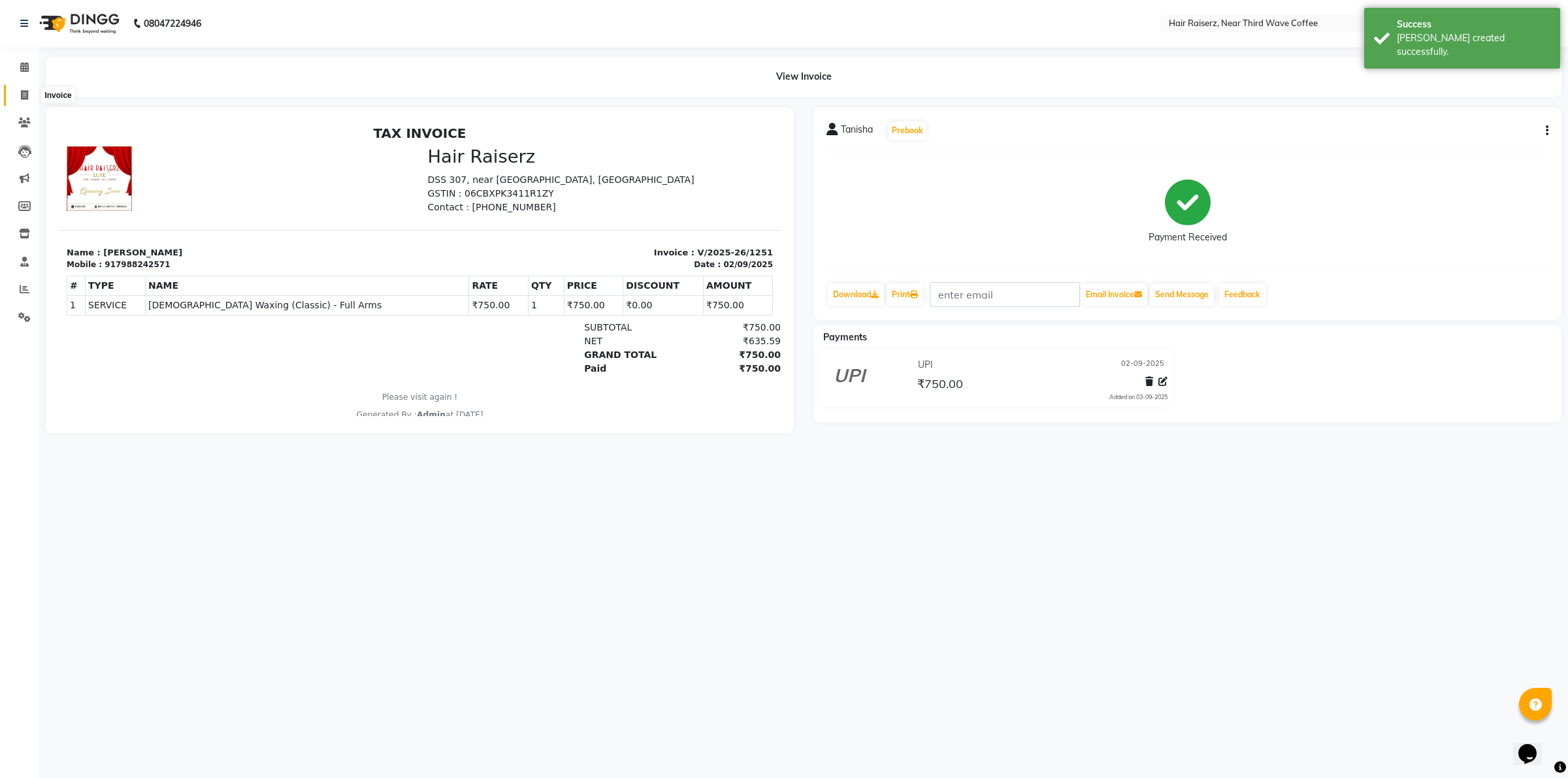
click at [21, 95] on icon at bounding box center [25, 95] width 7 height 10
select select "service"
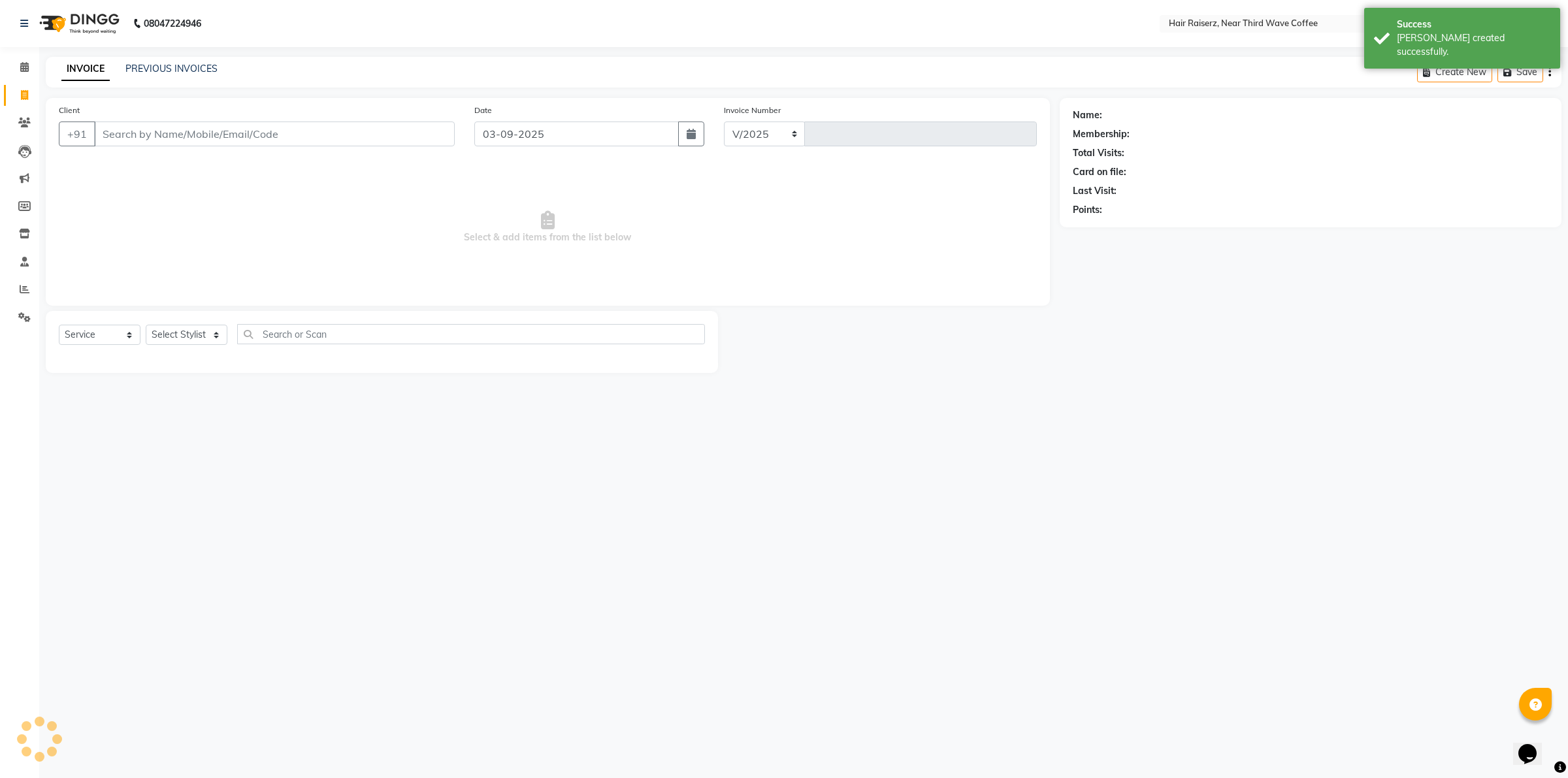
select select "5183"
type input "1252"
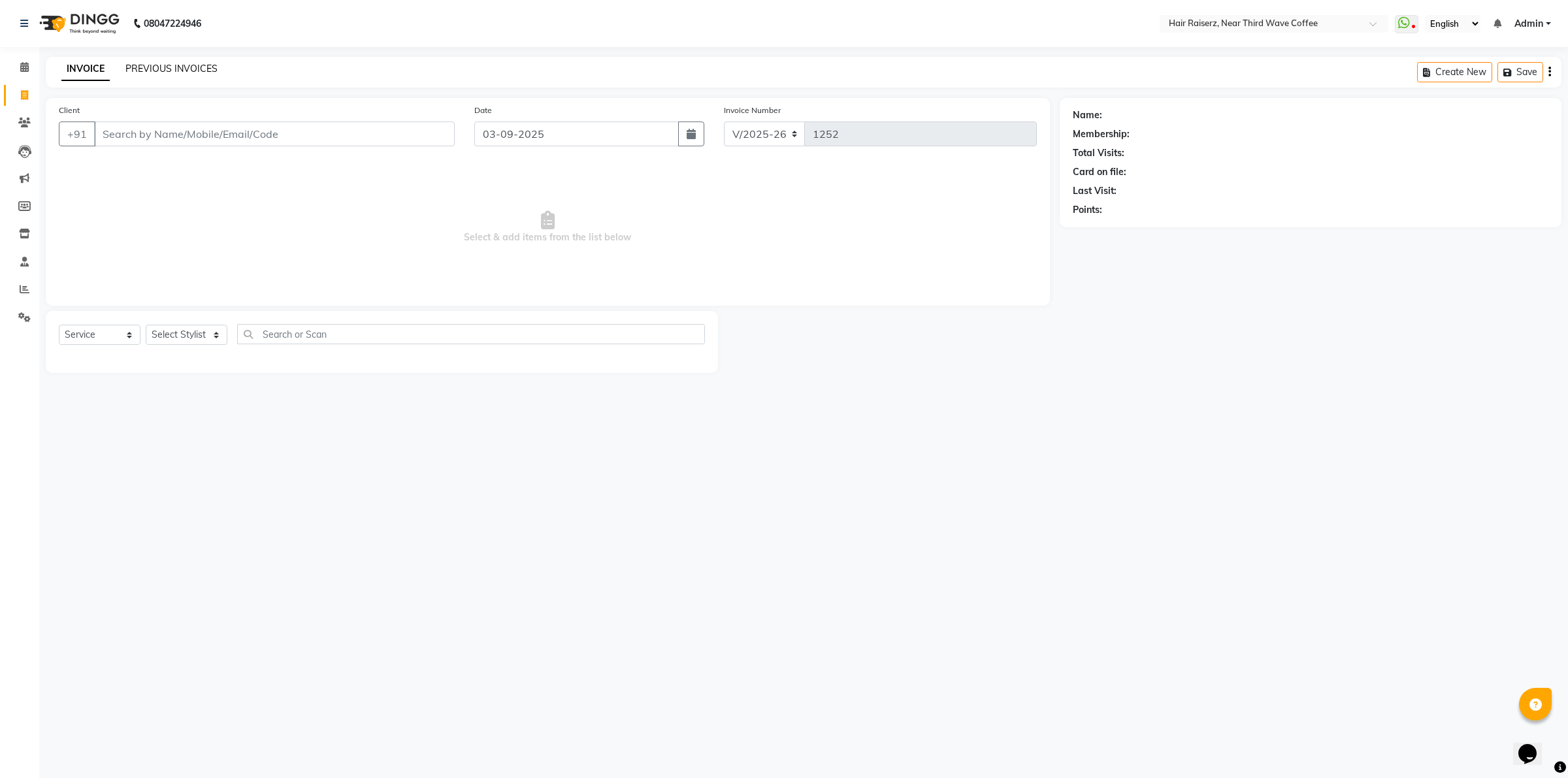
click at [183, 70] on link "PREVIOUS INVOICES" at bounding box center [171, 69] width 92 height 12
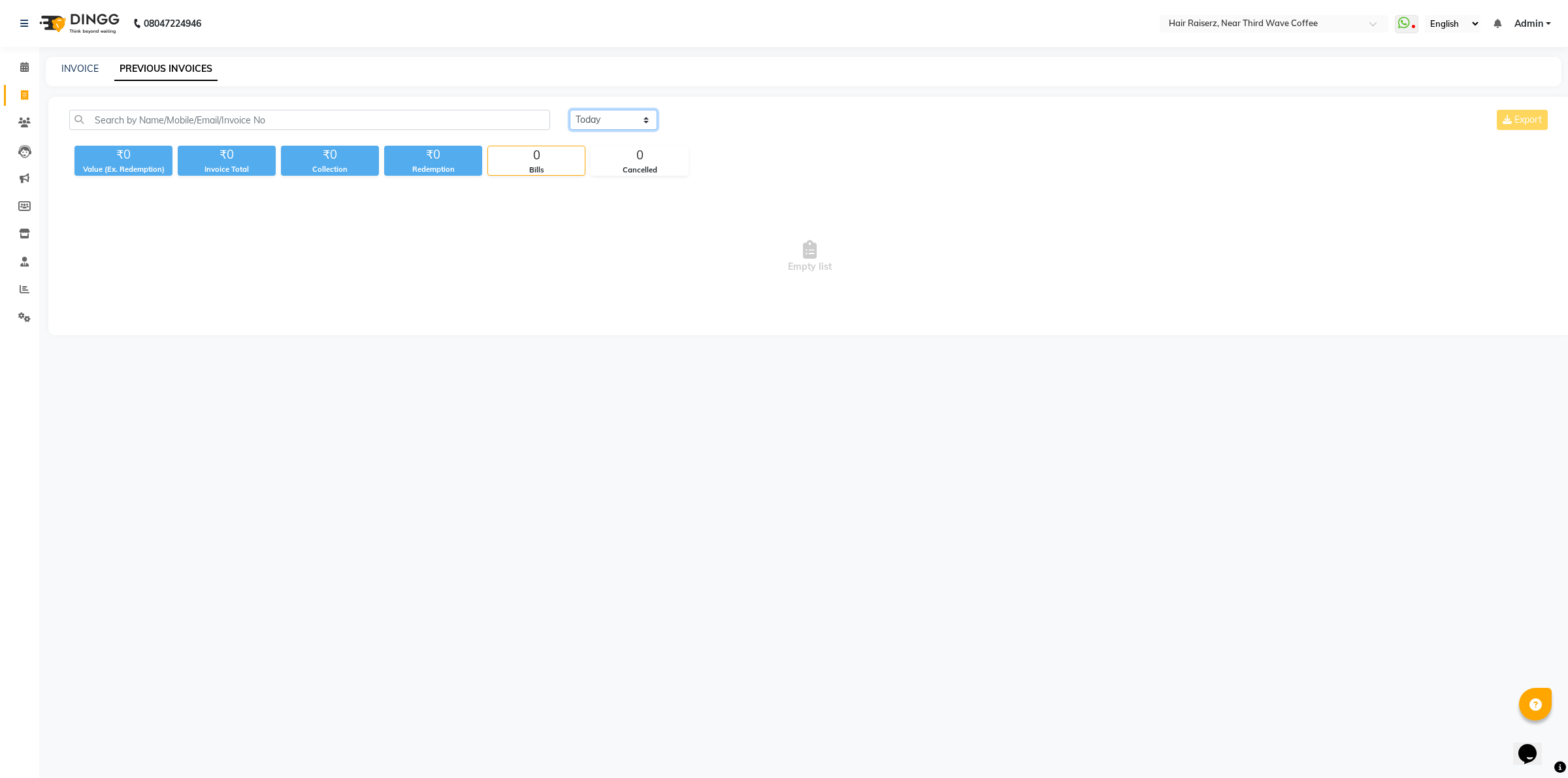
click at [580, 122] on select "[DATE] [DATE] Custom Range" at bounding box center [613, 120] width 87 height 20
select select "[DATE]"
click at [570, 109] on select "[DATE] [DATE] Custom Range" at bounding box center [613, 120] width 87 height 20
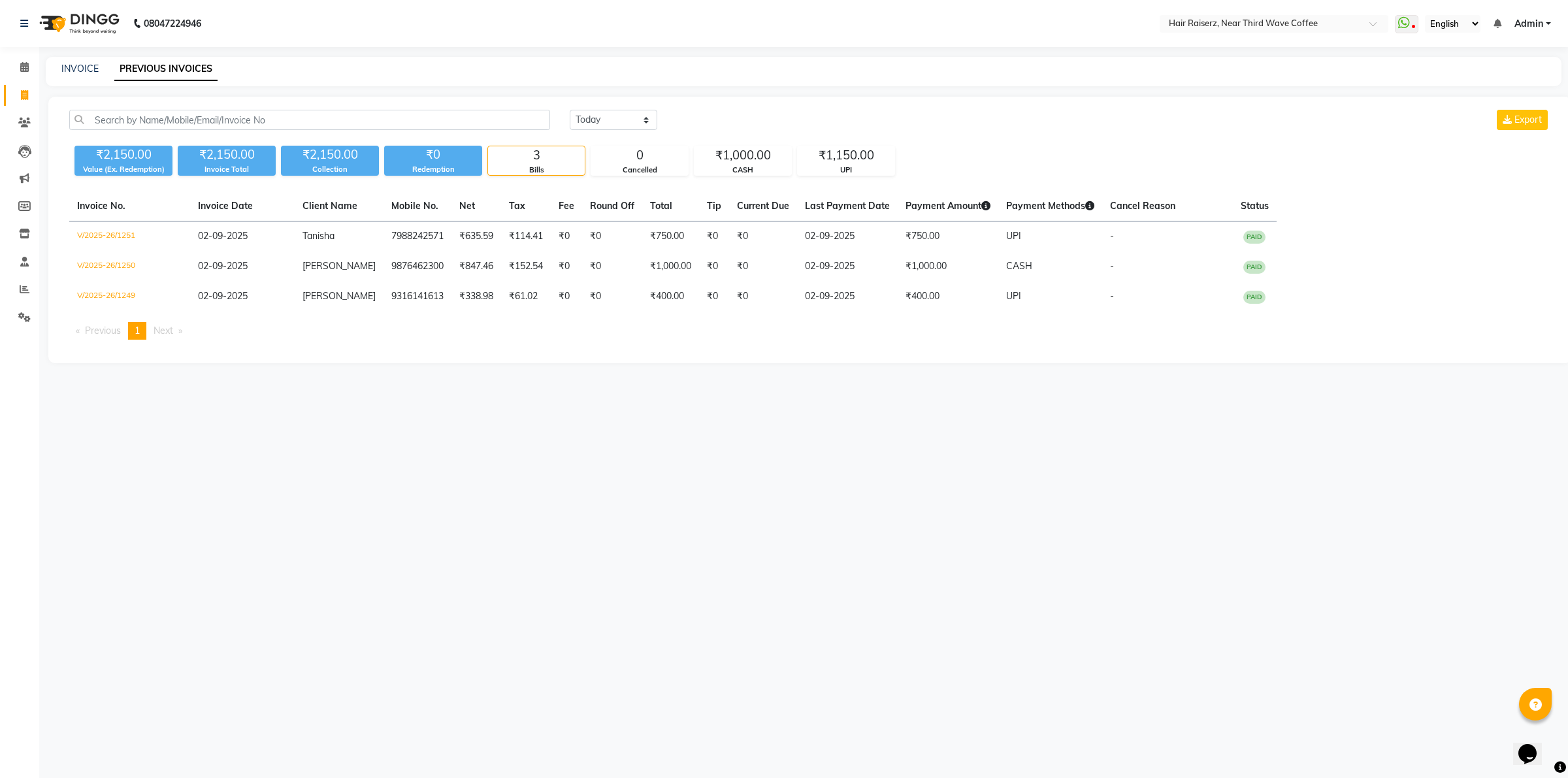
drag, startPoint x: 798, startPoint y: 719, endPoint x: 778, endPoint y: 670, distance: 52.9
click at [778, 670] on div "08047224946 Select Location × Hair Raiserz, Near Third Wave Coffee WhatsApp Sta…" at bounding box center [784, 389] width 1568 height 778
drag, startPoint x: 778, startPoint y: 670, endPoint x: 828, endPoint y: 453, distance: 222.7
click at [790, 589] on div "08047224946 Select Location × Hair Raiserz, Near Third Wave Coffee WhatsApp Sta…" at bounding box center [784, 389] width 1568 height 778
click at [812, 510] on div "08047224946 Select Location × Hair Raiserz, Near Third Wave Coffee WhatsApp Sta…" at bounding box center [784, 389] width 1568 height 778
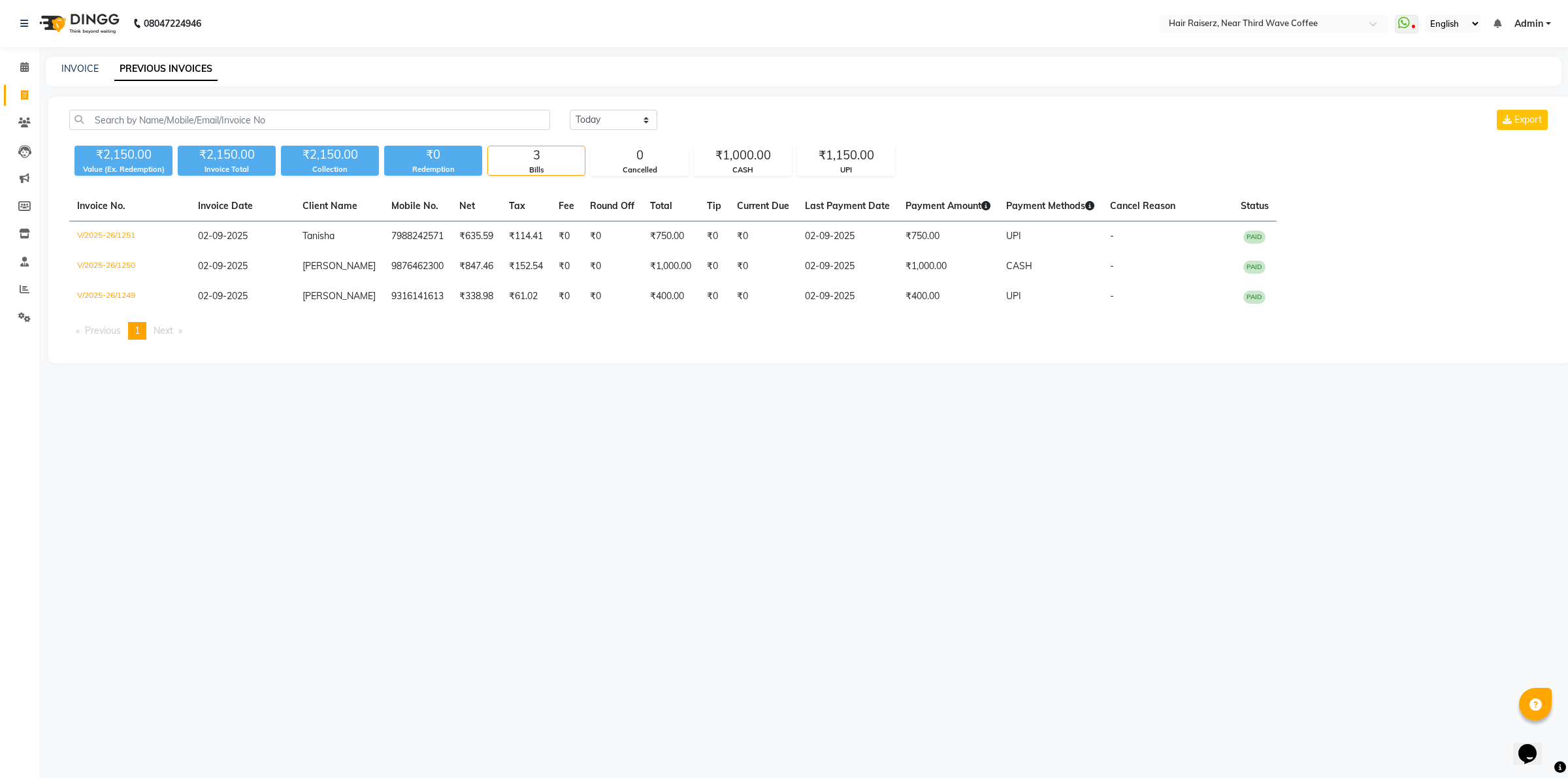
click at [869, 380] on main "INVOICE PREVIOUS INVOICES [DATE] [DATE] Custom Range Export ₹2,150.00 Value (Ex…" at bounding box center [803, 219] width 1529 height 325
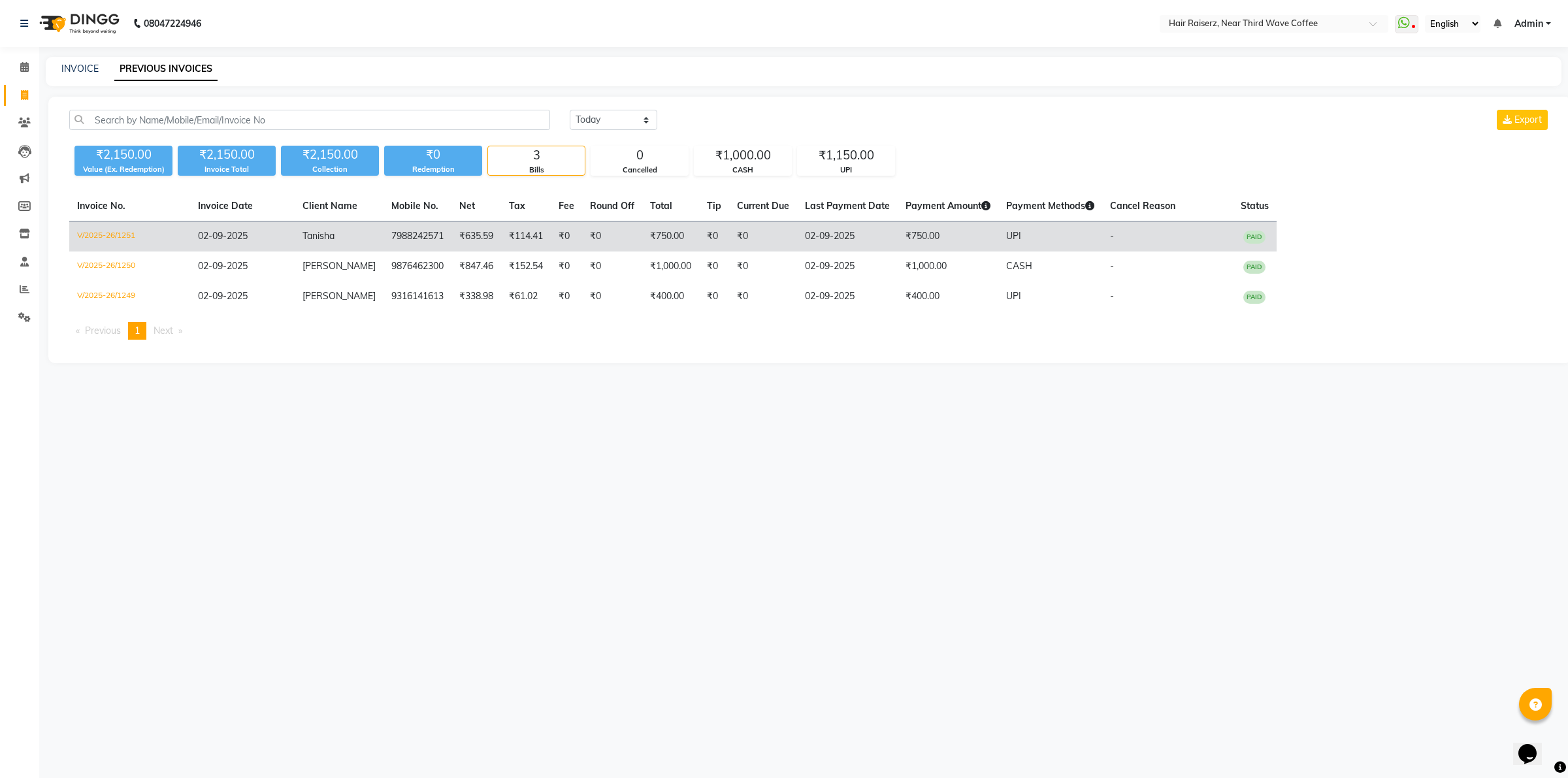
drag, startPoint x: 118, startPoint y: 463, endPoint x: 200, endPoint y: 242, distance: 235.7
click at [118, 463] on div "08047224946 Select Location × Hair Raiserz, Near Third Wave Coffee WhatsApp Sta…" at bounding box center [784, 389] width 1568 height 778
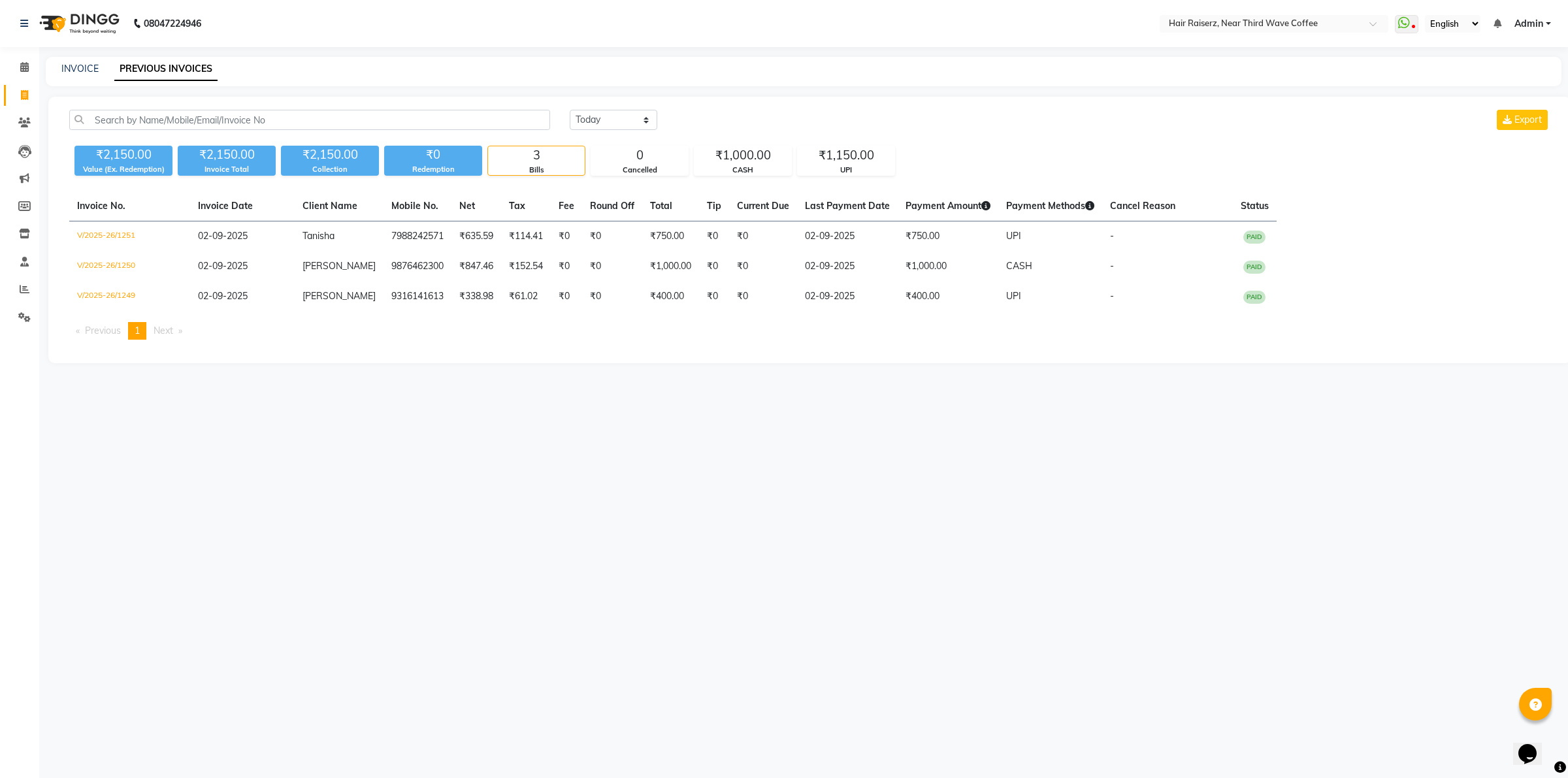
click at [334, 33] on nav "08047224946 Select Location × Hair Raiserz, Near Third Wave Coffee WhatsApp Sta…" at bounding box center [784, 23] width 1568 height 47
click at [334, 34] on nav "08047224946 Select Location × Hair Raiserz, Near Third Wave Coffee WhatsApp Sta…" at bounding box center [784, 23] width 1568 height 47
drag, startPoint x: 332, startPoint y: 34, endPoint x: 328, endPoint y: 28, distance: 7.2
click at [332, 33] on nav "08047224946 Select Location × Hair Raiserz, Near Third Wave Coffee WhatsApp Sta…" at bounding box center [784, 23] width 1568 height 47
